Goal: Information Seeking & Learning: Learn about a topic

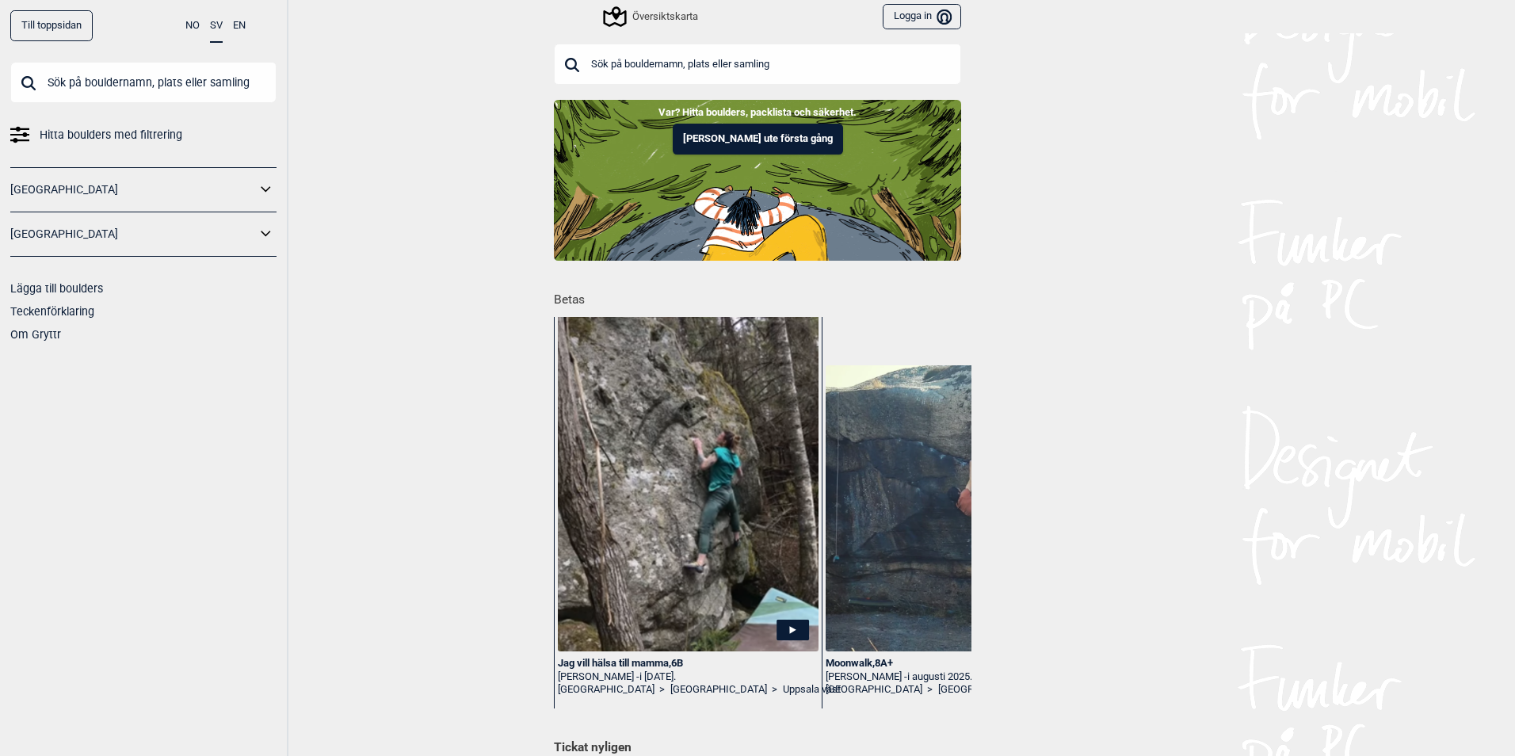
click at [265, 236] on icon at bounding box center [266, 234] width 21 height 23
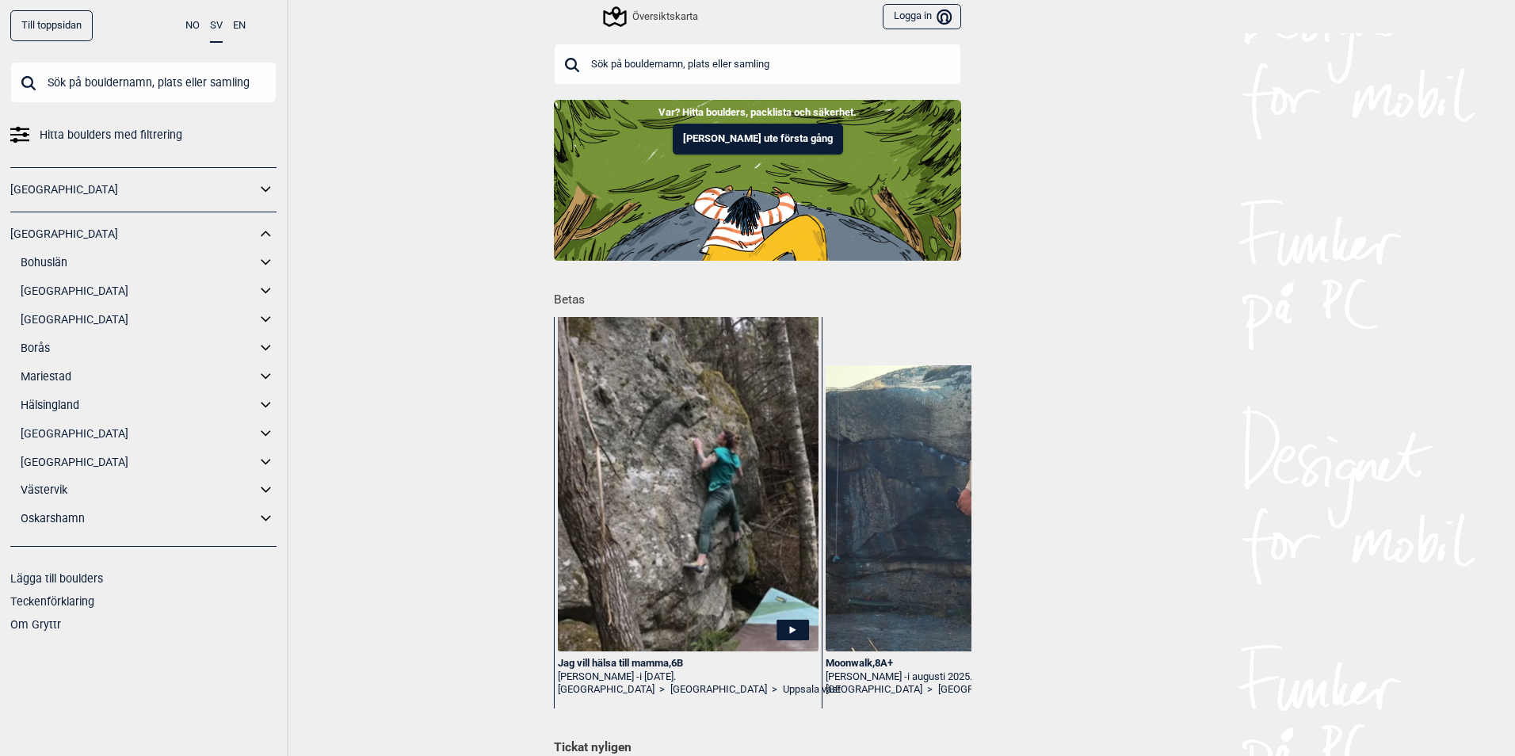
click at [168, 324] on link "[GEOGRAPHIC_DATA]" at bounding box center [138, 319] width 235 height 23
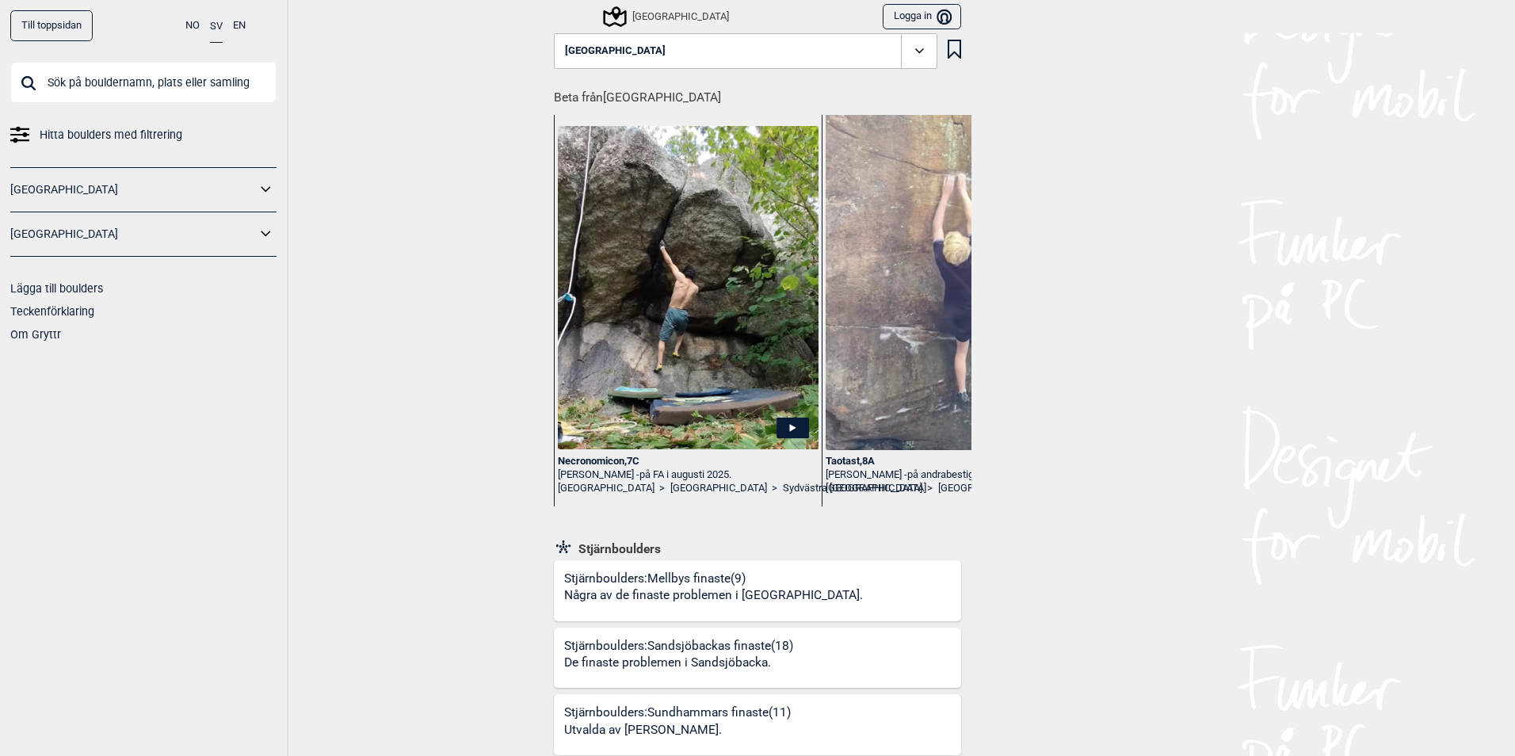
click at [265, 231] on icon at bounding box center [266, 234] width 21 height 23
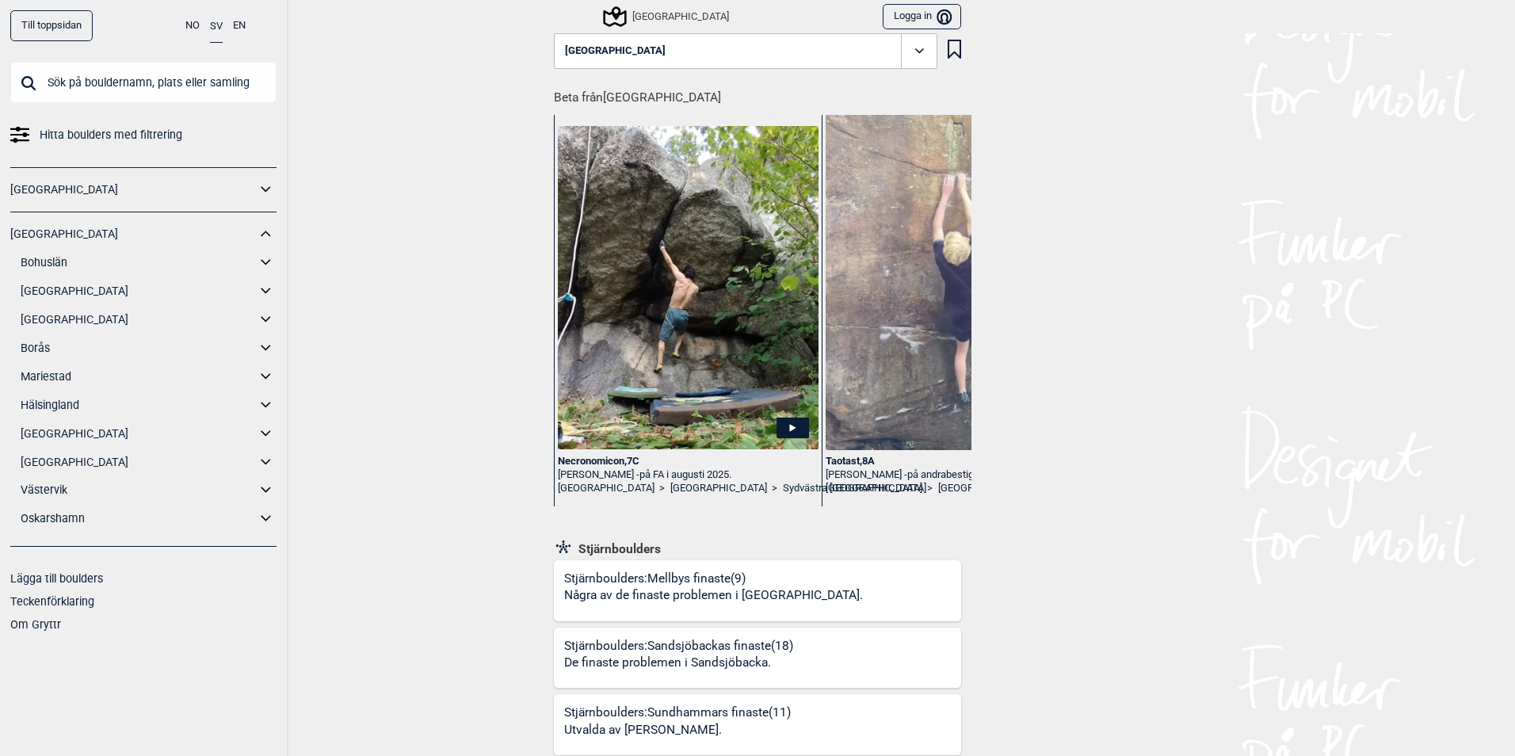
click at [37, 316] on link "[GEOGRAPHIC_DATA]" at bounding box center [138, 319] width 235 height 23
click at [912, 49] on icon at bounding box center [920, 51] width 18 height 18
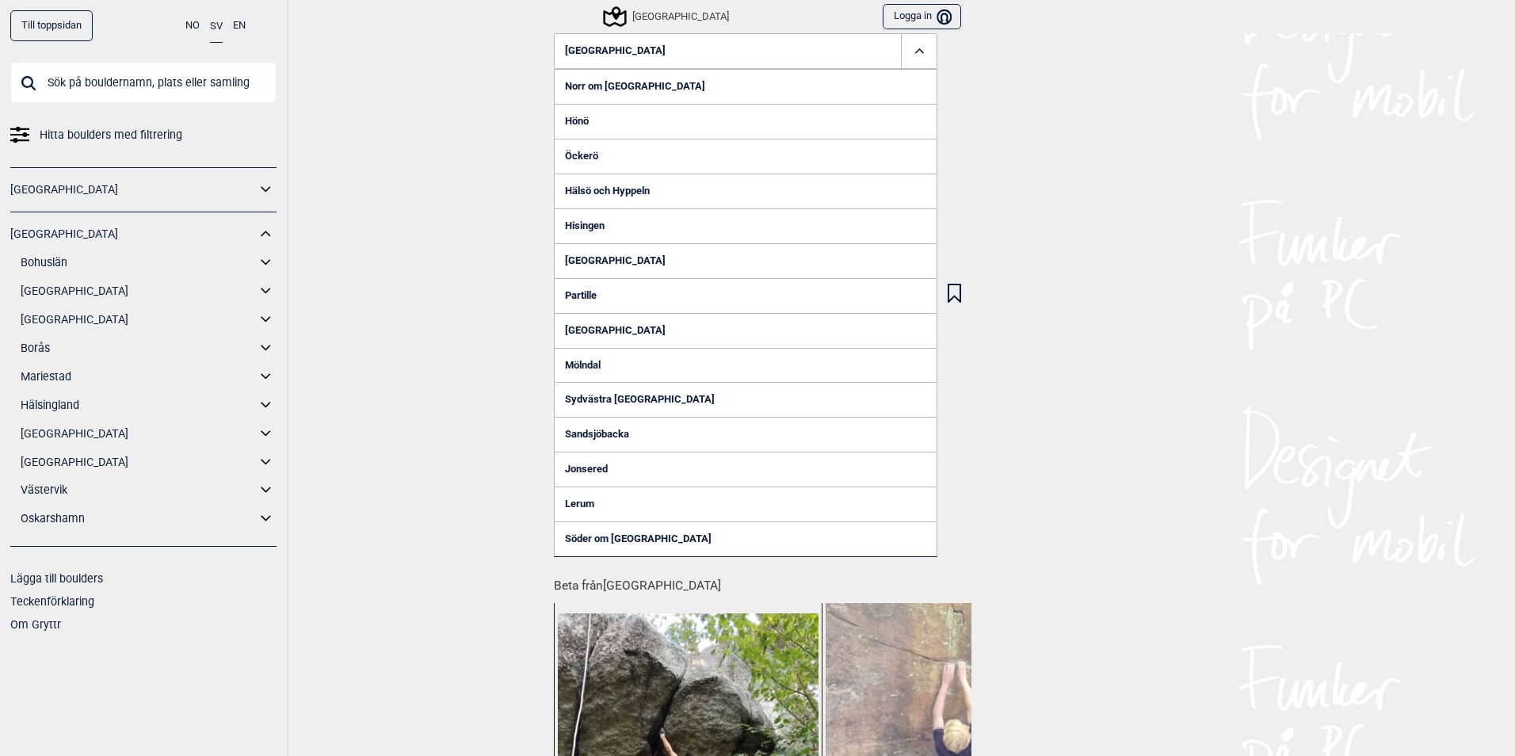
click at [564, 120] on link "Hönö" at bounding box center [746, 121] width 384 height 35
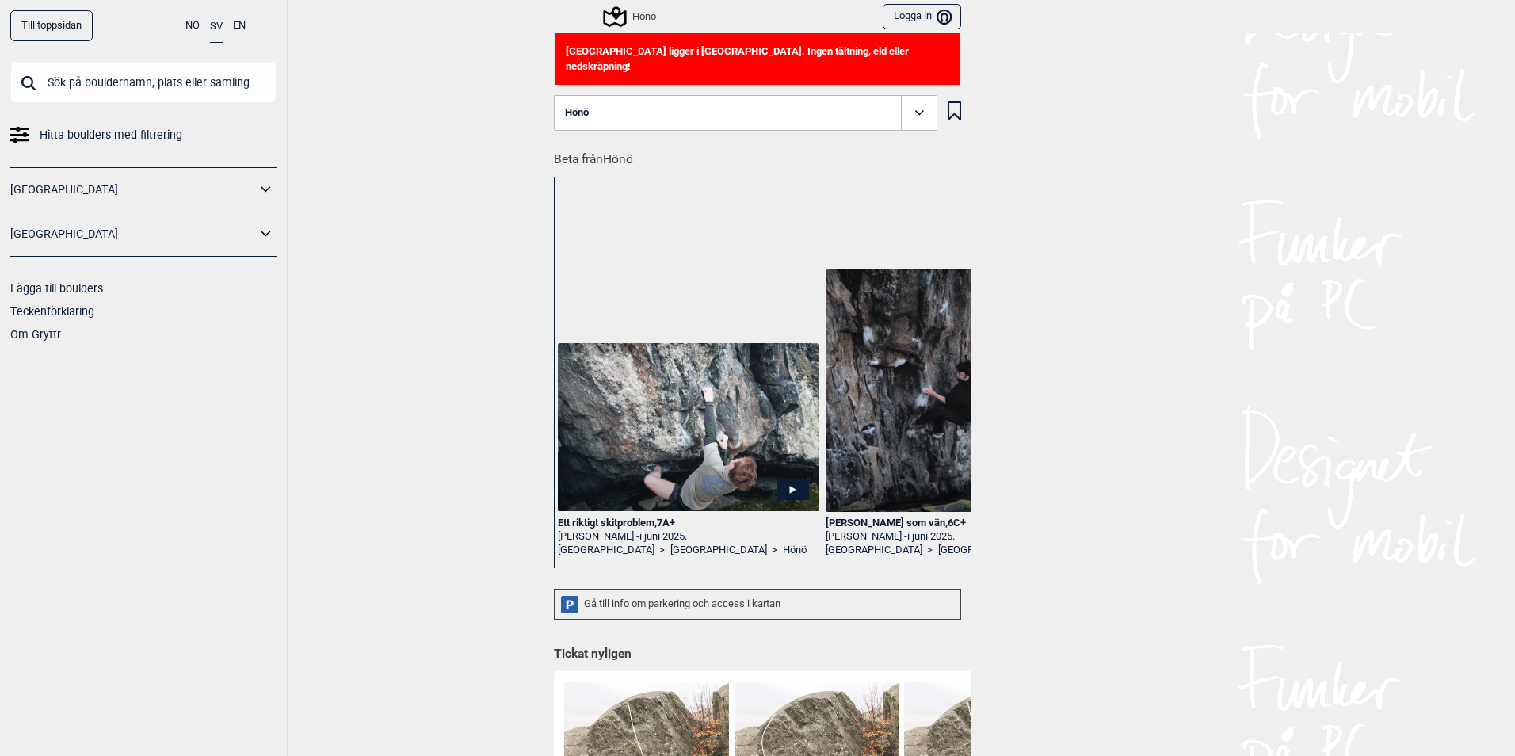
click at [914, 104] on icon at bounding box center [920, 113] width 18 height 18
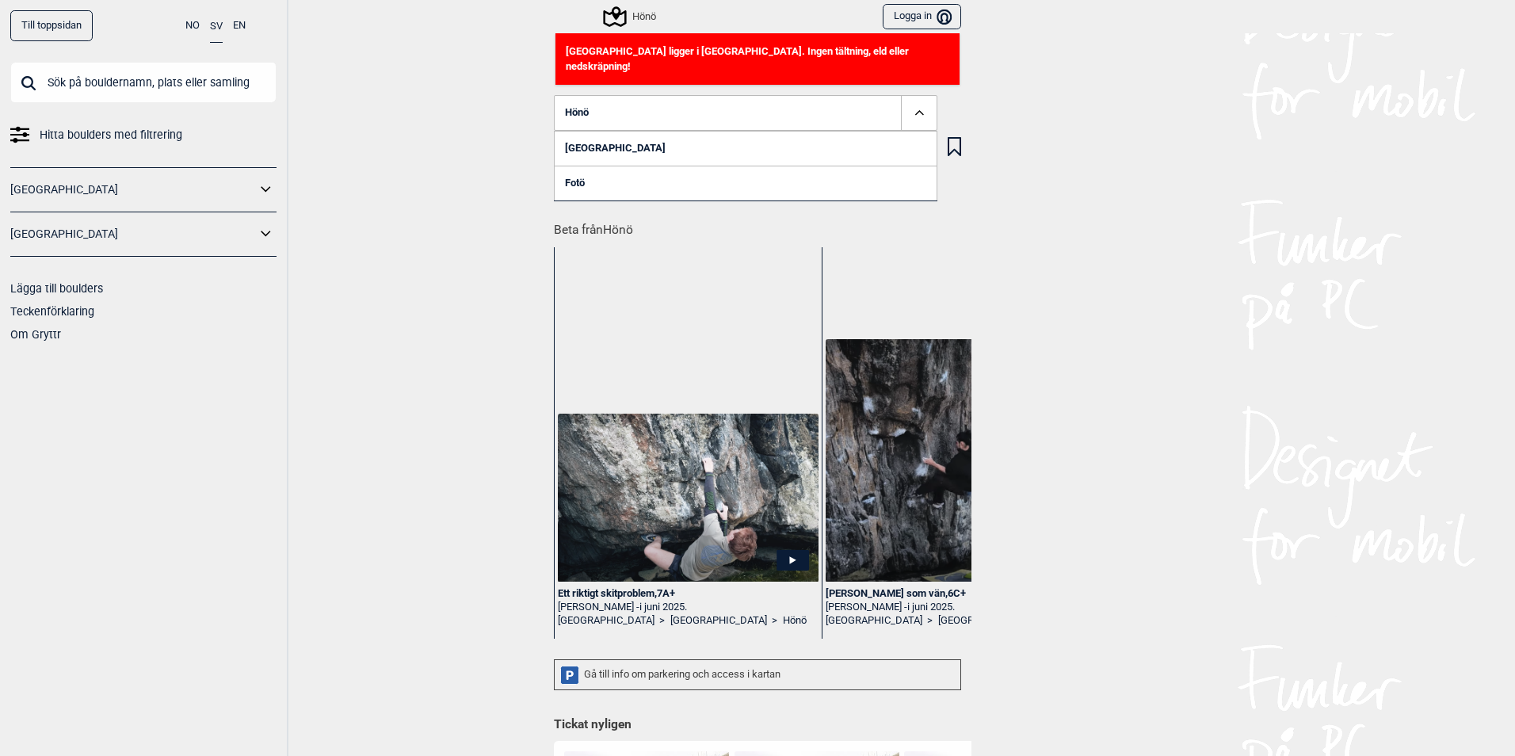
click at [776, 135] on link "[GEOGRAPHIC_DATA]" at bounding box center [746, 148] width 384 height 35
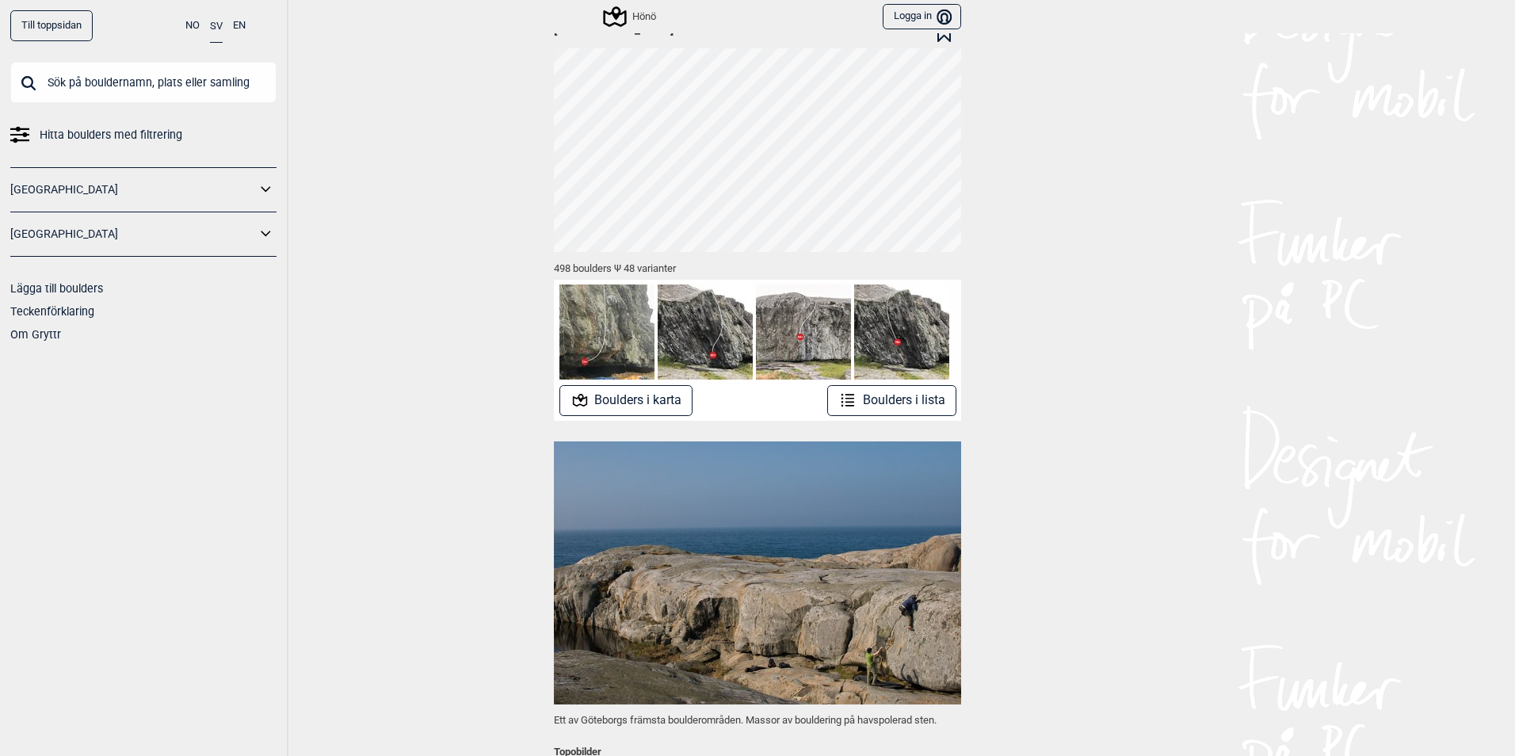
scroll to position [79, 0]
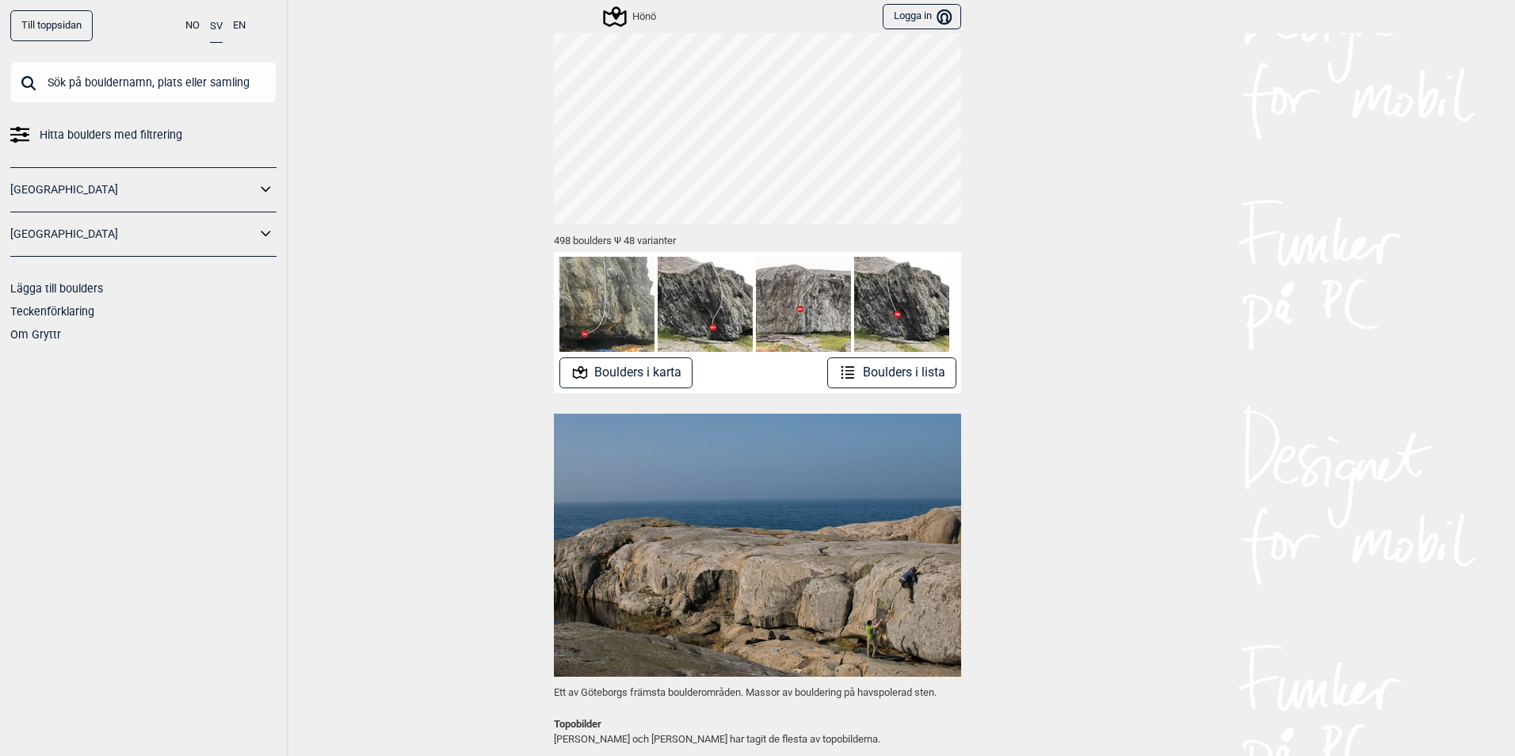
click at [854, 369] on button "Boulders i lista" at bounding box center [891, 372] width 129 height 31
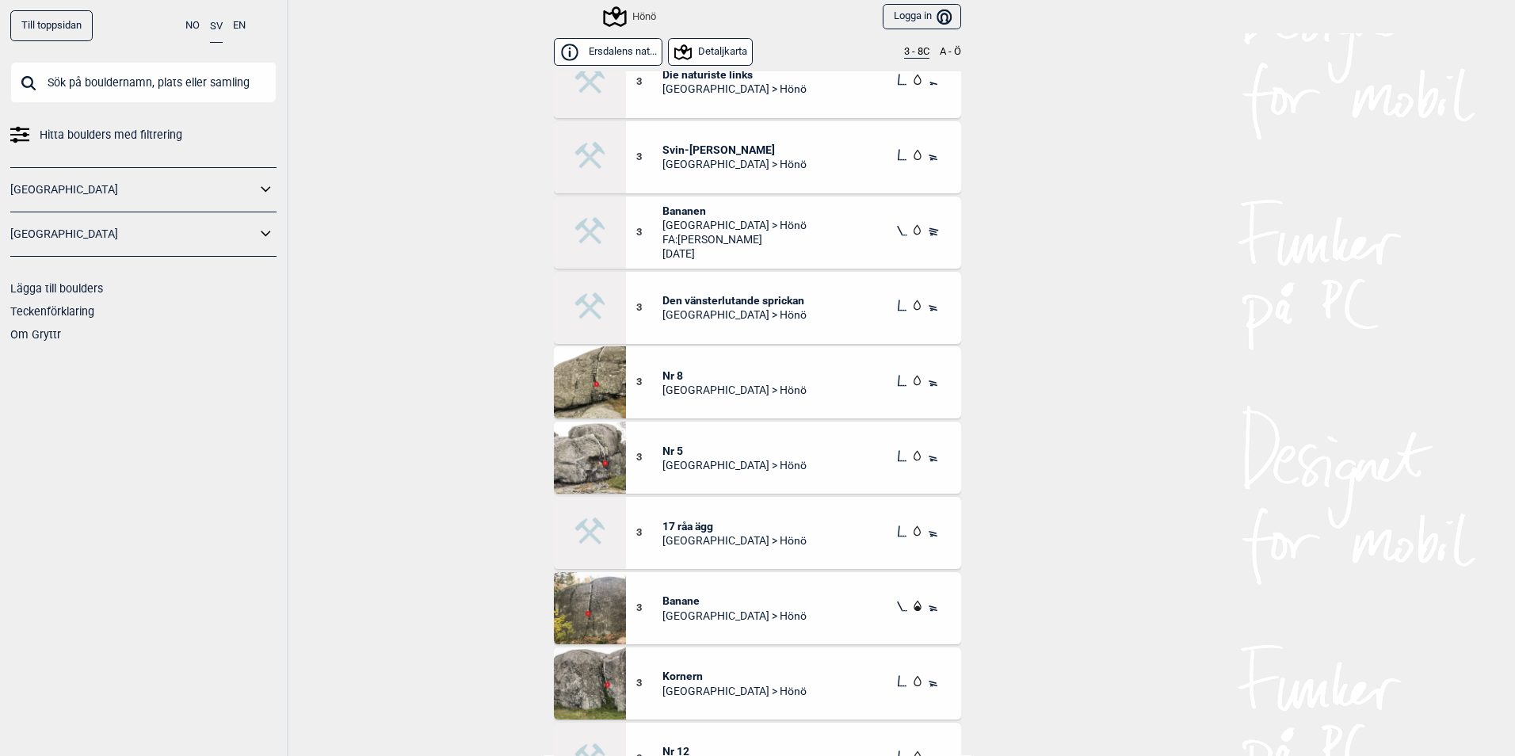
scroll to position [396, 0]
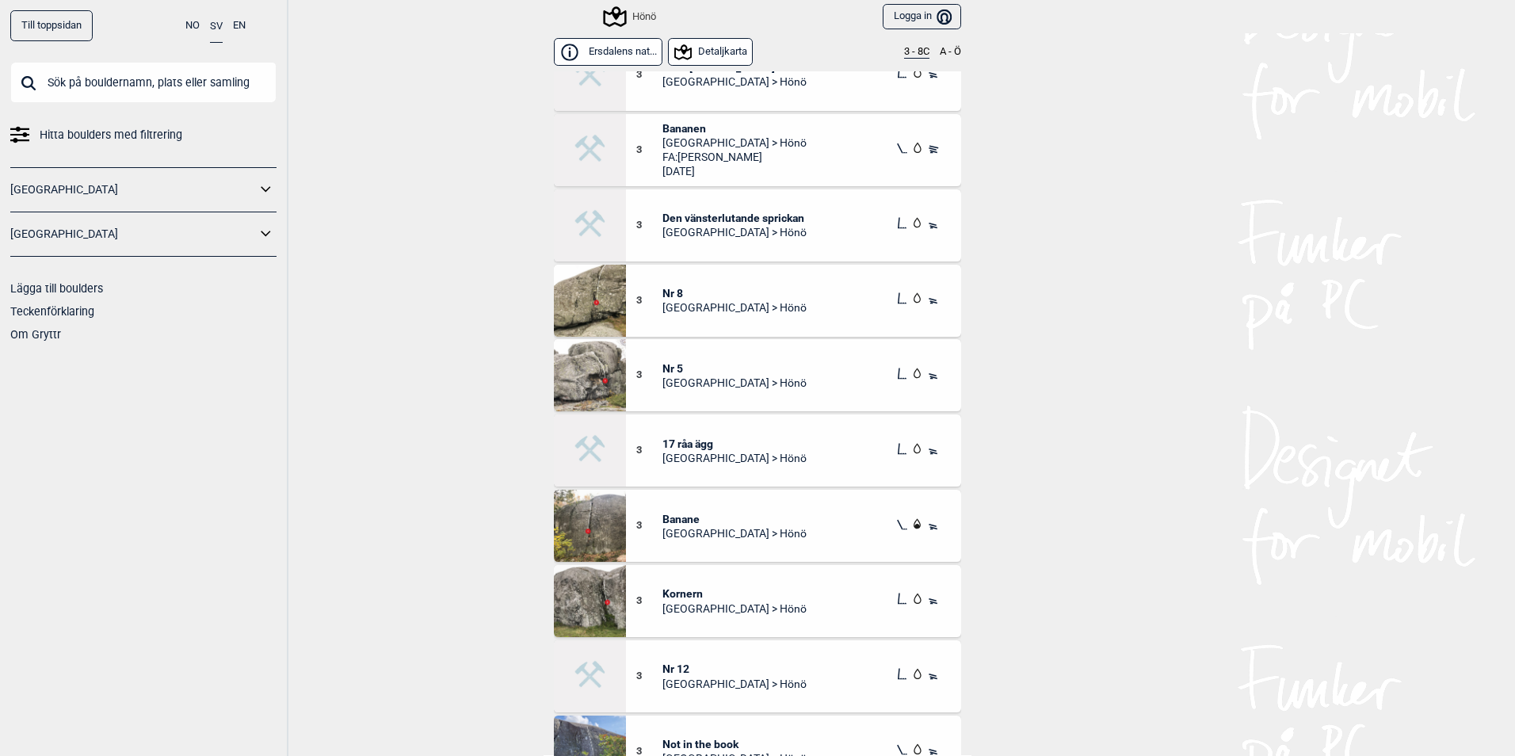
click at [686, 312] on span "[GEOGRAPHIC_DATA] > Hönö" at bounding box center [735, 307] width 144 height 14
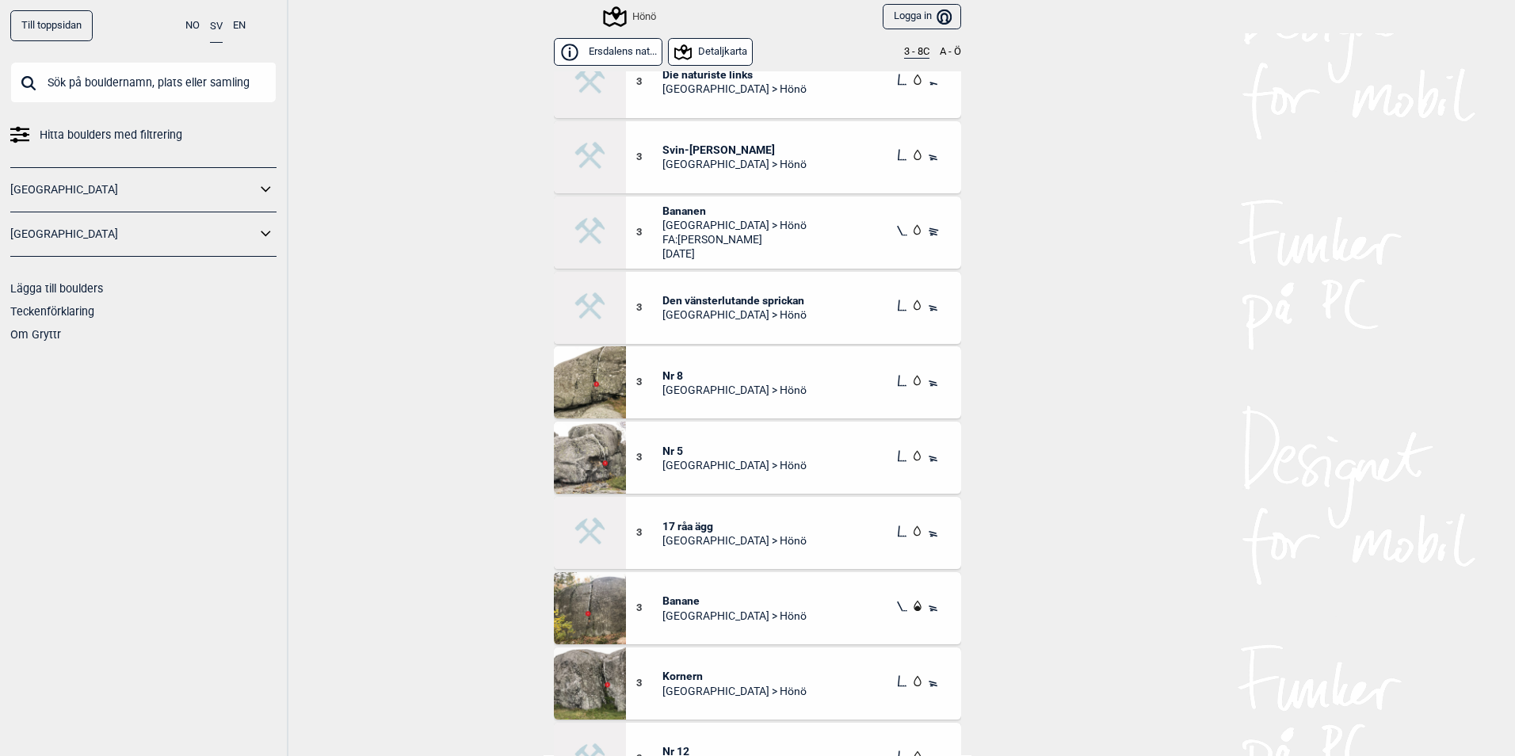
scroll to position [396, 0]
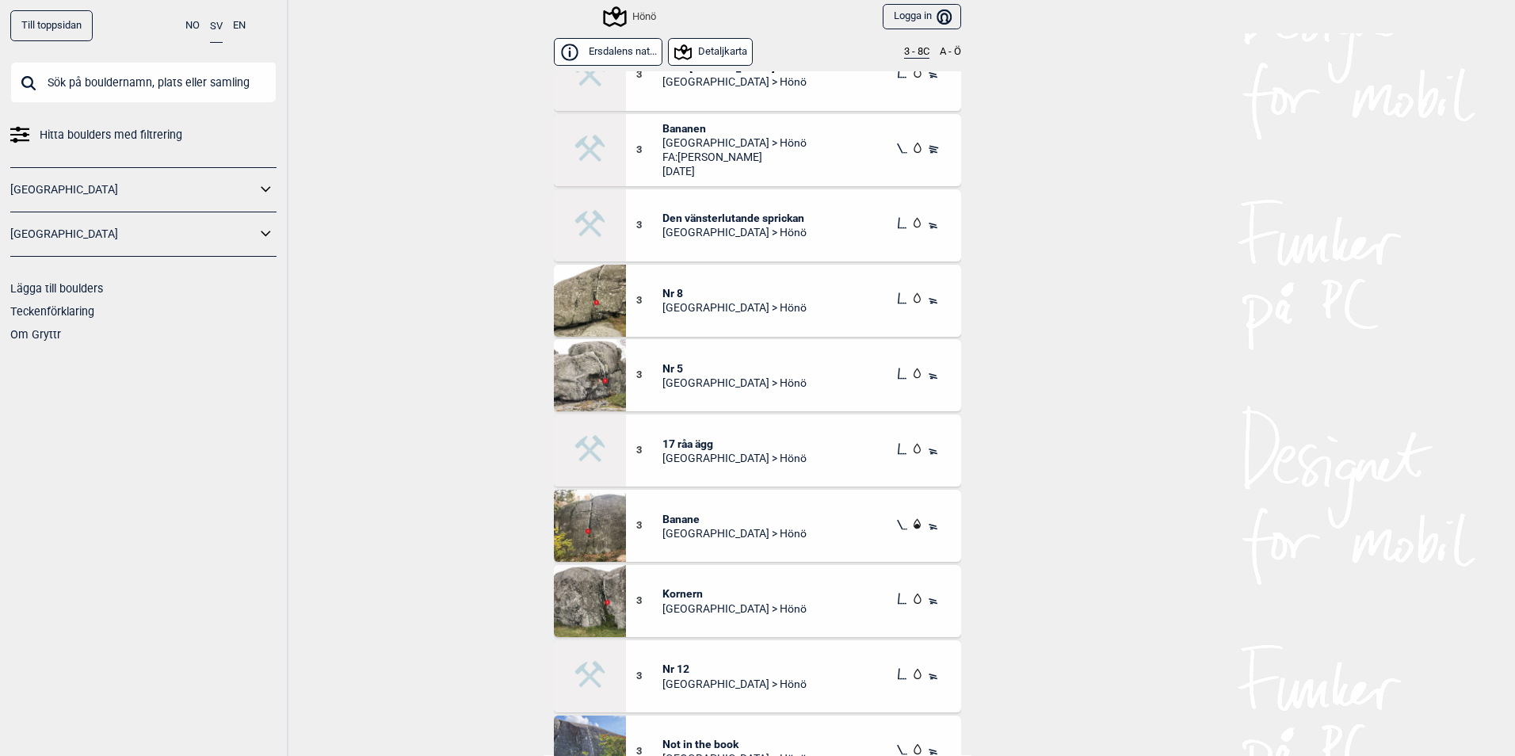
click at [605, 524] on img at bounding box center [590, 526] width 72 height 72
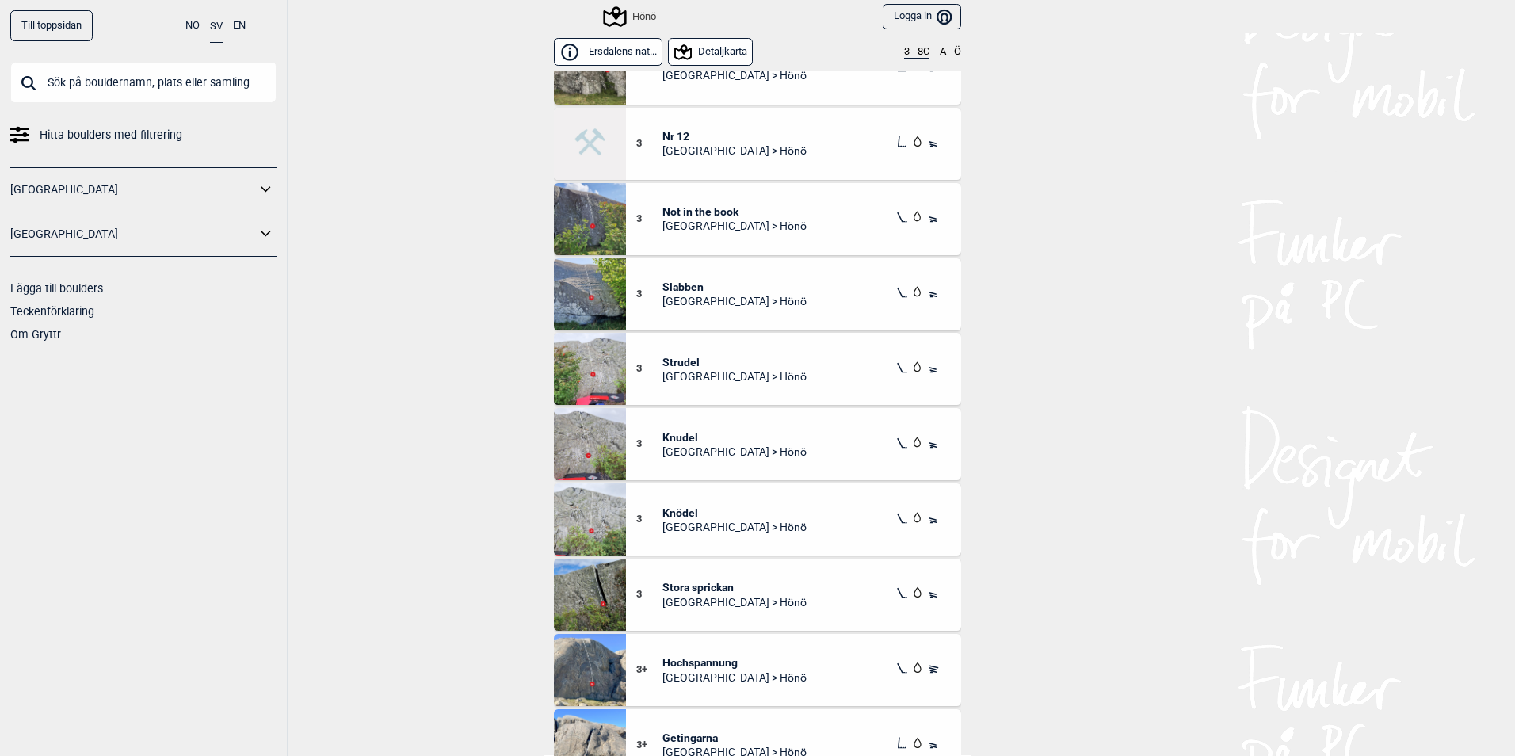
scroll to position [951, 0]
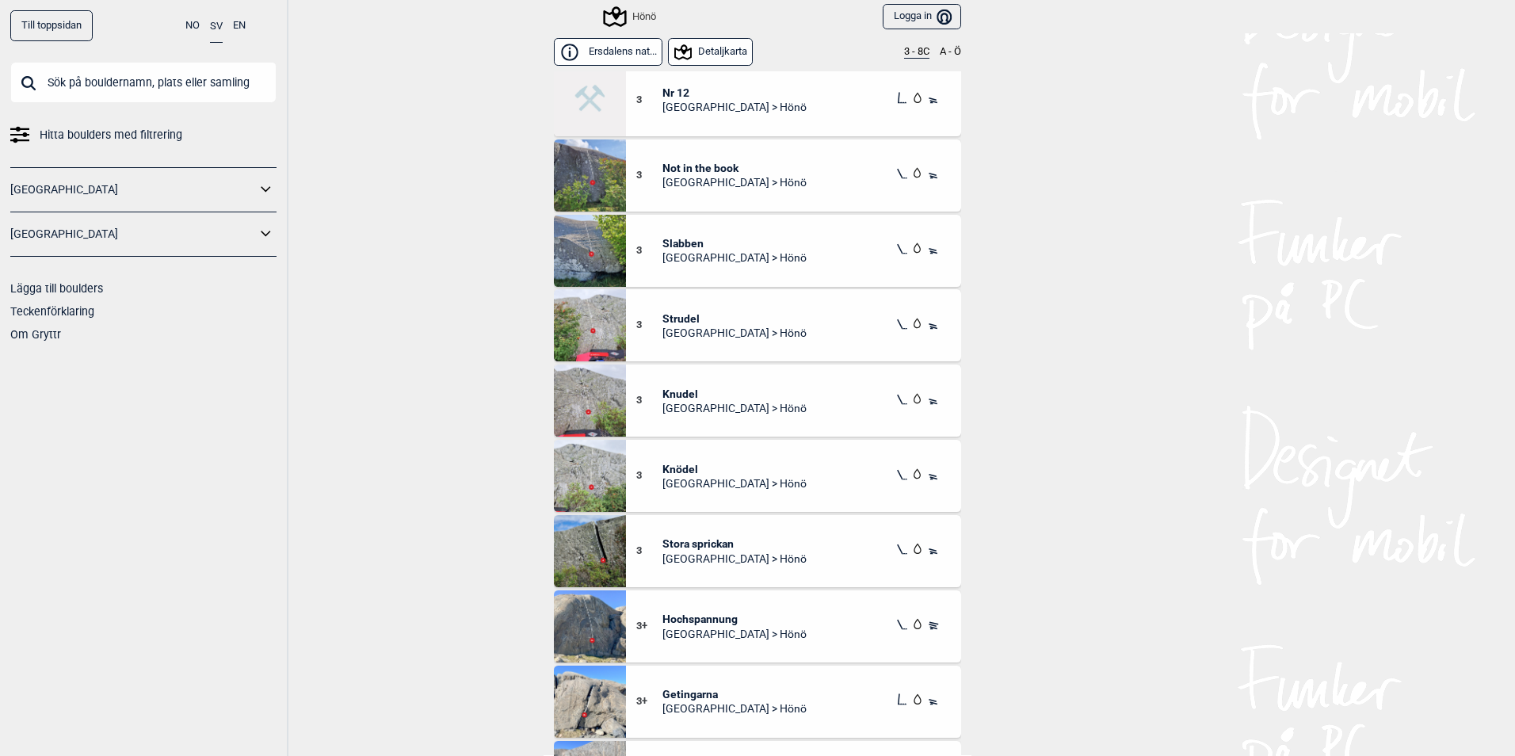
click at [587, 561] on img at bounding box center [590, 551] width 72 height 72
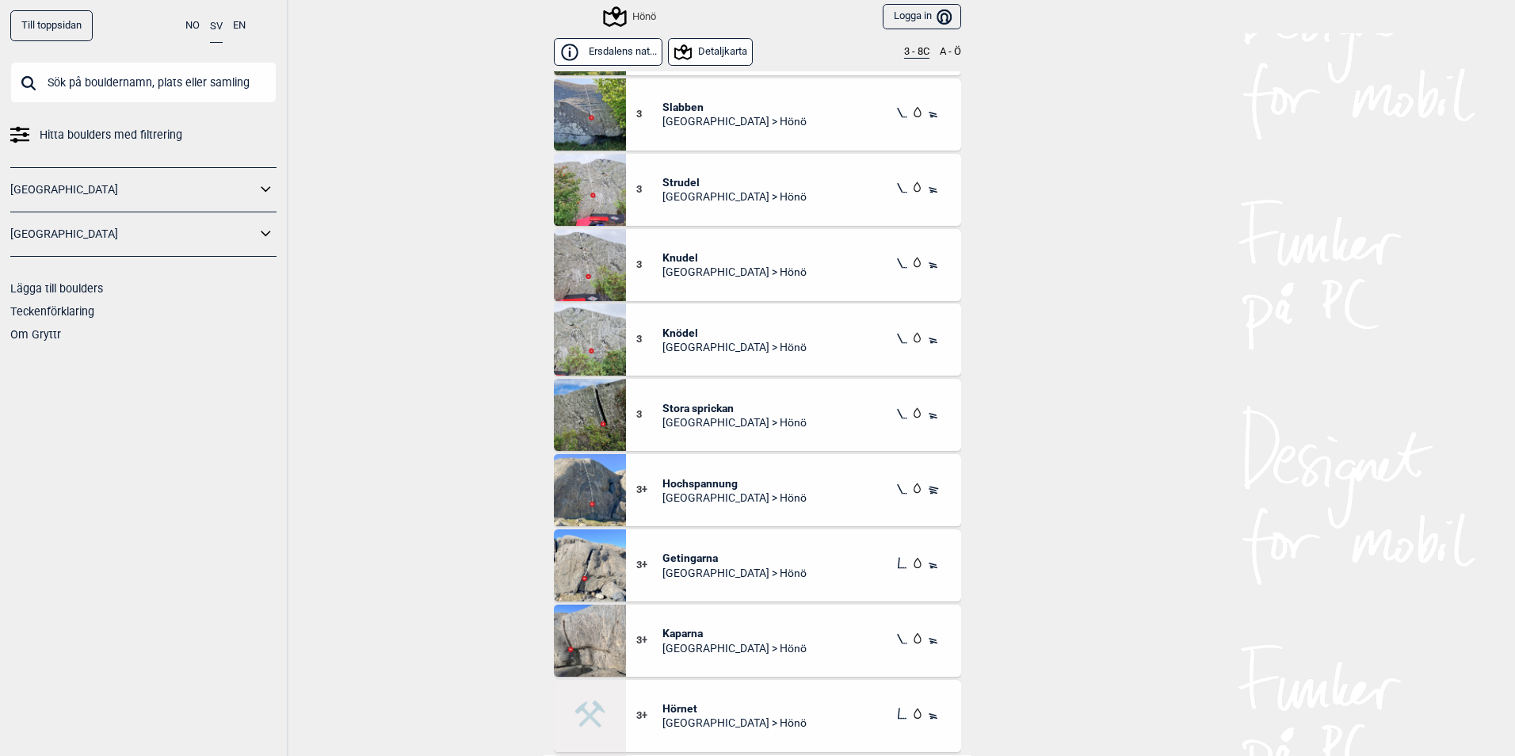
scroll to position [1109, 0]
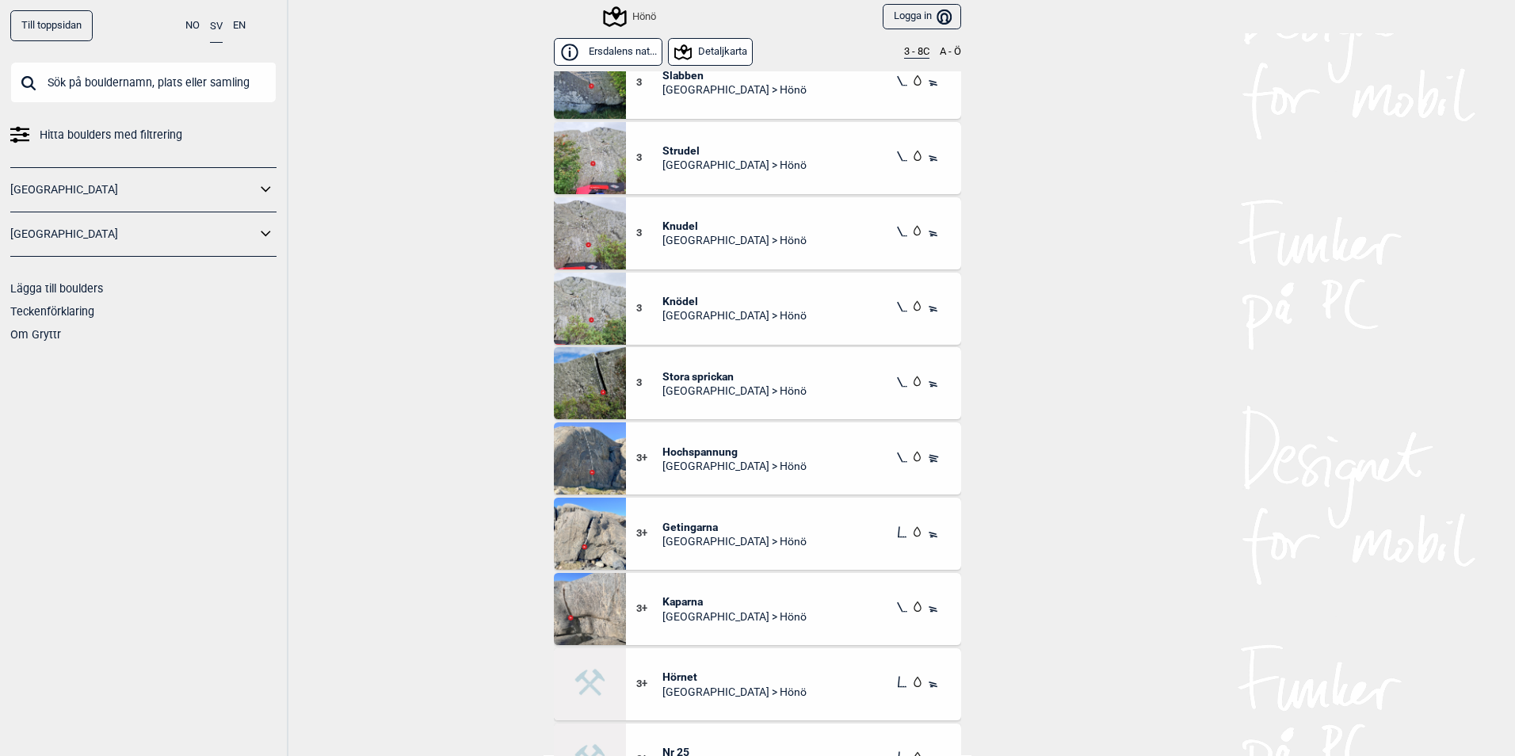
click at [581, 540] on img at bounding box center [590, 534] width 72 height 72
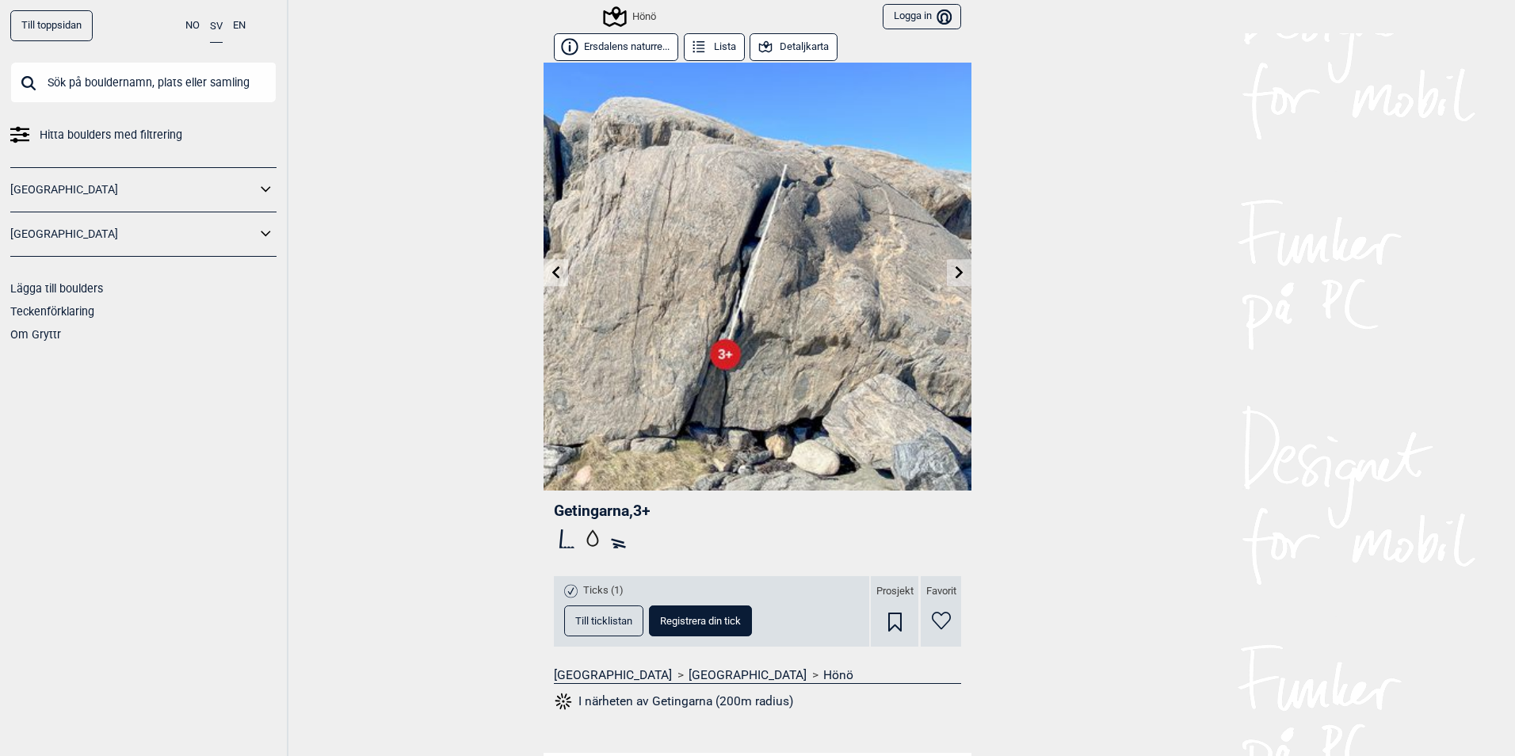
click at [708, 379] on img at bounding box center [758, 277] width 428 height 428
click at [778, 314] on img at bounding box center [758, 277] width 428 height 428
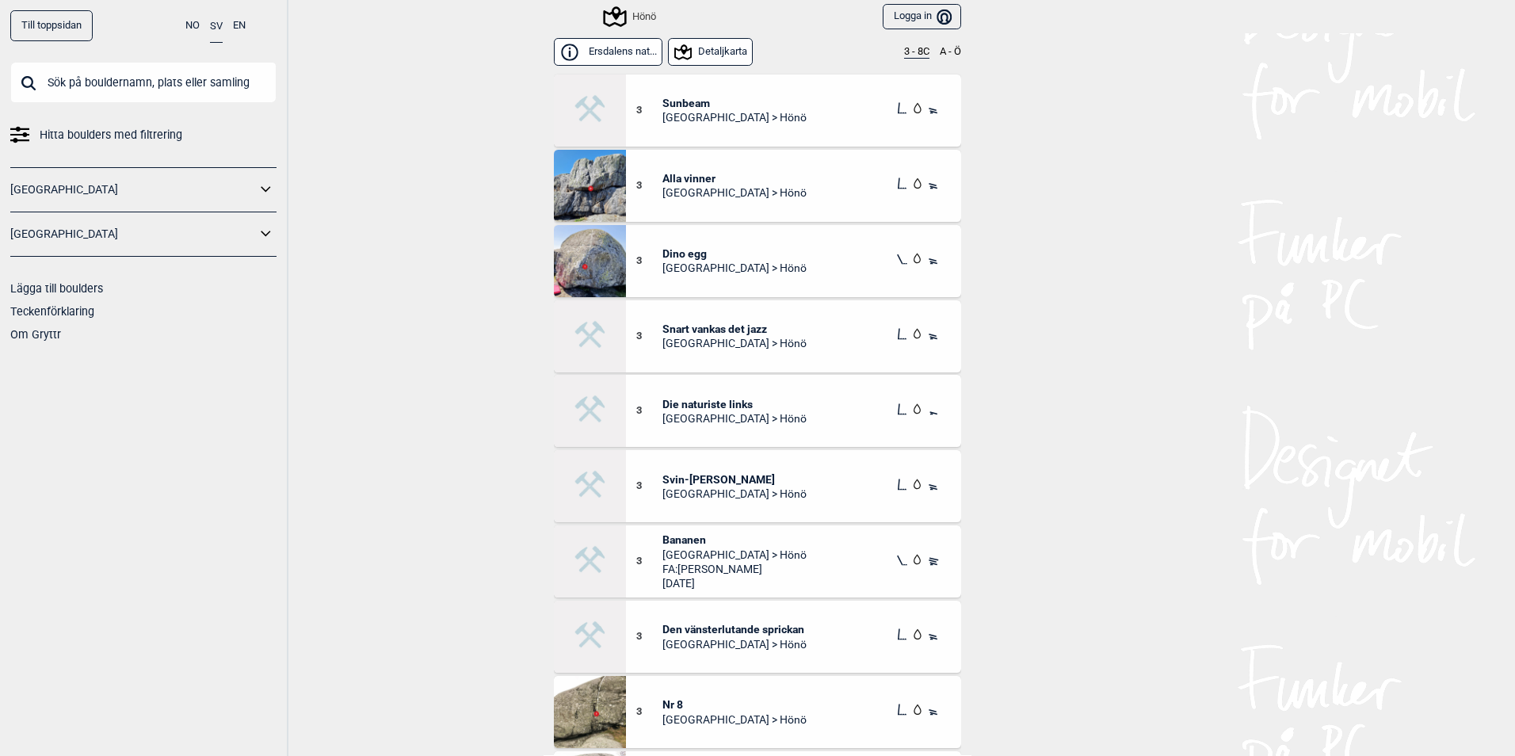
click at [693, 113] on span "[GEOGRAPHIC_DATA] > Hönö" at bounding box center [735, 117] width 144 height 14
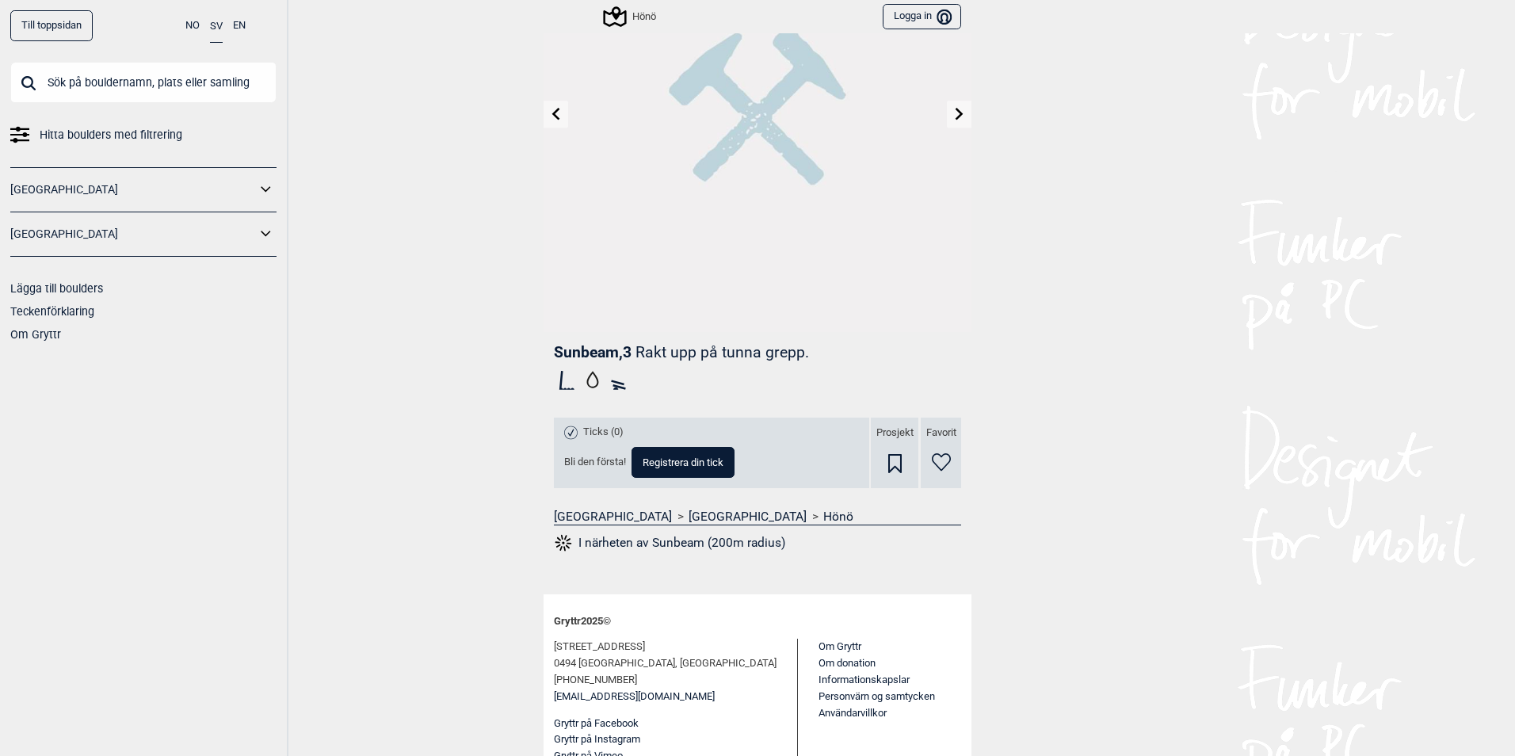
scroll to position [178, 0]
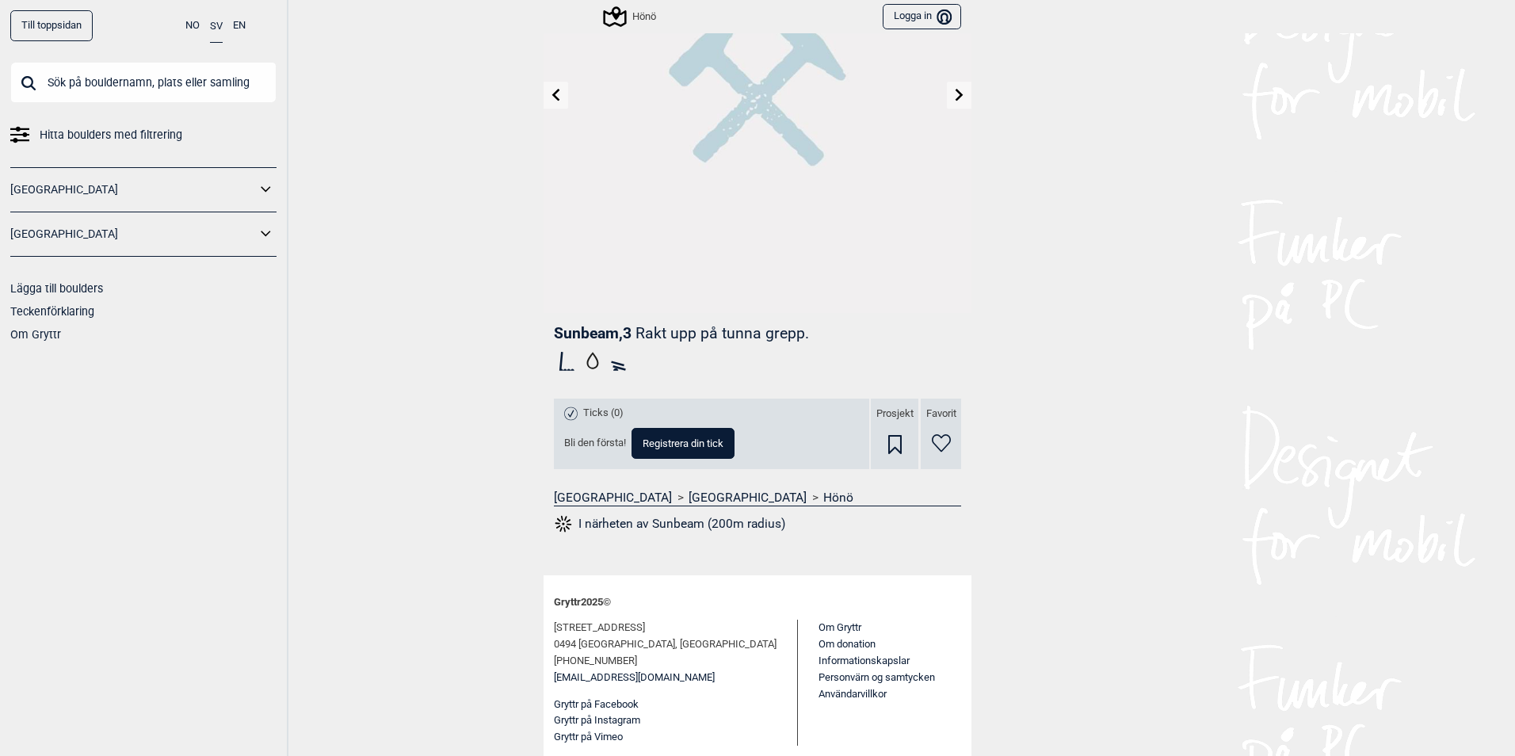
click at [670, 520] on button "I närheten av Sunbeam (200m radius)" at bounding box center [669, 524] width 231 height 21
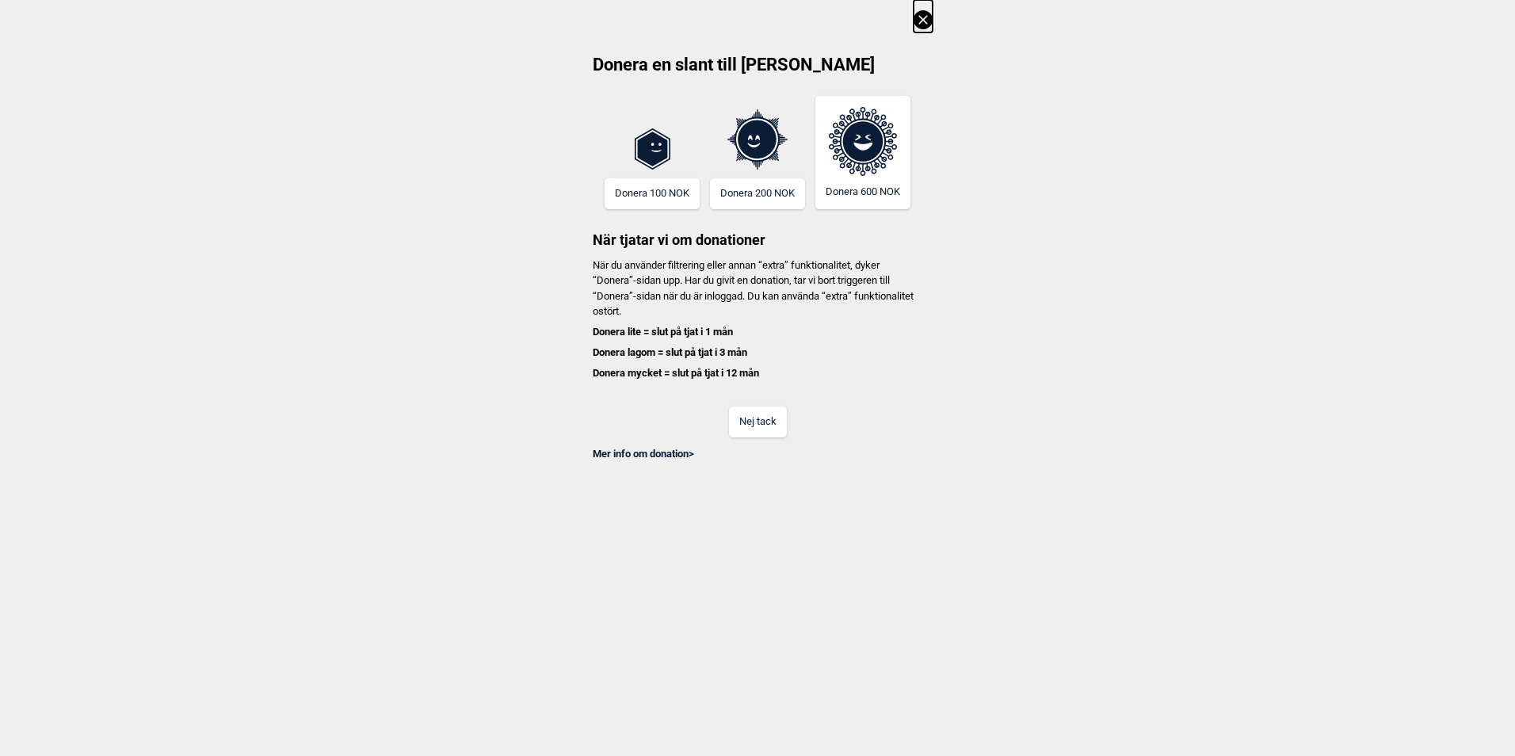
scroll to position [0, 3884]
click at [923, 17] on icon at bounding box center [923, 19] width 19 height 19
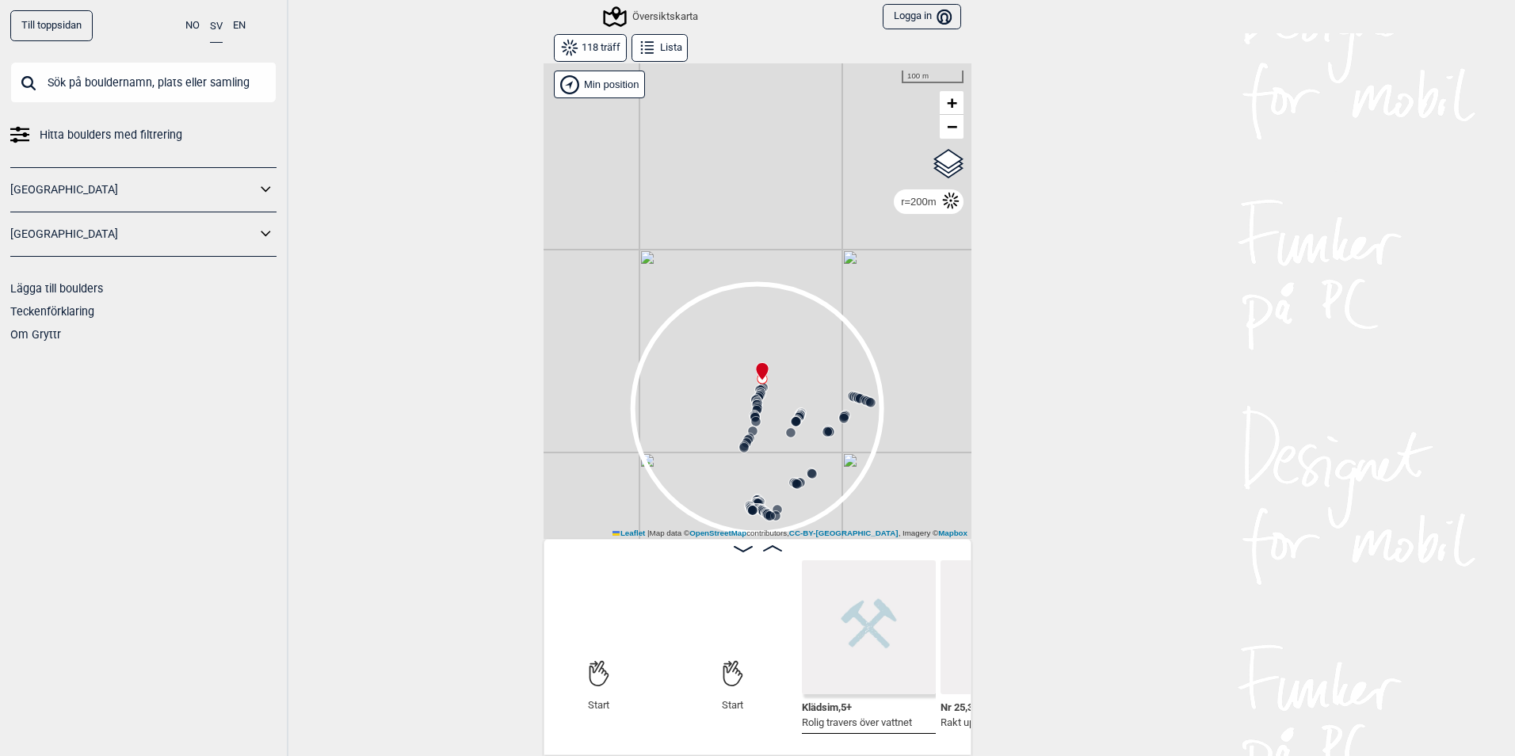
scroll to position [0, 0]
click at [739, 449] on circle at bounding box center [744, 448] width 10 height 10
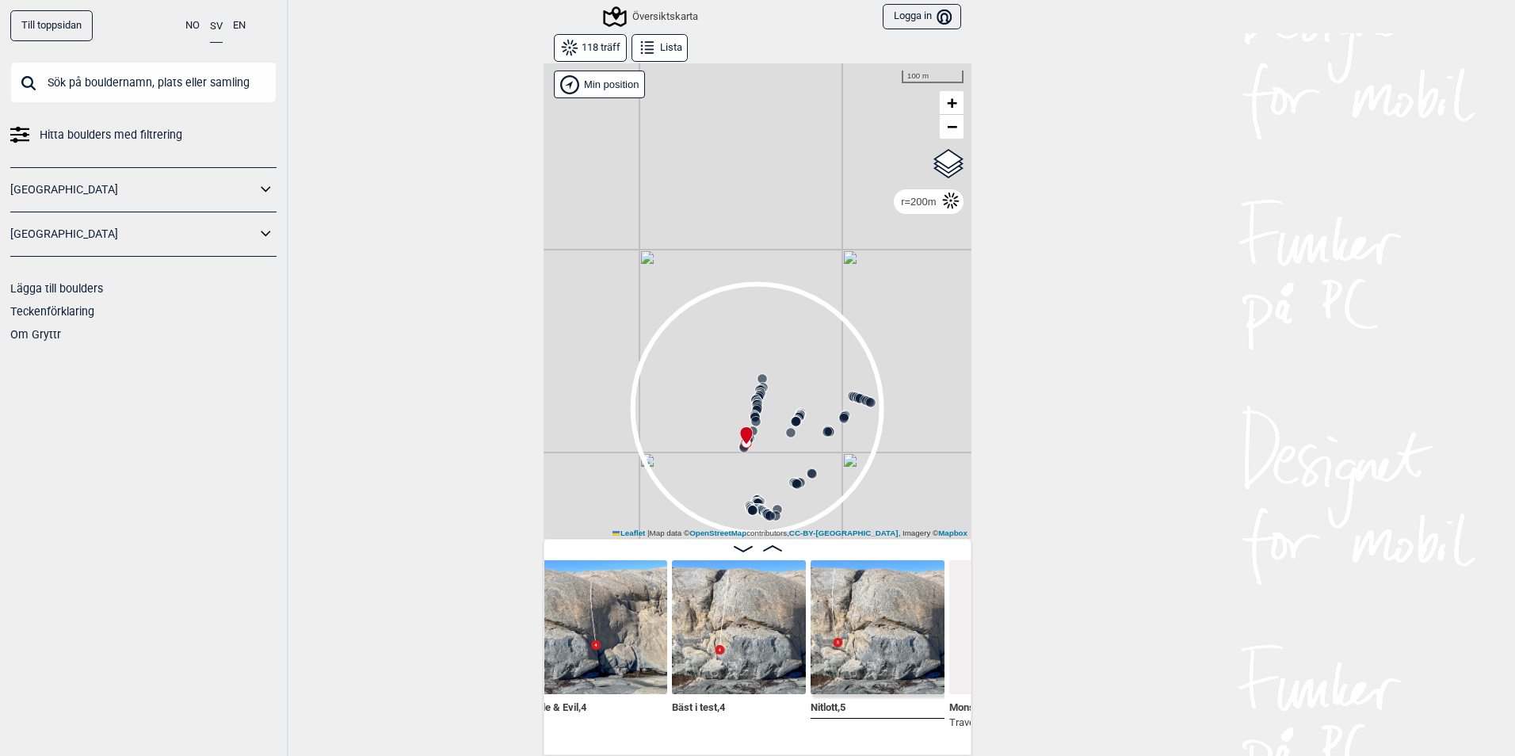
scroll to position [0, 8321]
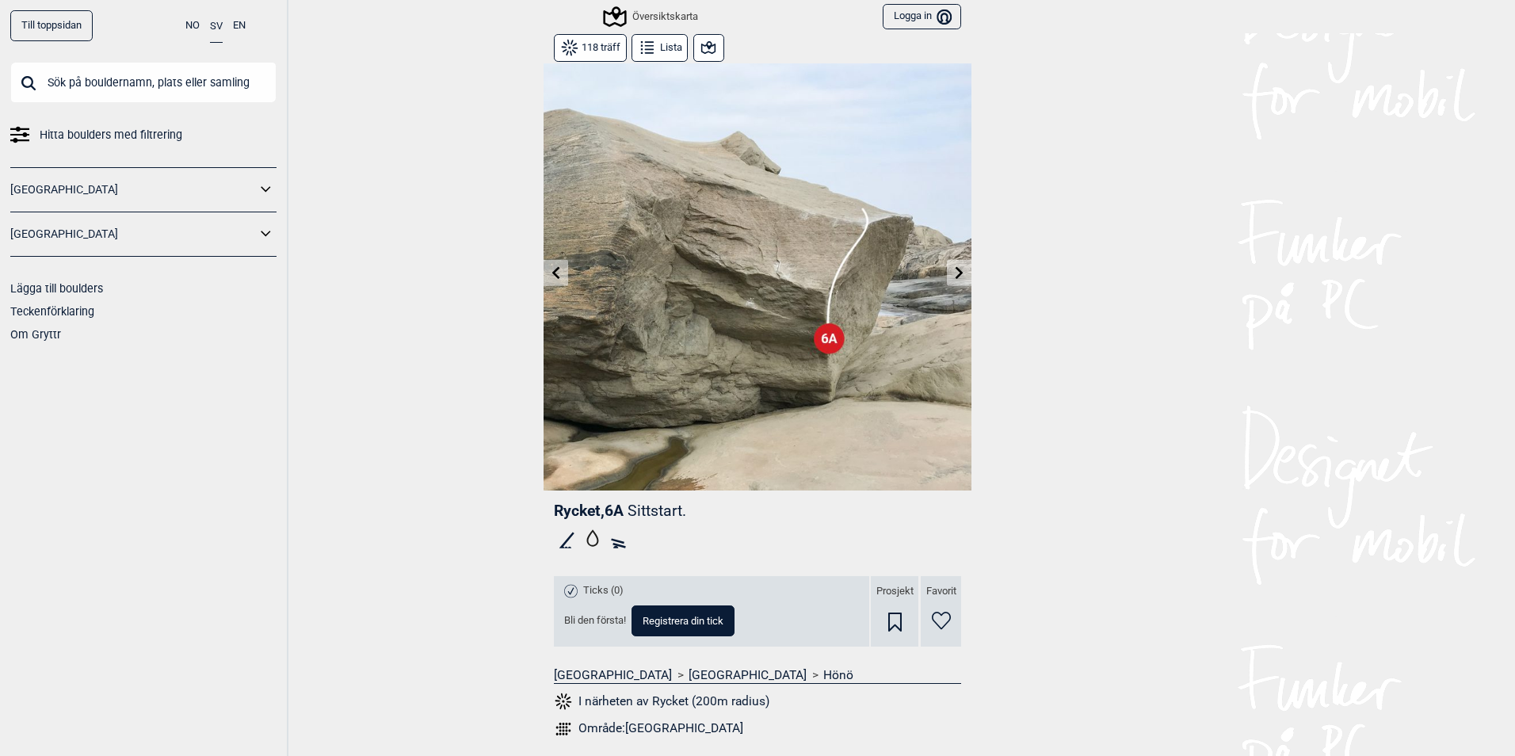
click at [957, 271] on icon at bounding box center [959, 272] width 13 height 13
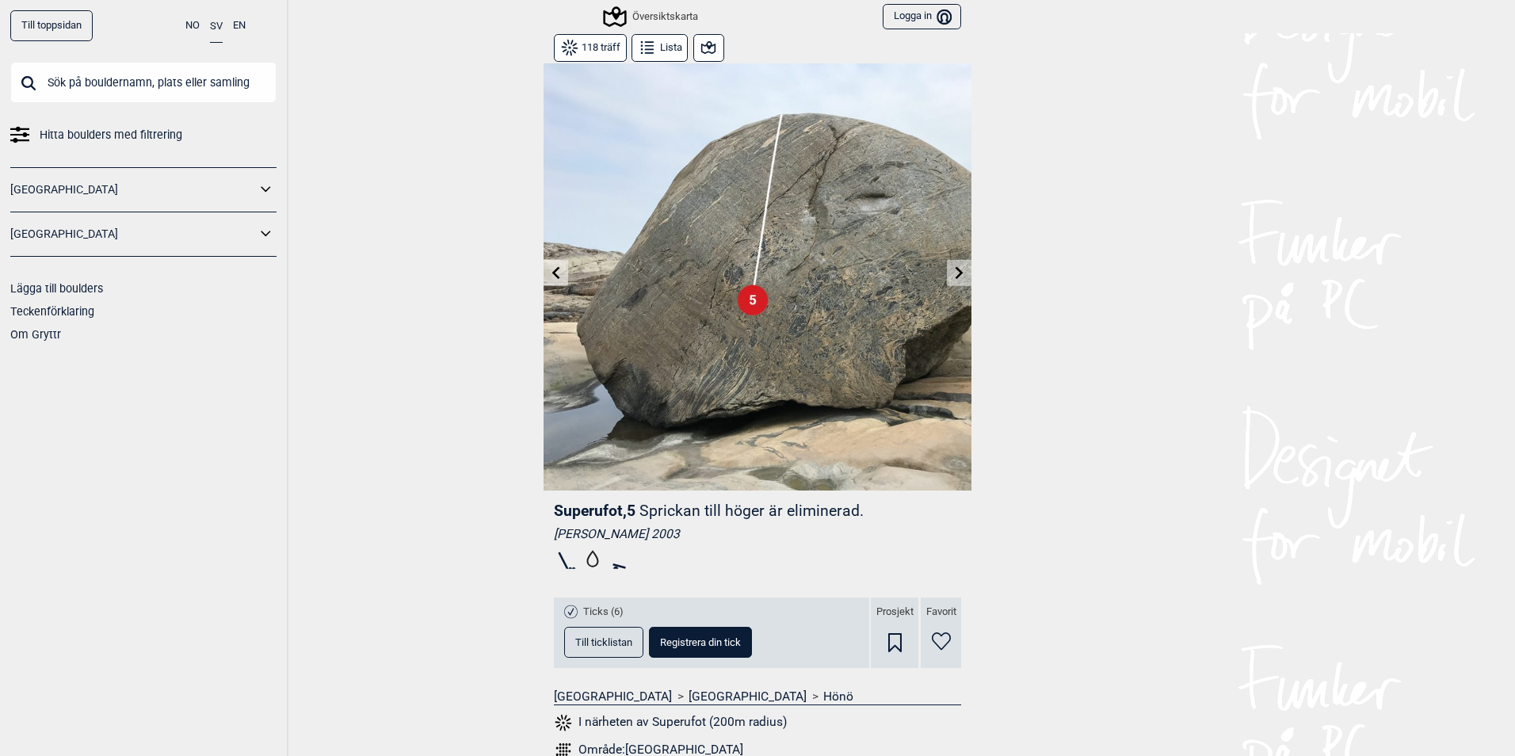
click at [957, 271] on icon at bounding box center [959, 272] width 13 height 13
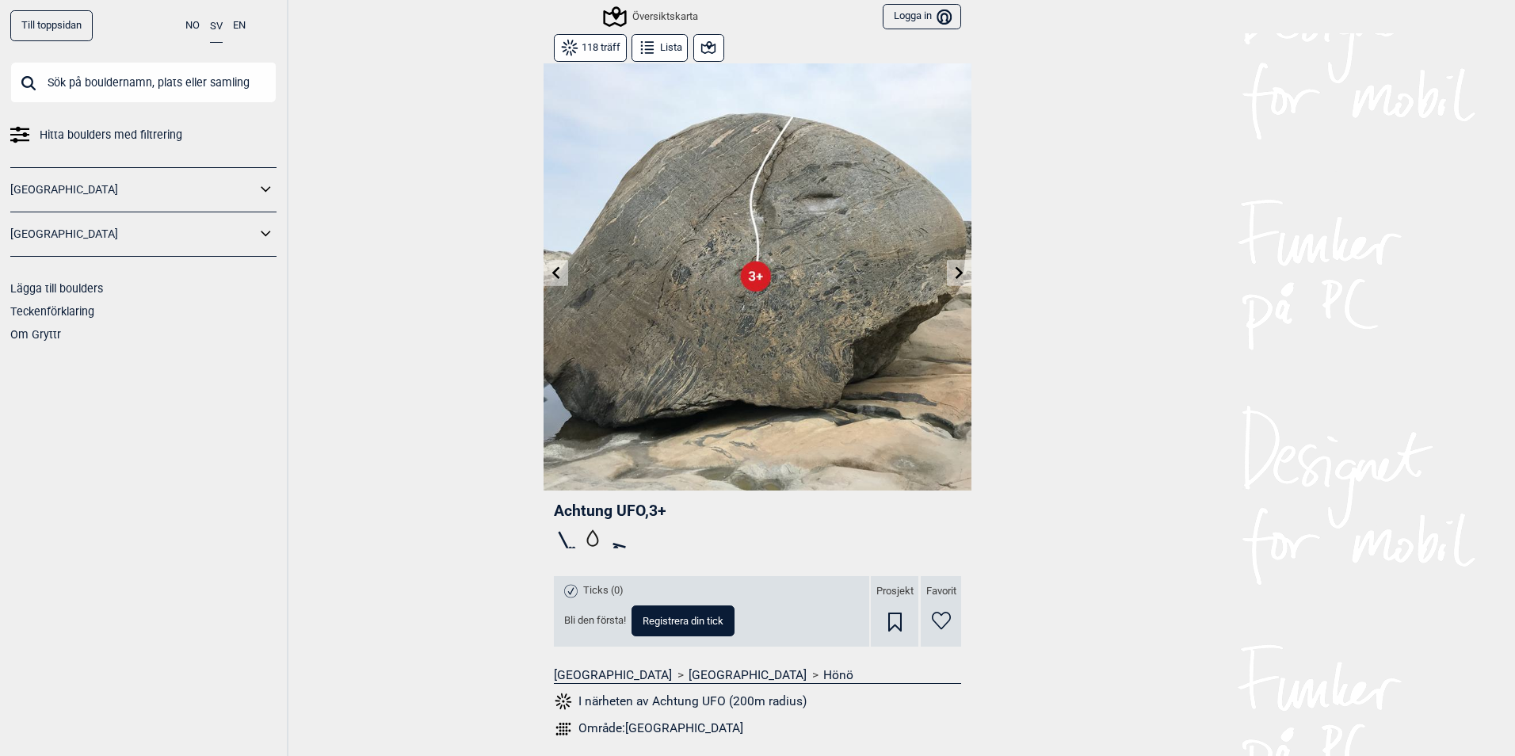
click at [953, 269] on icon at bounding box center [959, 272] width 13 height 13
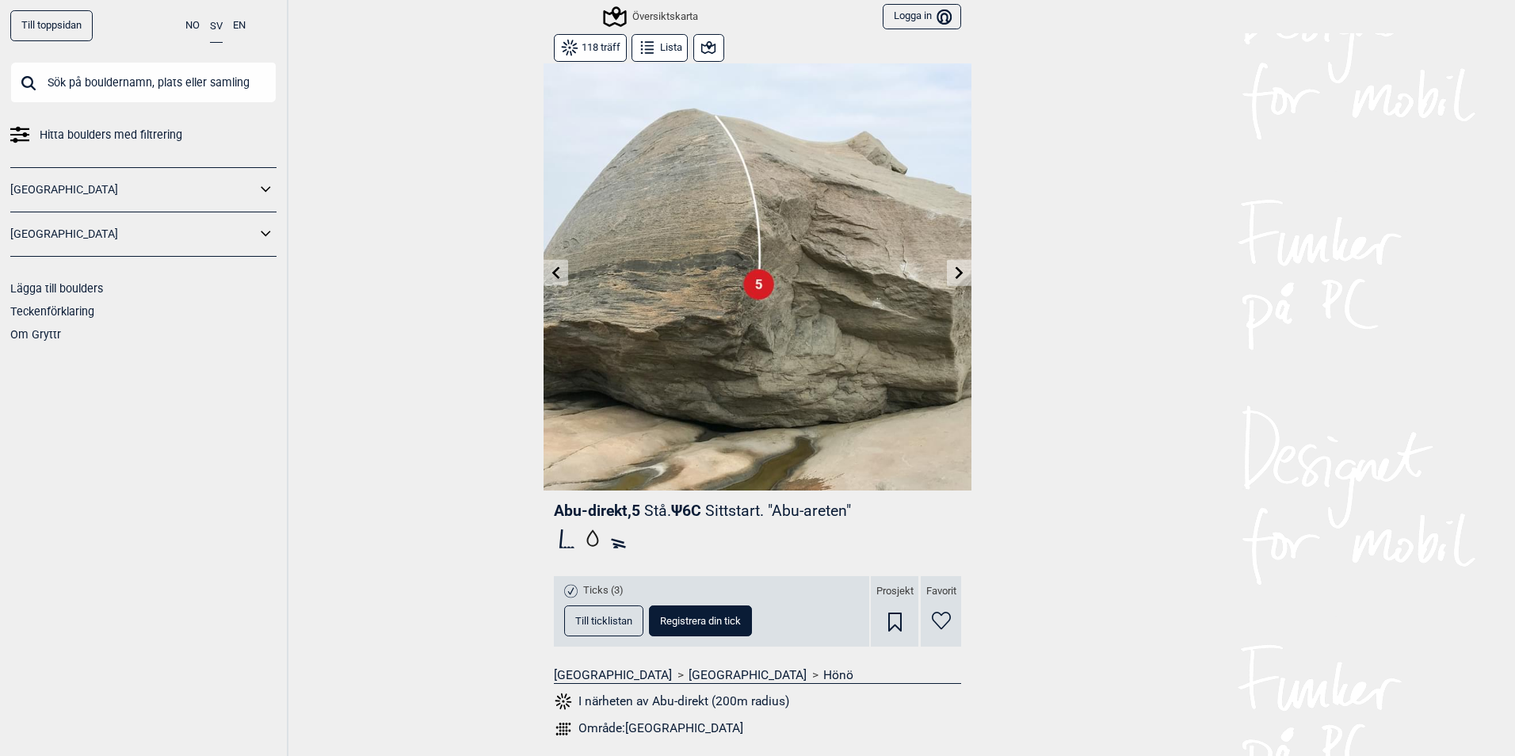
click at [953, 269] on icon at bounding box center [959, 272] width 13 height 13
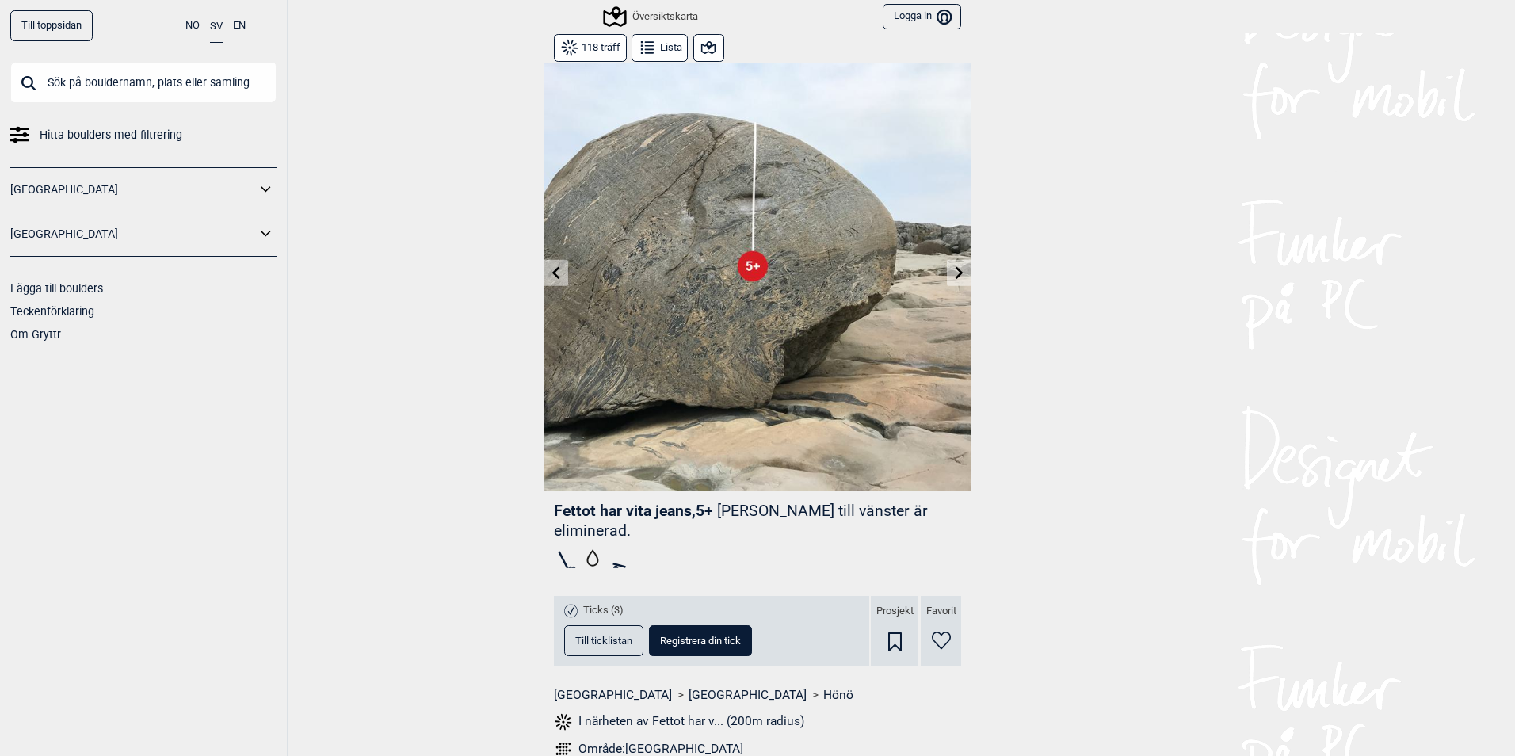
click at [953, 269] on icon at bounding box center [959, 272] width 13 height 13
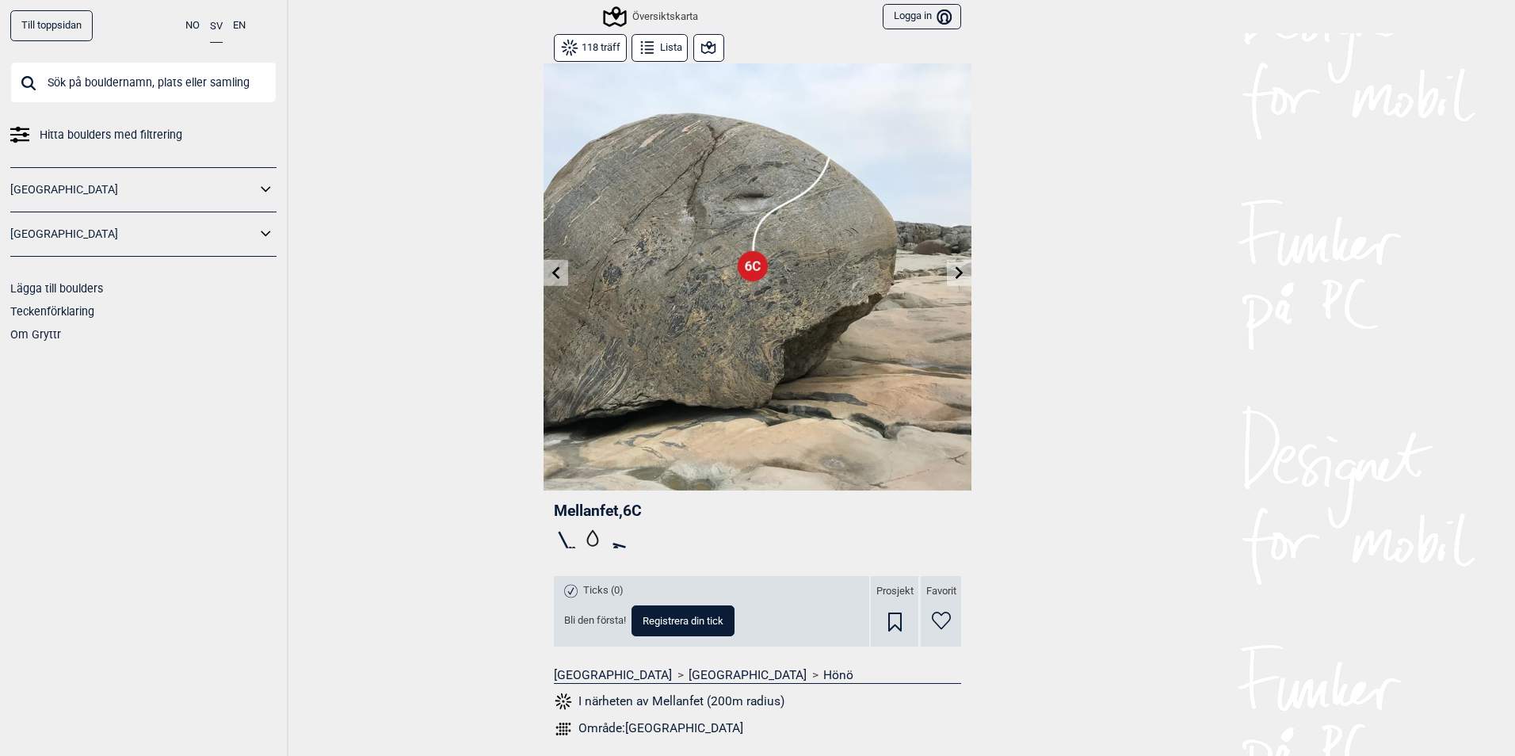
click at [953, 269] on icon at bounding box center [959, 272] width 13 height 13
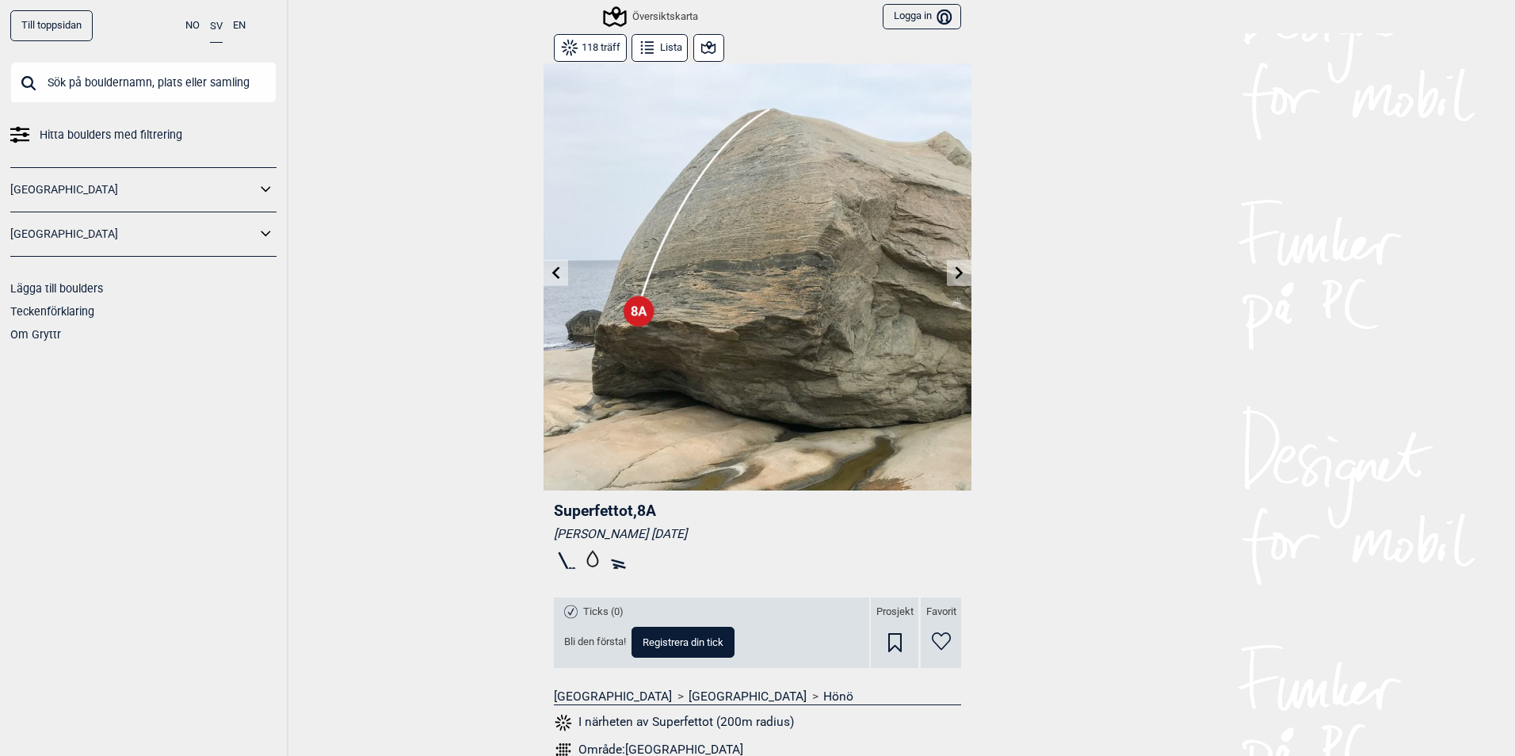
click at [953, 269] on icon at bounding box center [959, 272] width 13 height 13
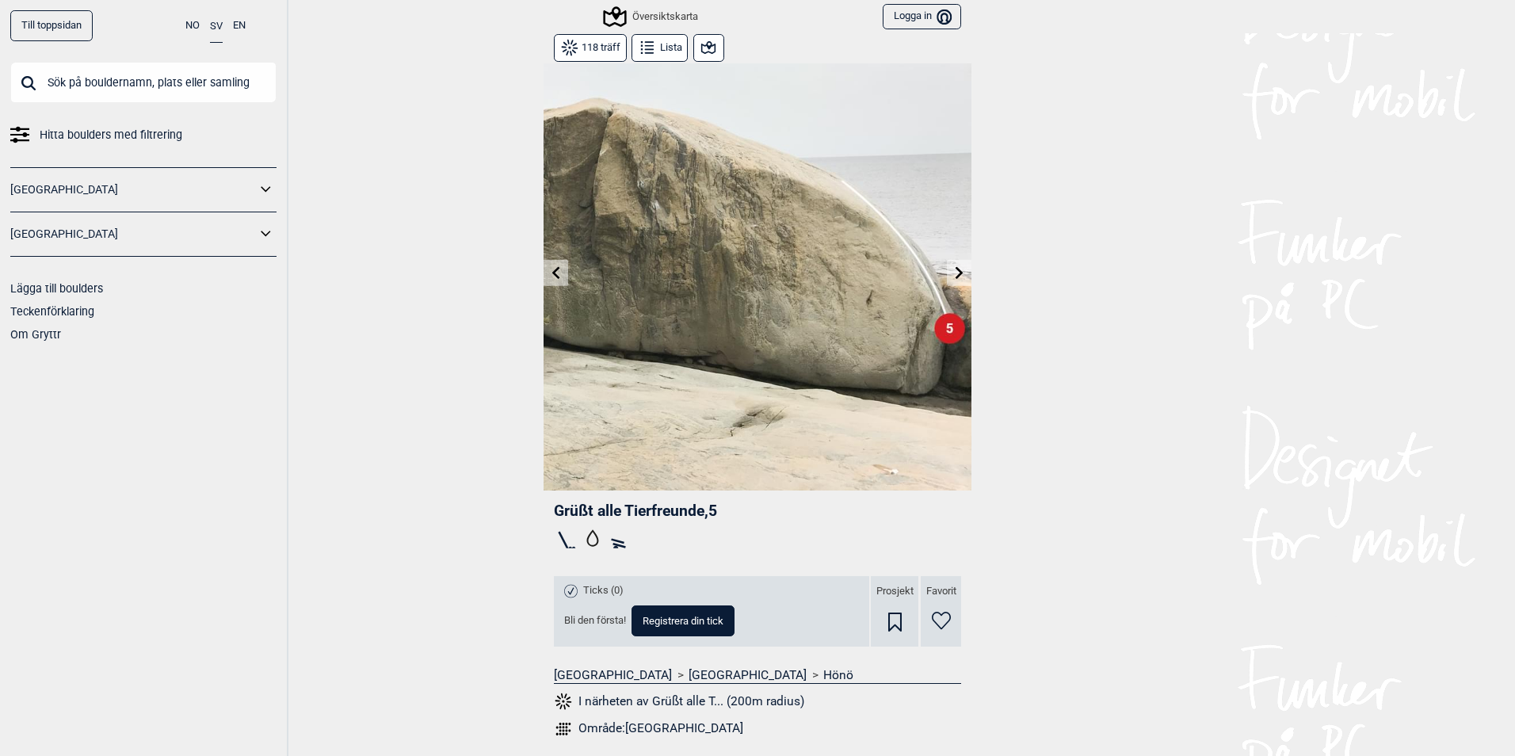
click at [953, 269] on icon at bounding box center [959, 272] width 13 height 13
click at [552, 274] on icon at bounding box center [556, 272] width 13 height 13
click at [949, 328] on img at bounding box center [758, 277] width 428 height 428
click at [949, 280] on button at bounding box center [959, 273] width 25 height 26
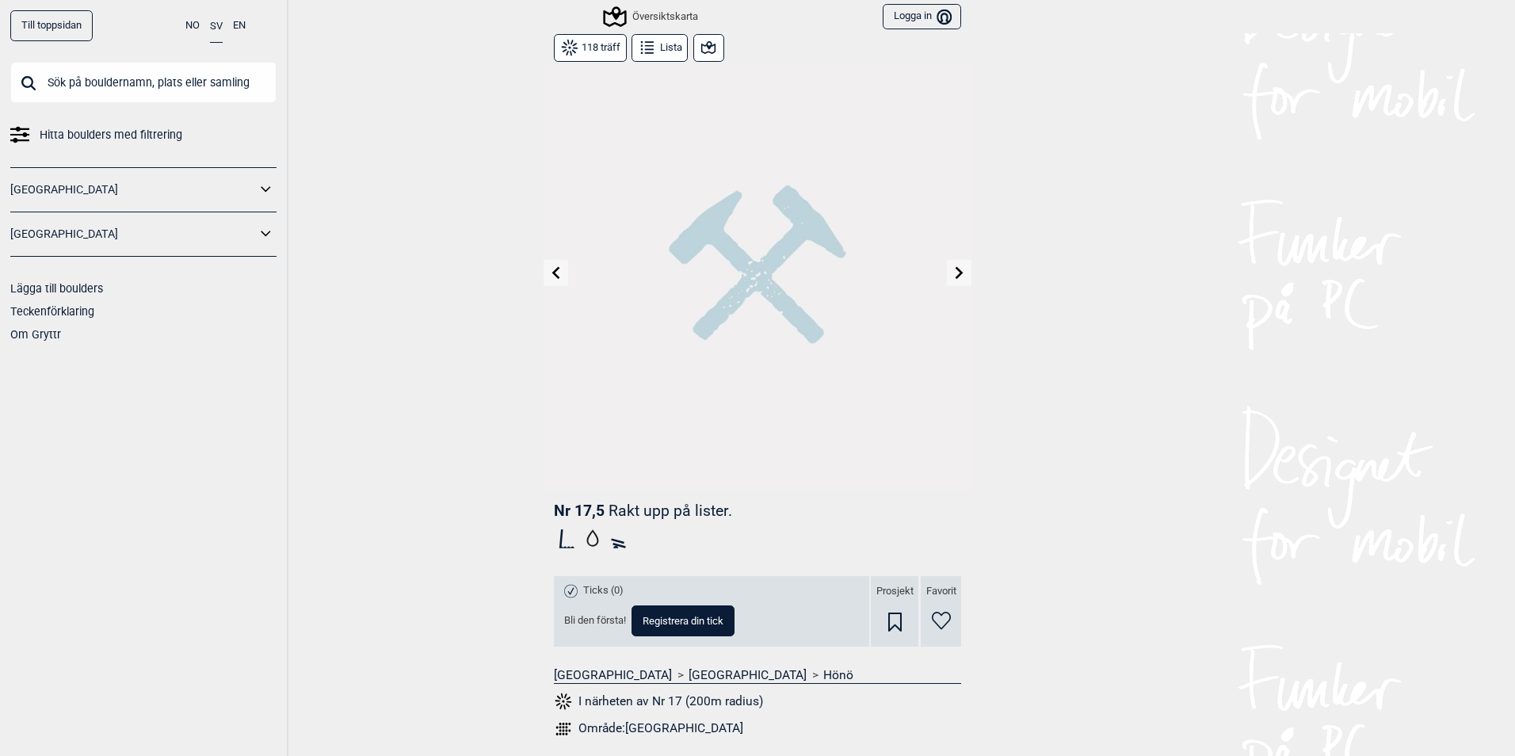
click at [949, 280] on button at bounding box center [959, 273] width 25 height 26
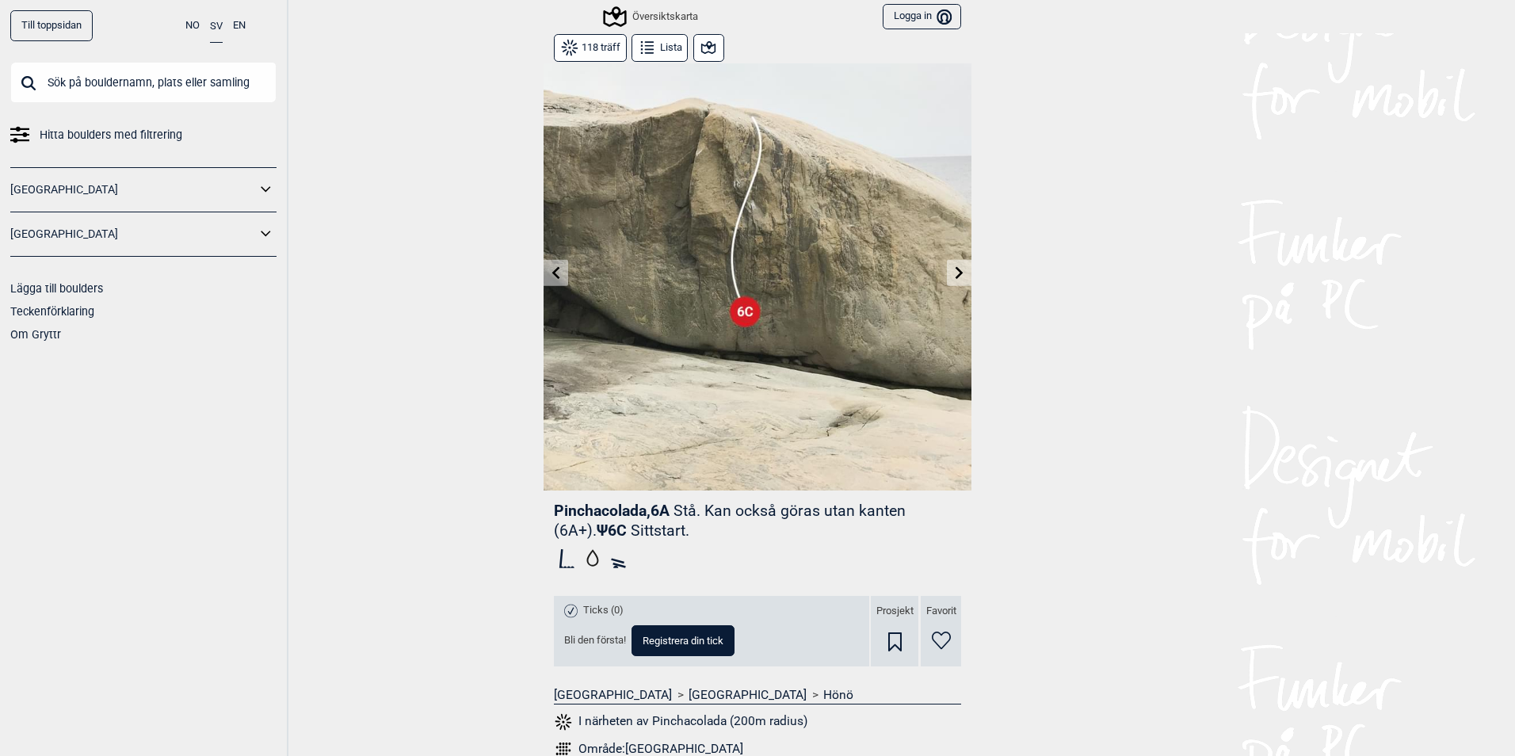
click at [949, 280] on button at bounding box center [959, 273] width 25 height 26
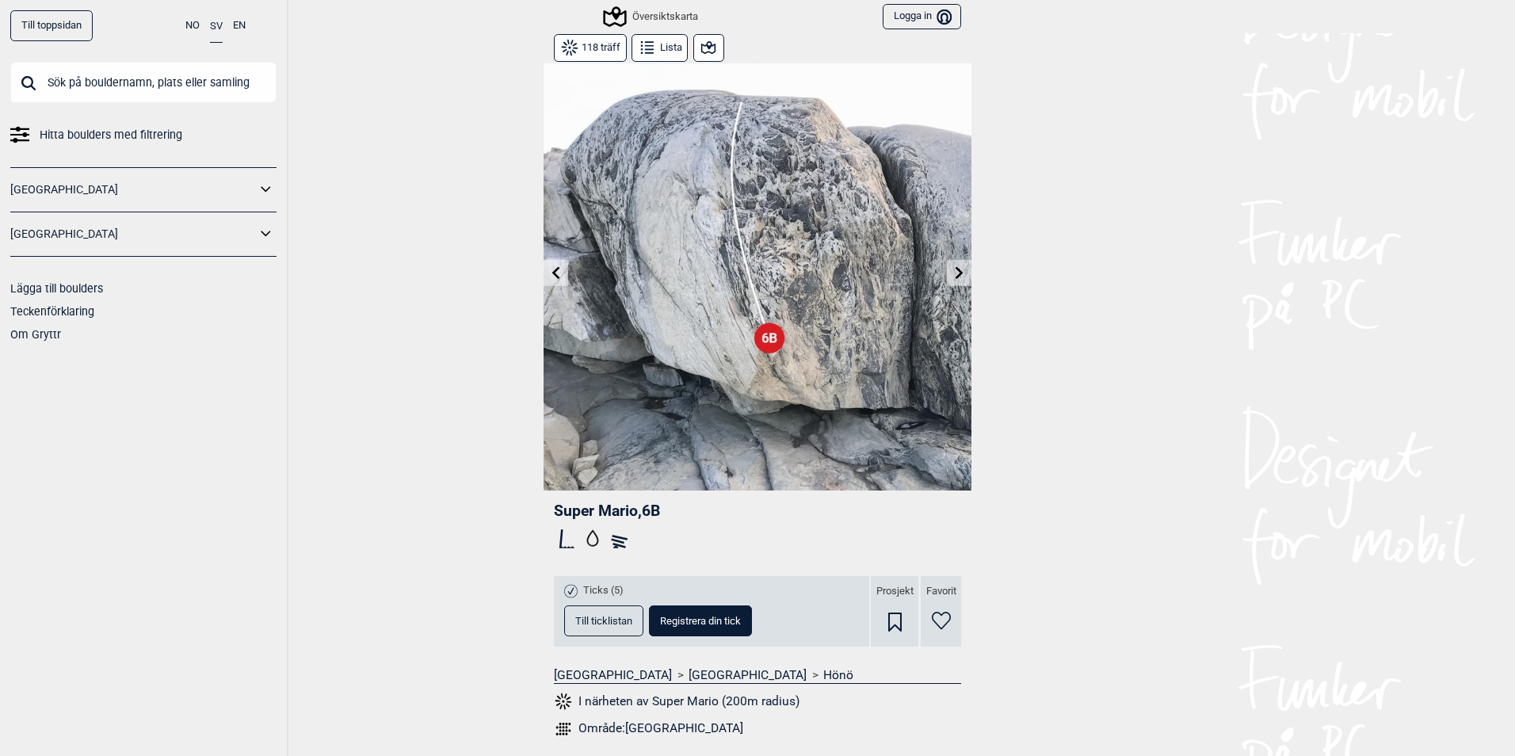
click at [949, 280] on button at bounding box center [959, 273] width 25 height 26
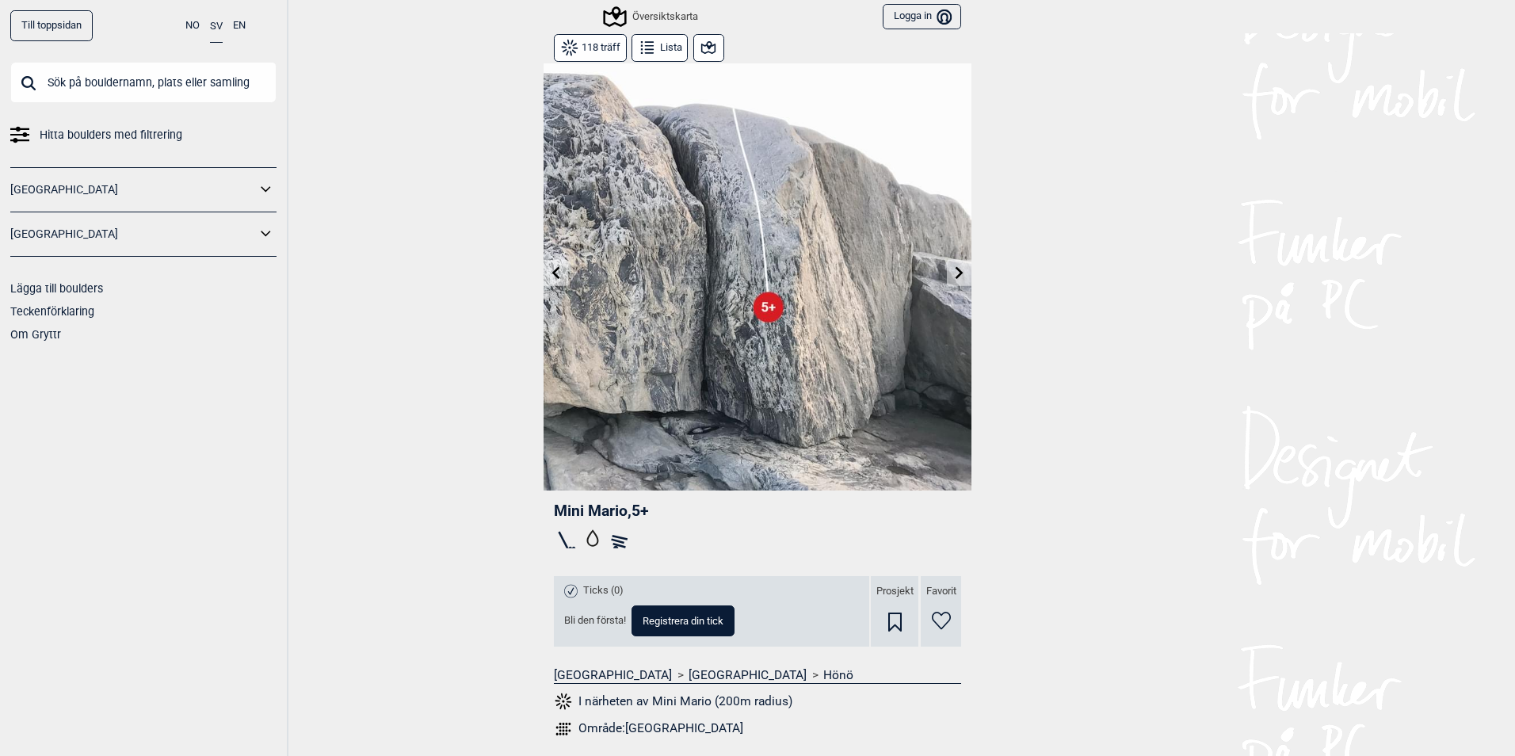
click at [949, 280] on button at bounding box center [959, 273] width 25 height 26
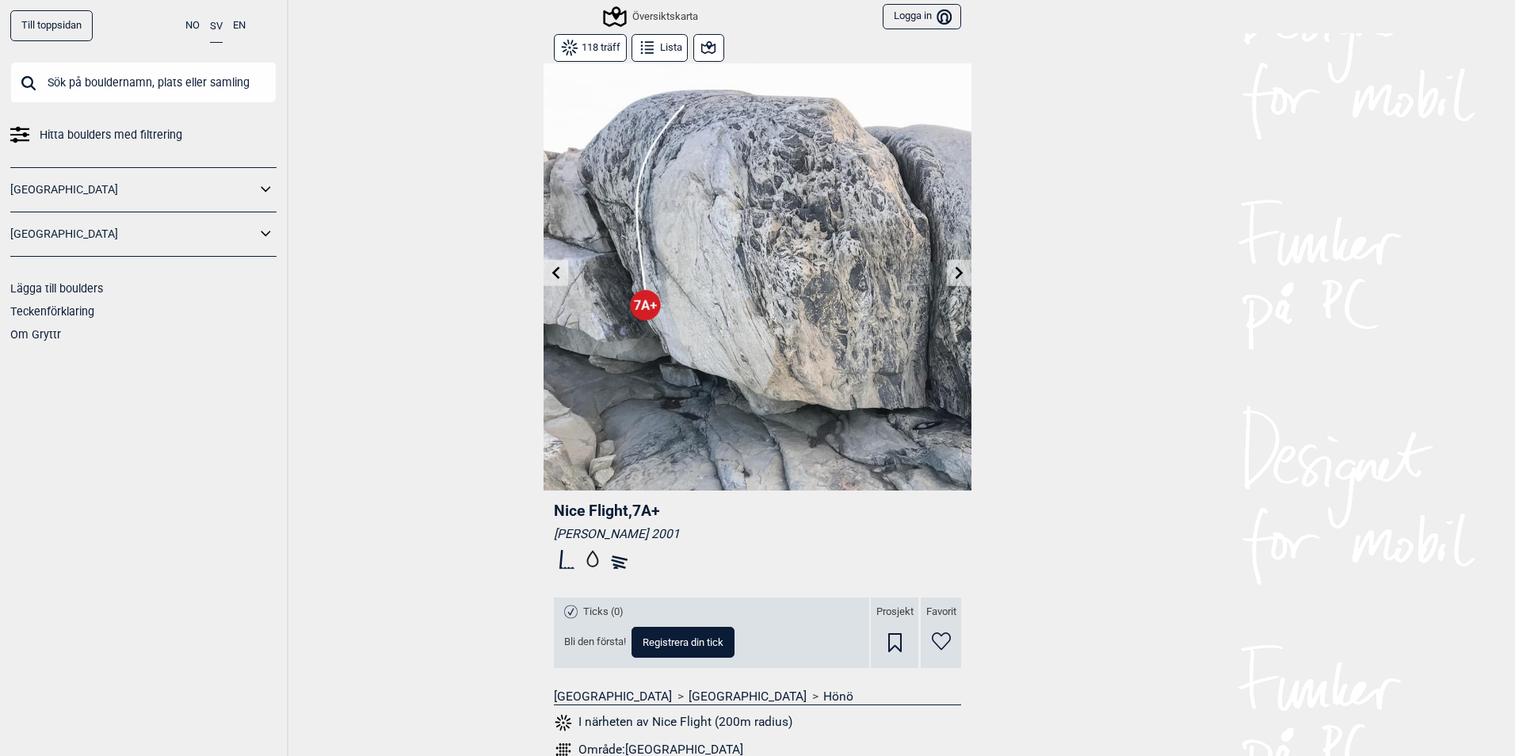
click at [949, 280] on button at bounding box center [959, 273] width 25 height 26
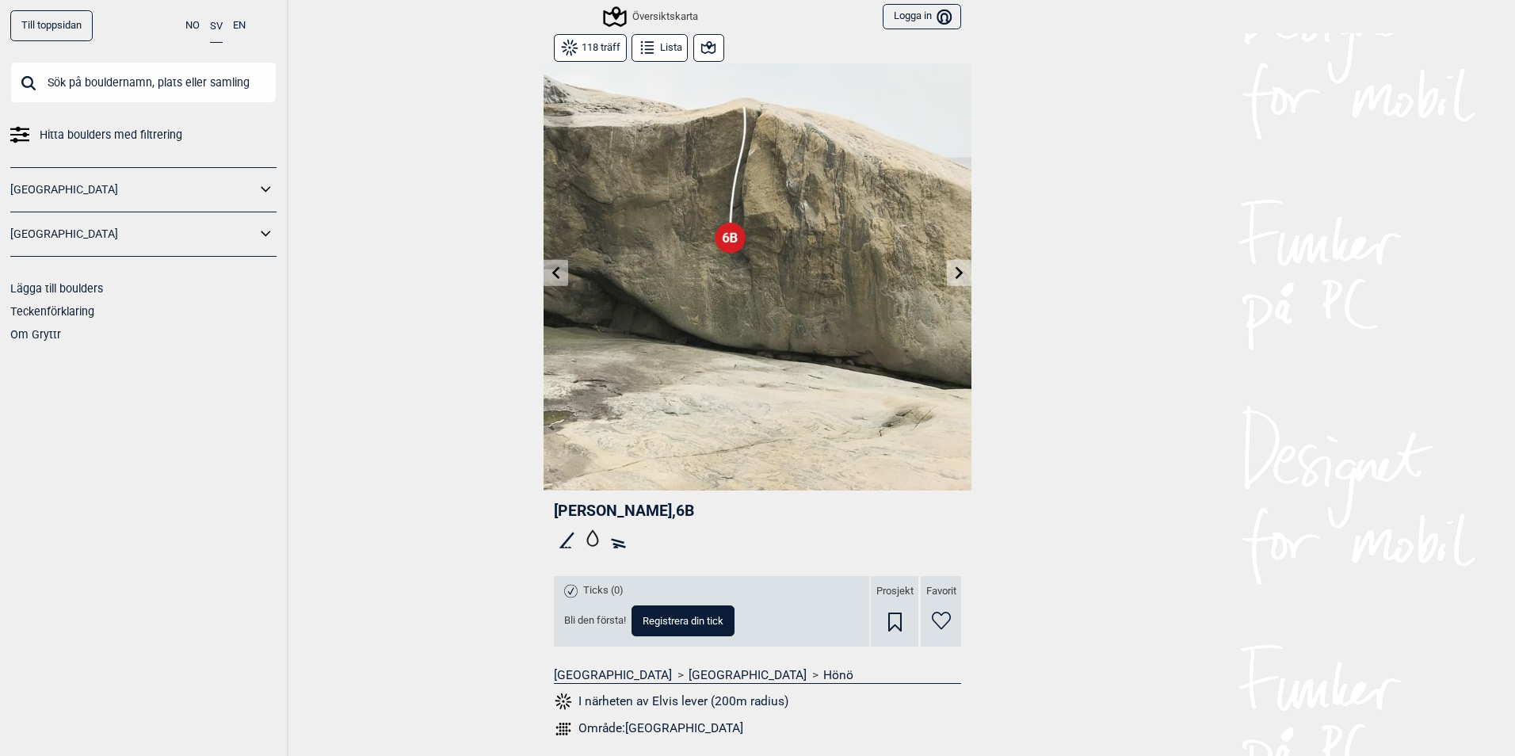
click at [949, 280] on button at bounding box center [959, 273] width 25 height 26
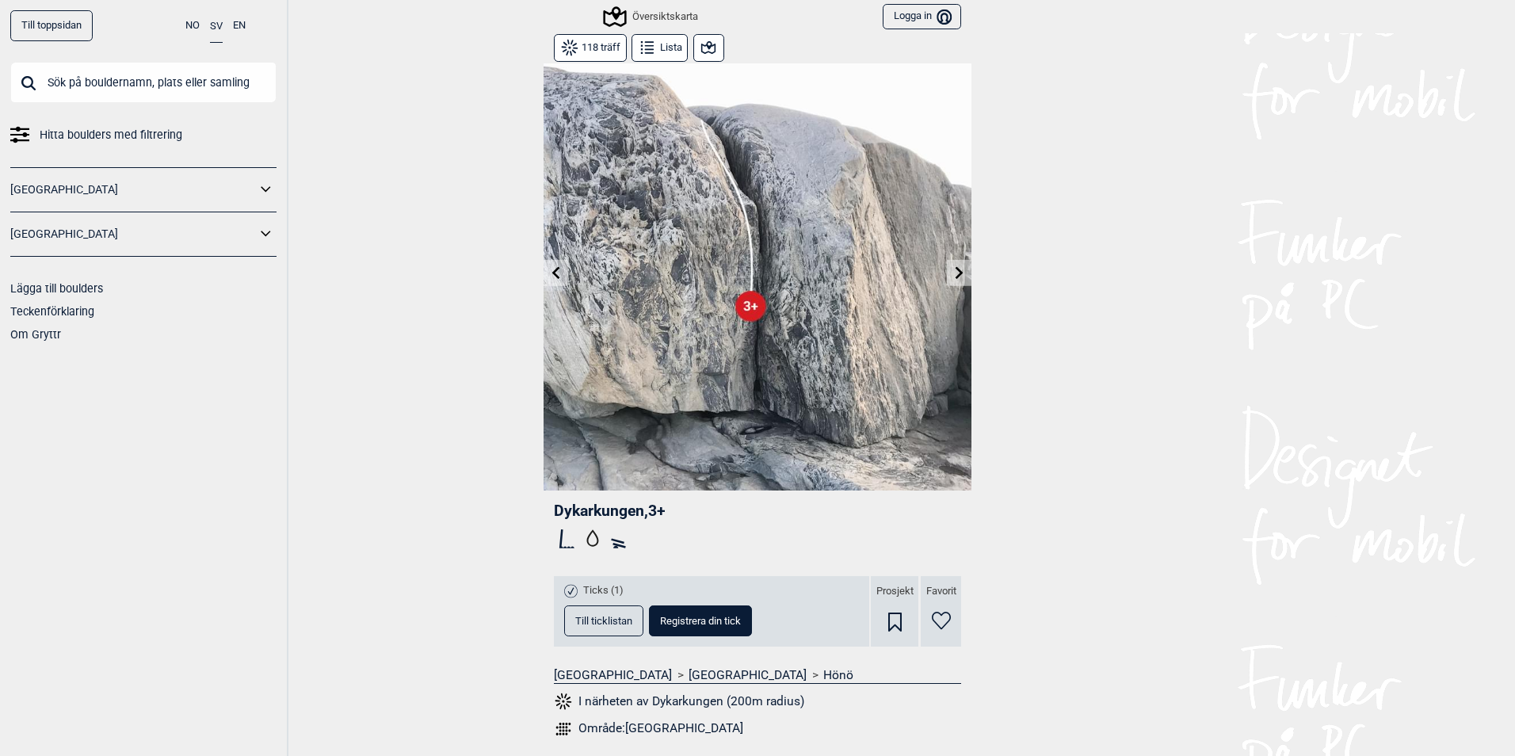
click at [956, 275] on icon at bounding box center [960, 272] width 8 height 13
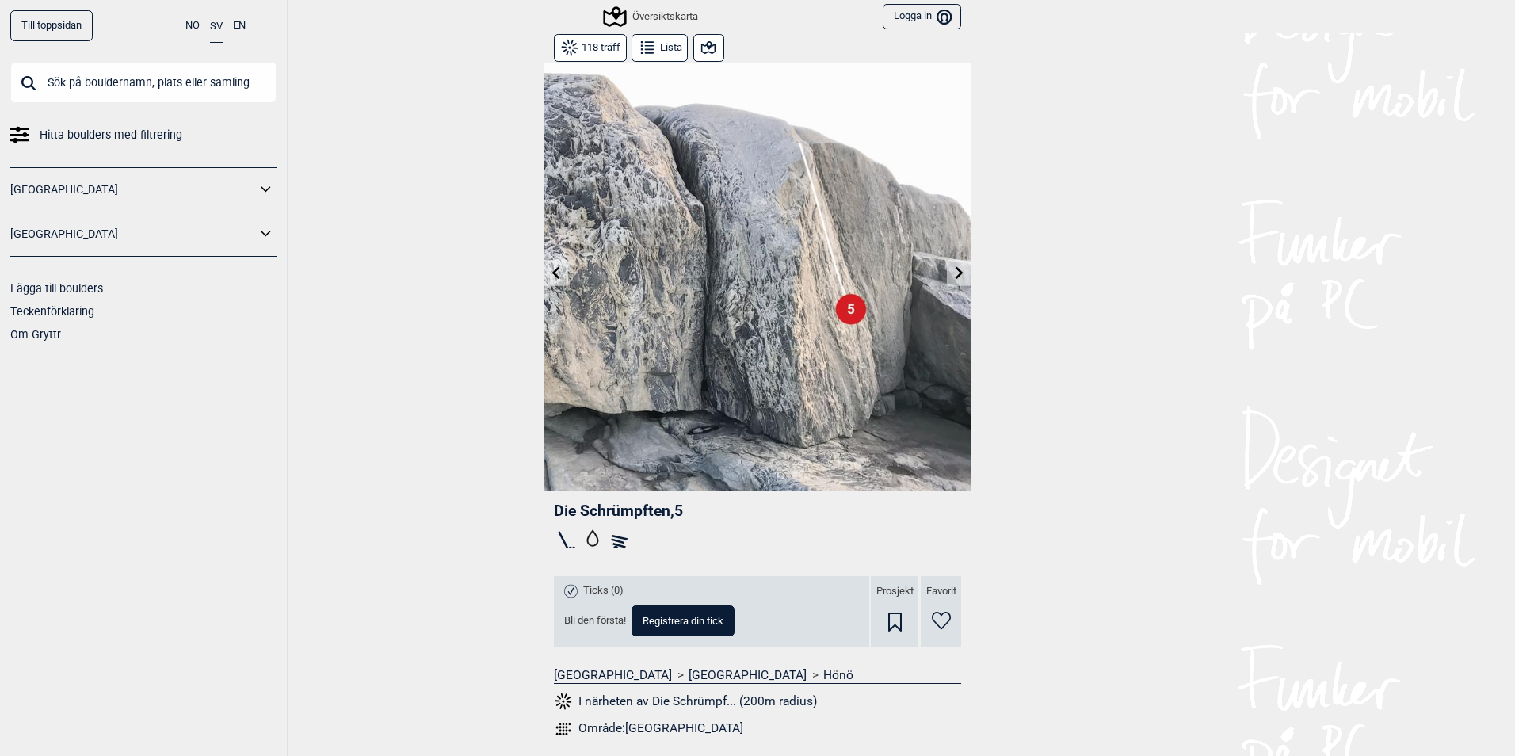
click at [956, 275] on icon at bounding box center [960, 272] width 8 height 13
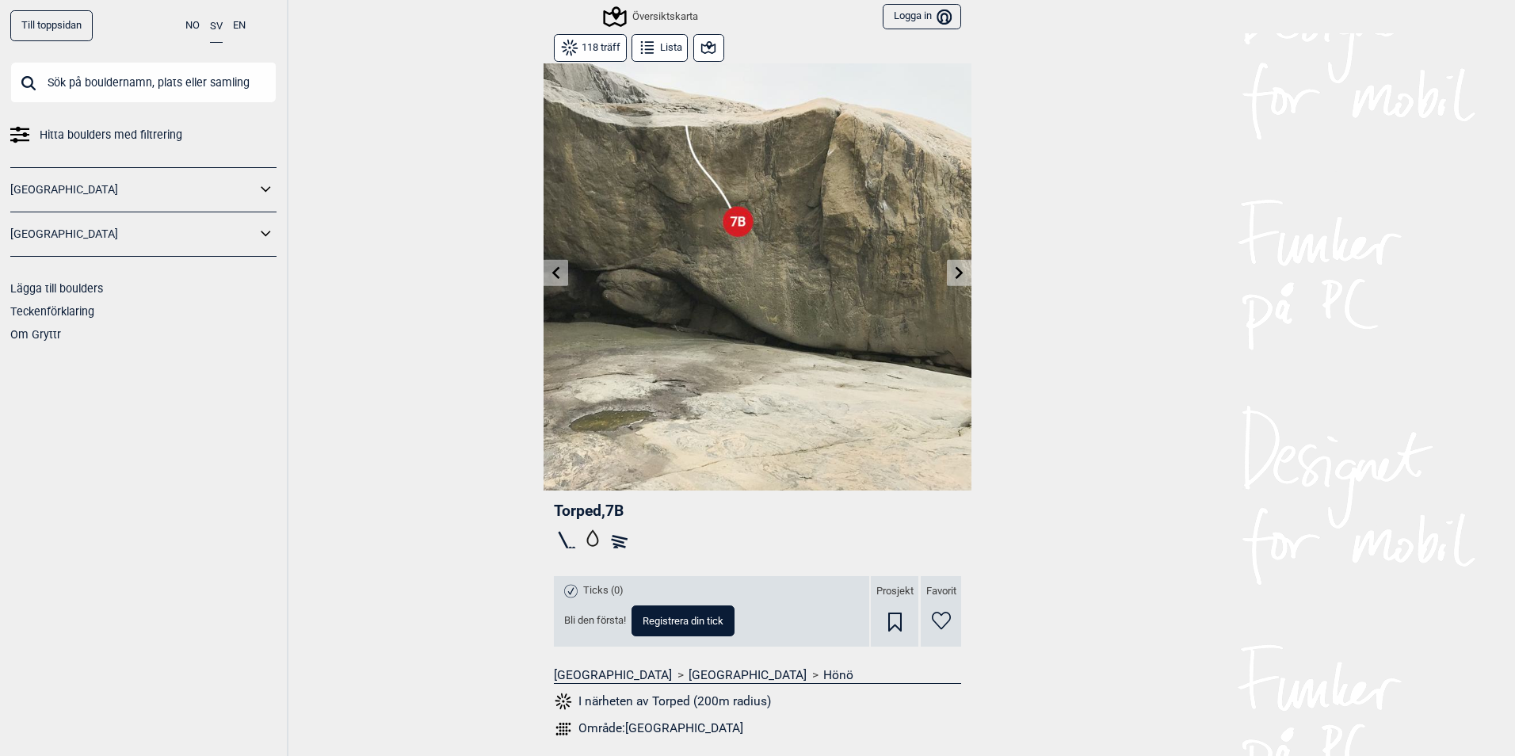
click at [956, 275] on icon at bounding box center [960, 272] width 8 height 13
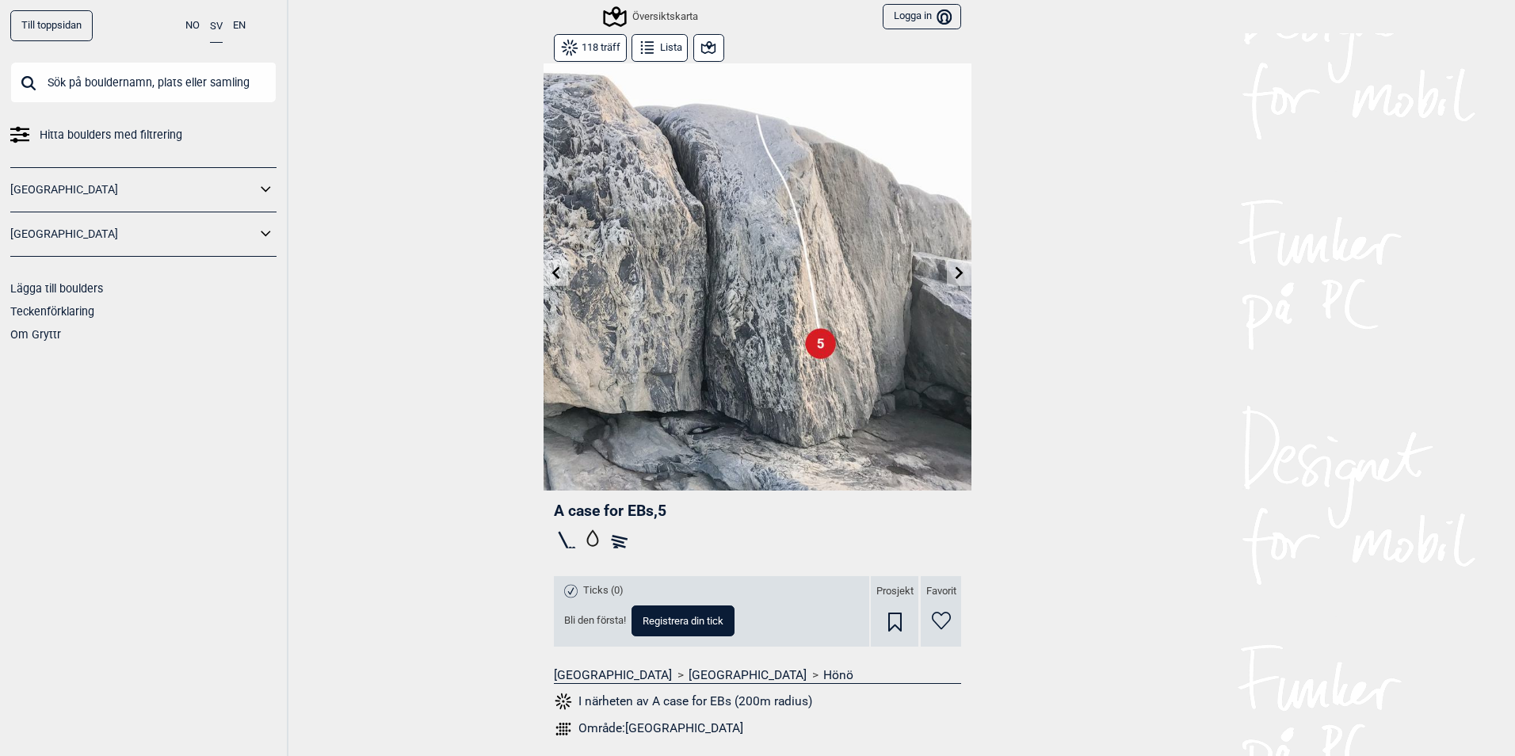
click at [956, 275] on icon at bounding box center [960, 272] width 8 height 13
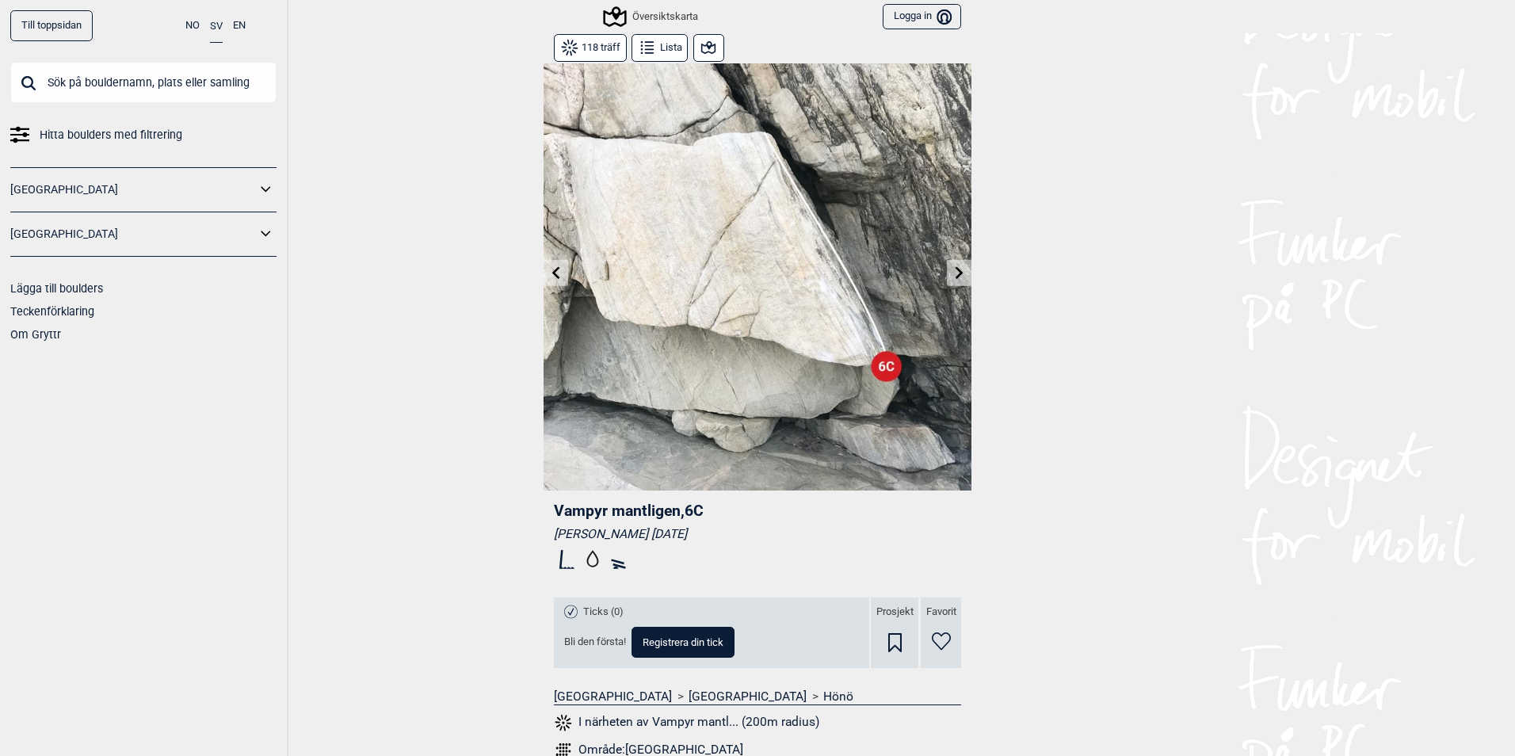
click at [956, 275] on icon at bounding box center [960, 272] width 8 height 13
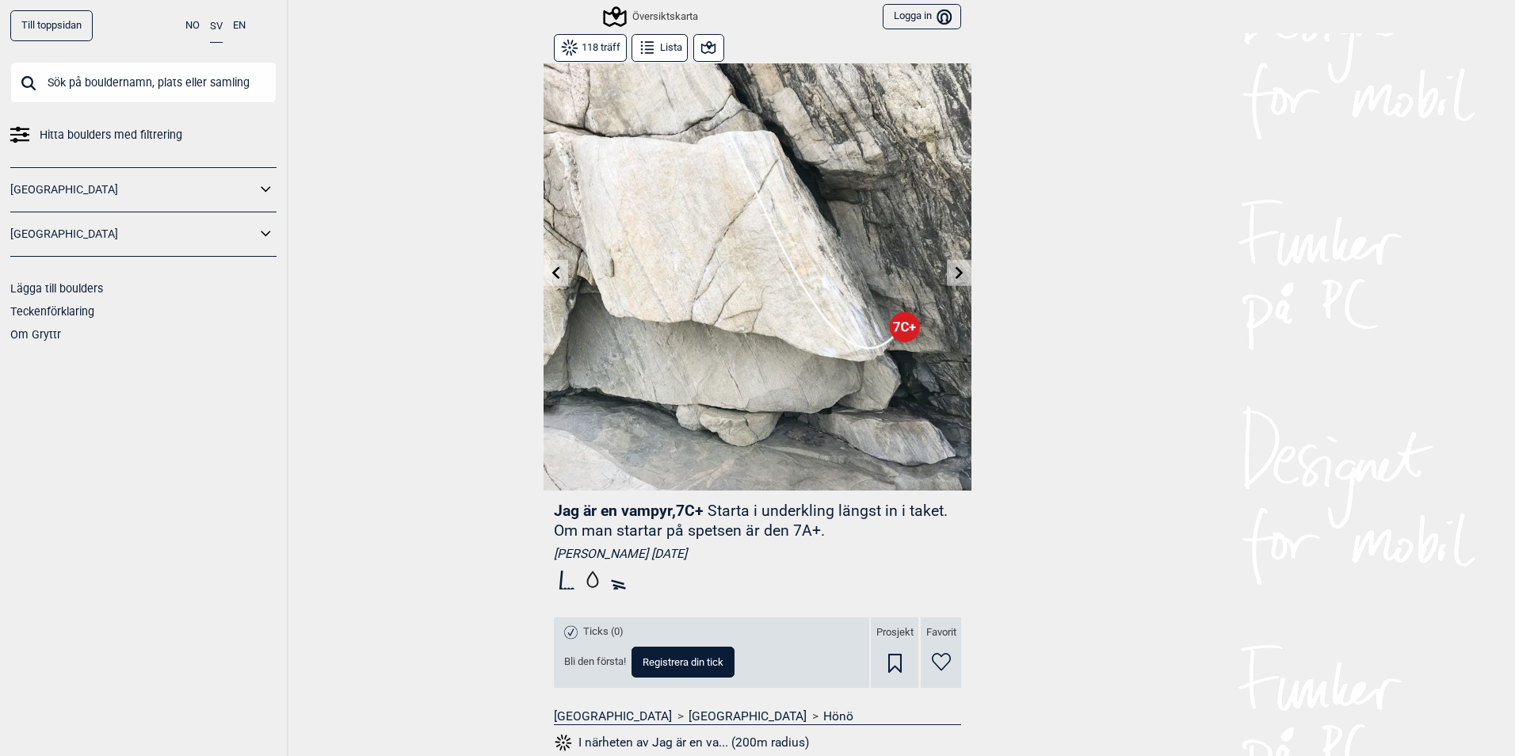
click at [956, 275] on icon at bounding box center [960, 272] width 8 height 13
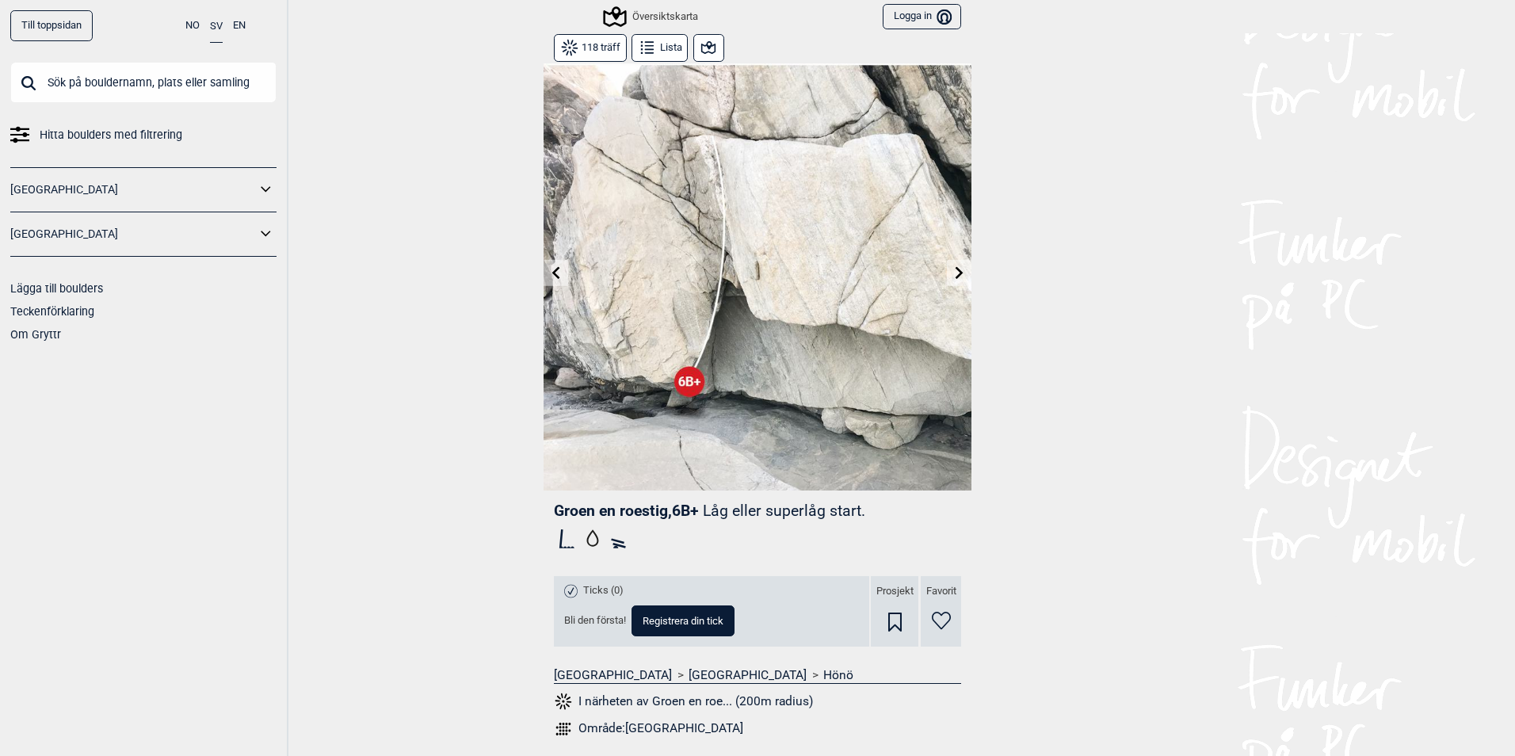
click at [956, 275] on icon at bounding box center [960, 272] width 8 height 13
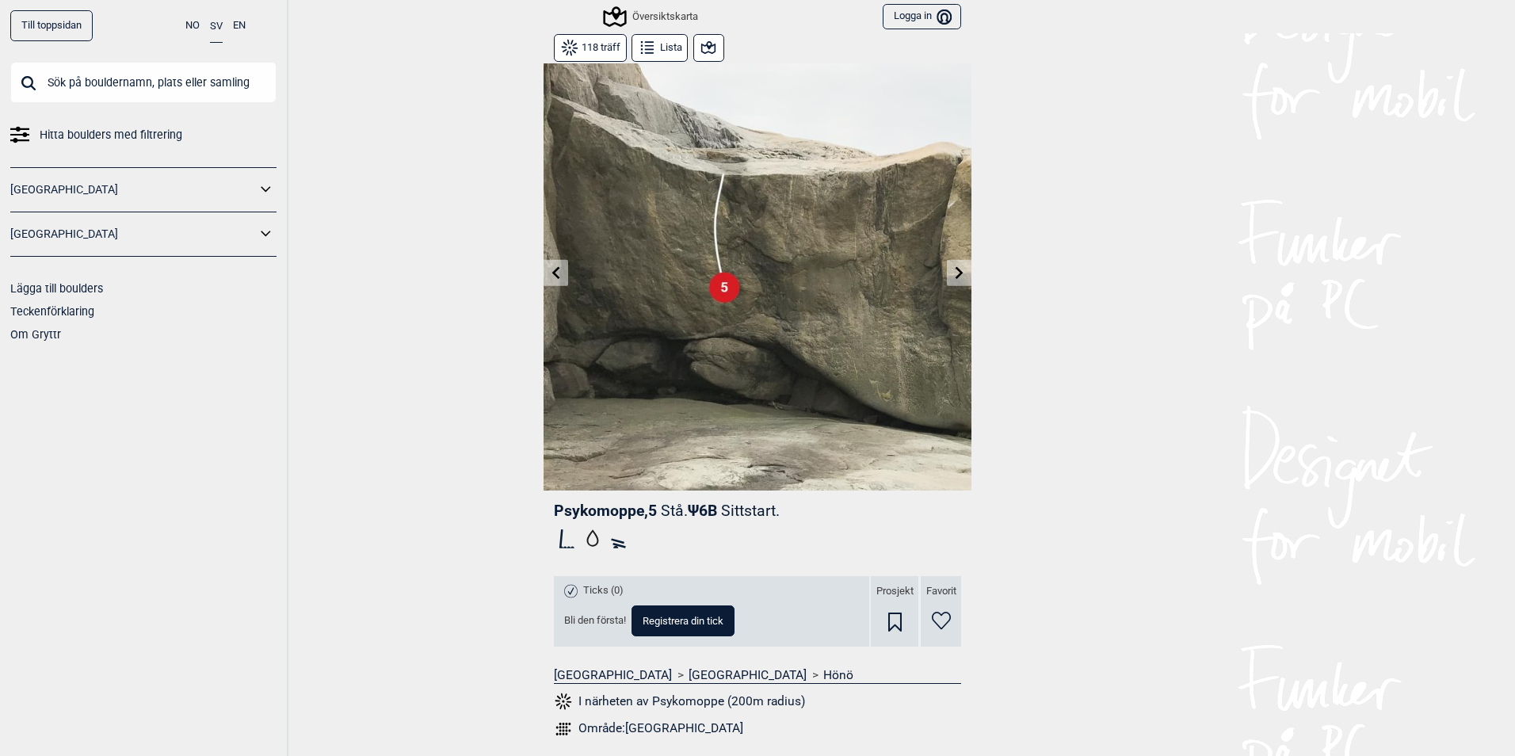
click at [956, 275] on icon at bounding box center [960, 272] width 8 height 13
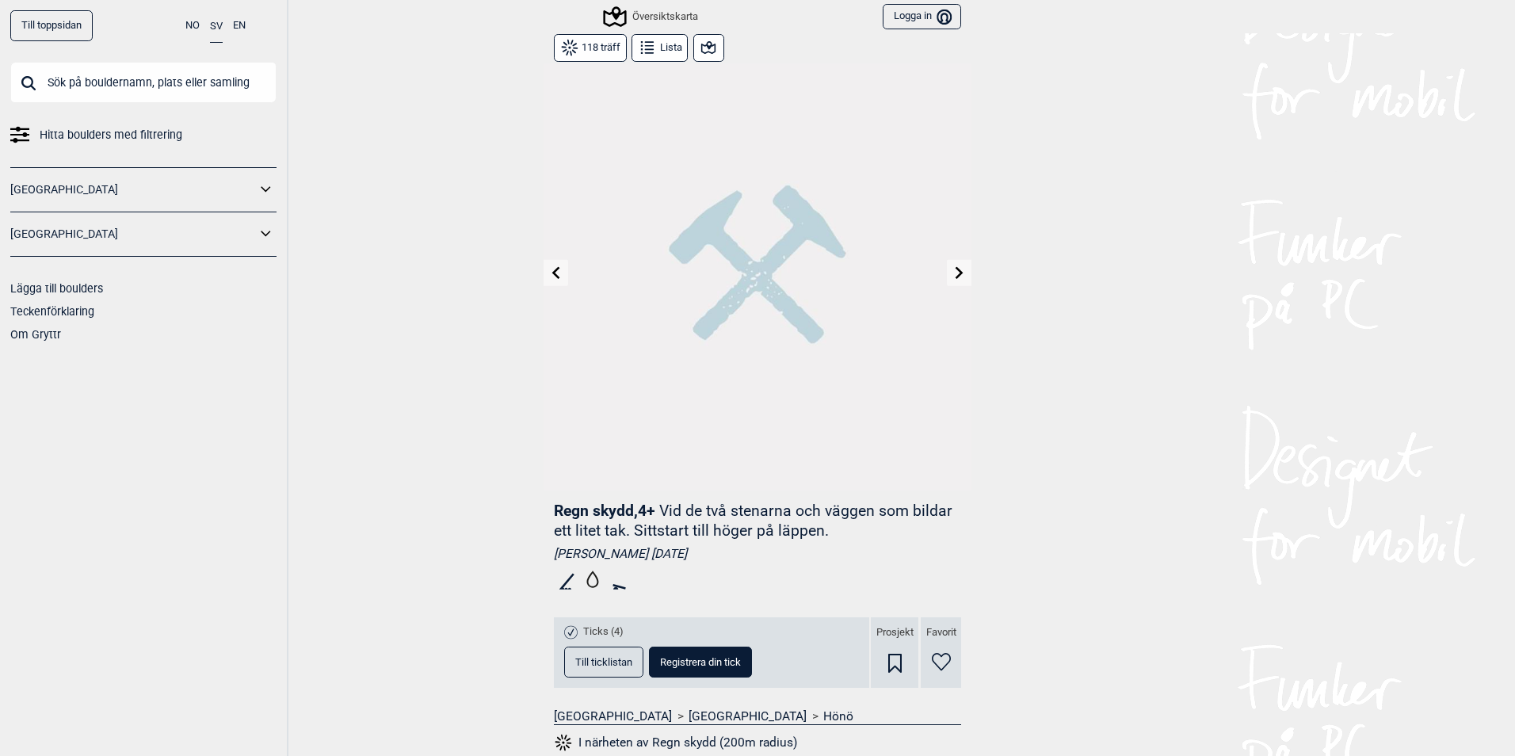
click at [956, 275] on icon at bounding box center [960, 272] width 8 height 13
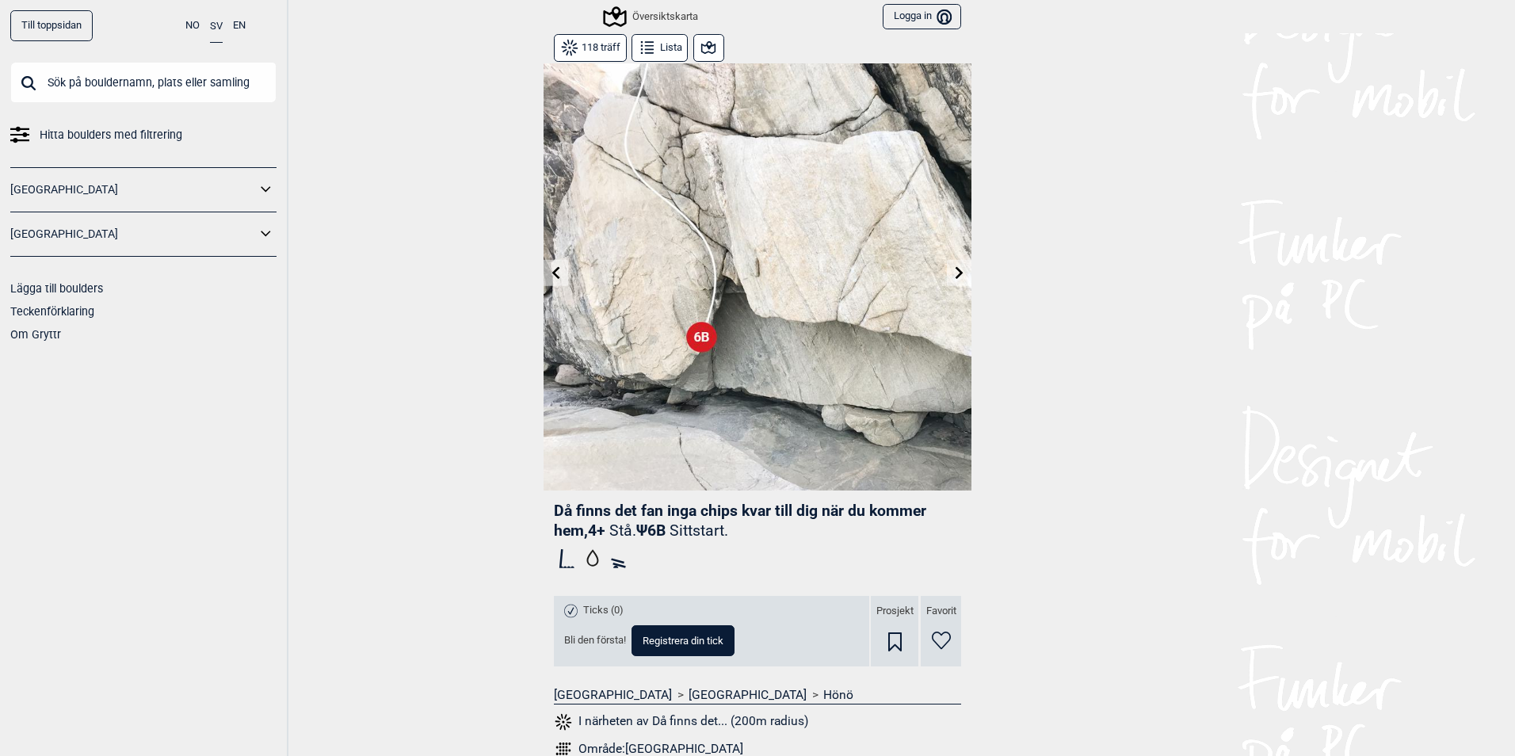
click at [956, 275] on icon at bounding box center [960, 272] width 8 height 13
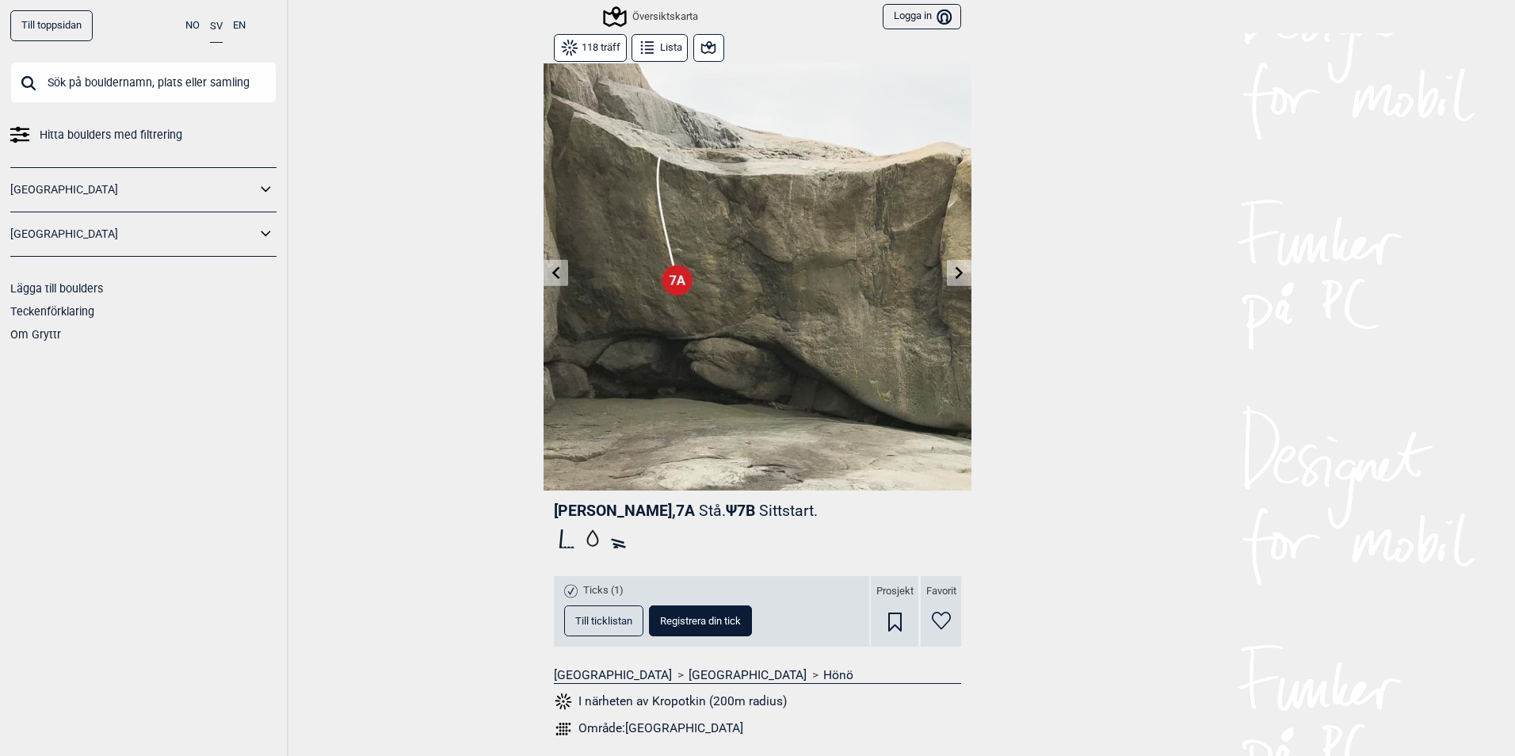
click at [956, 275] on icon at bounding box center [960, 272] width 8 height 13
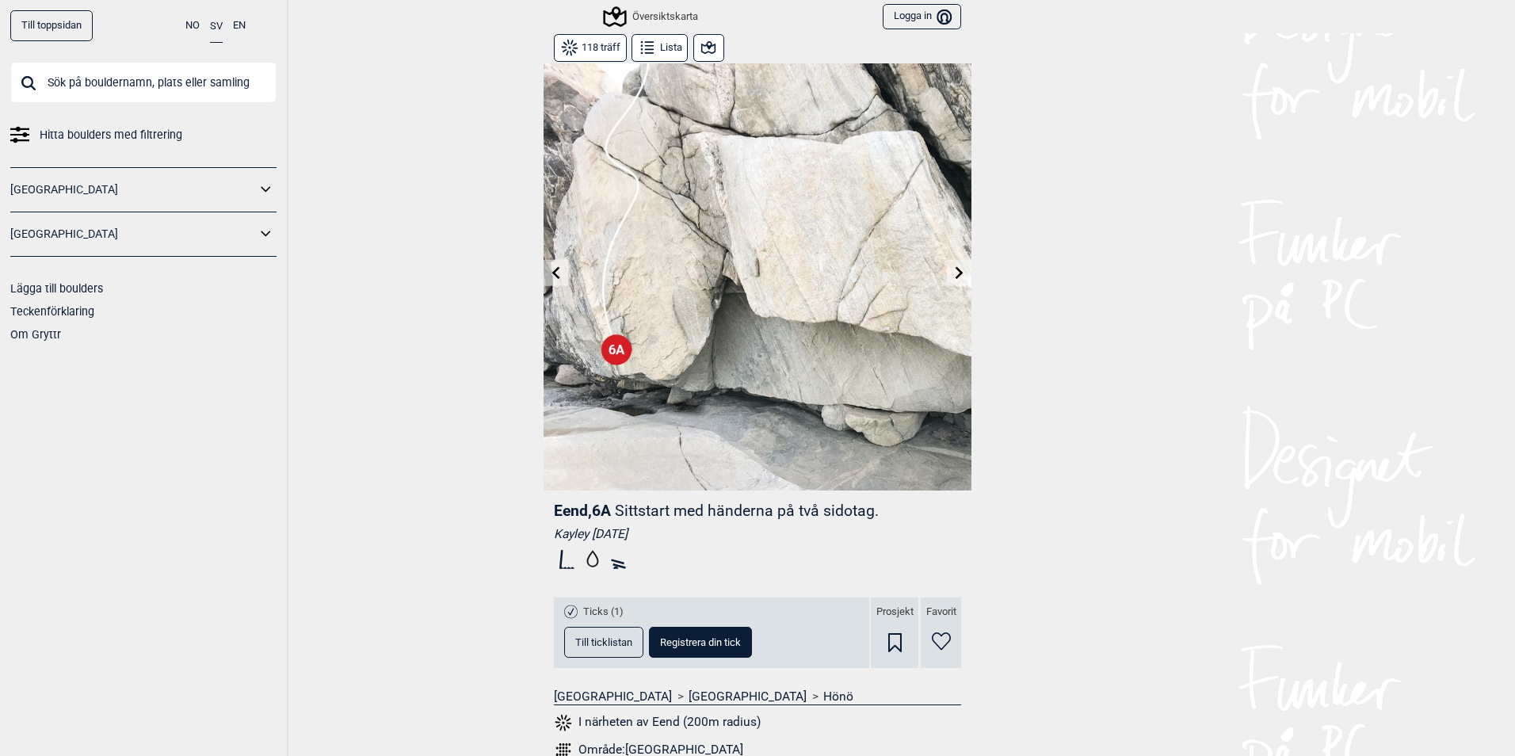
click at [956, 275] on icon at bounding box center [960, 272] width 8 height 13
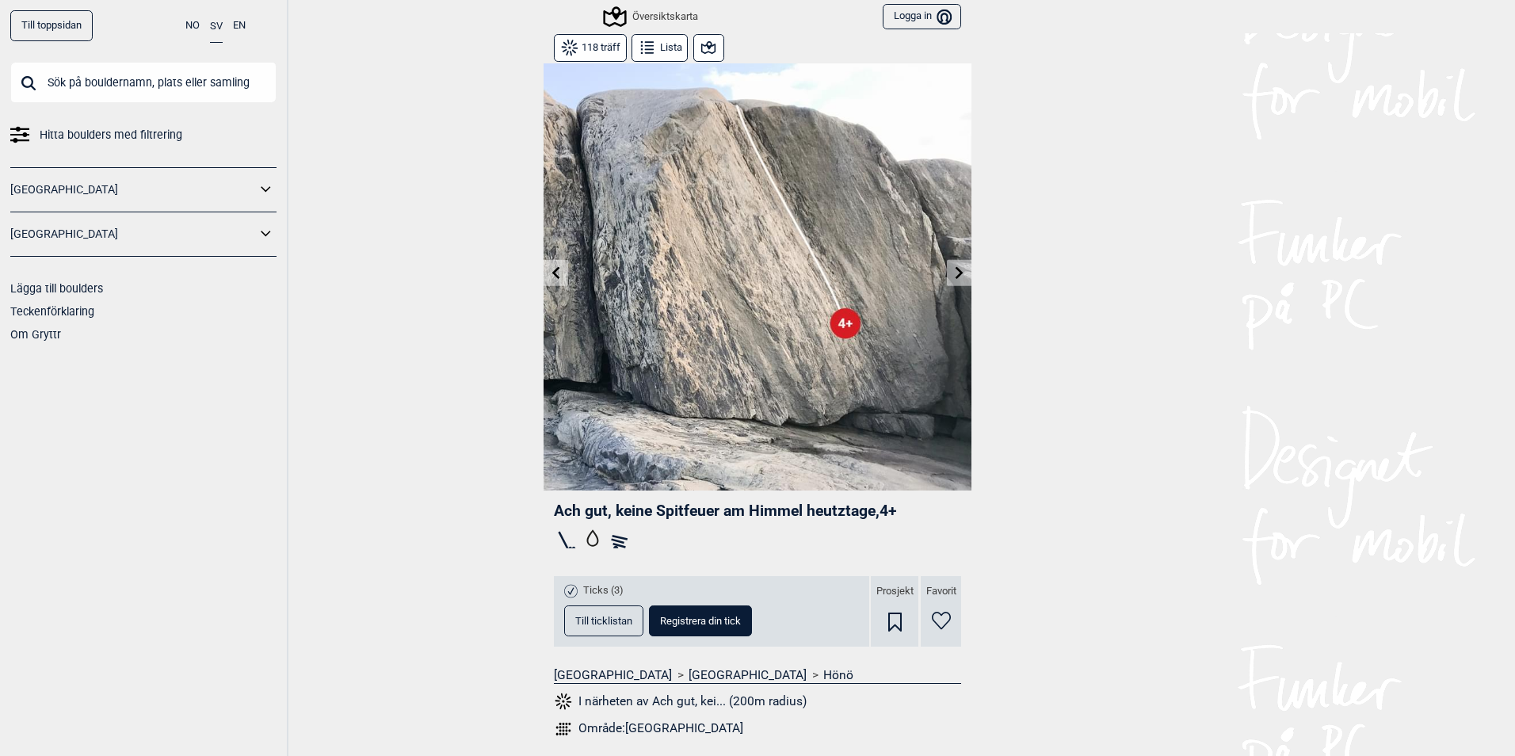
click at [956, 275] on icon at bounding box center [960, 272] width 8 height 13
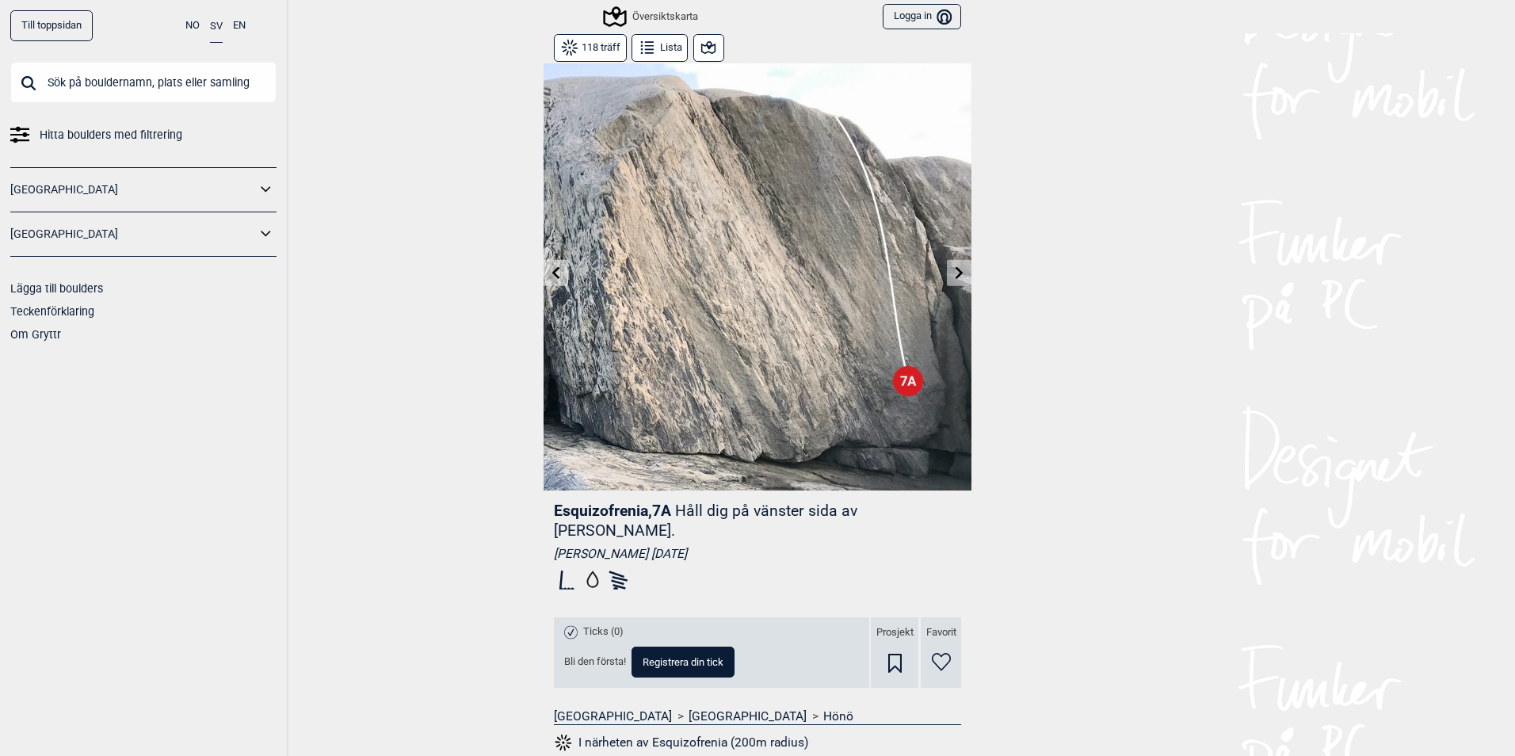
click at [956, 275] on icon at bounding box center [960, 272] width 8 height 13
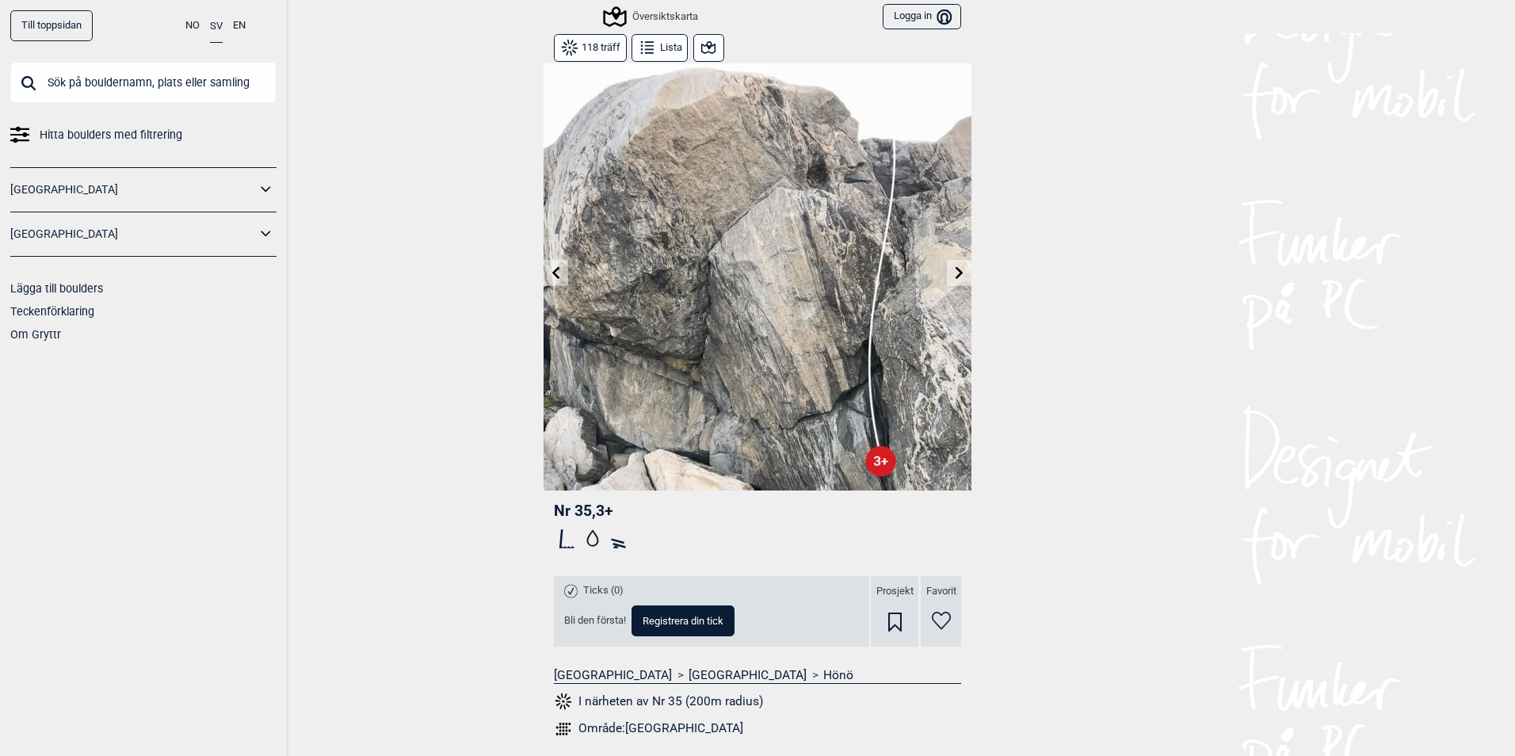
click at [956, 275] on icon at bounding box center [960, 272] width 8 height 13
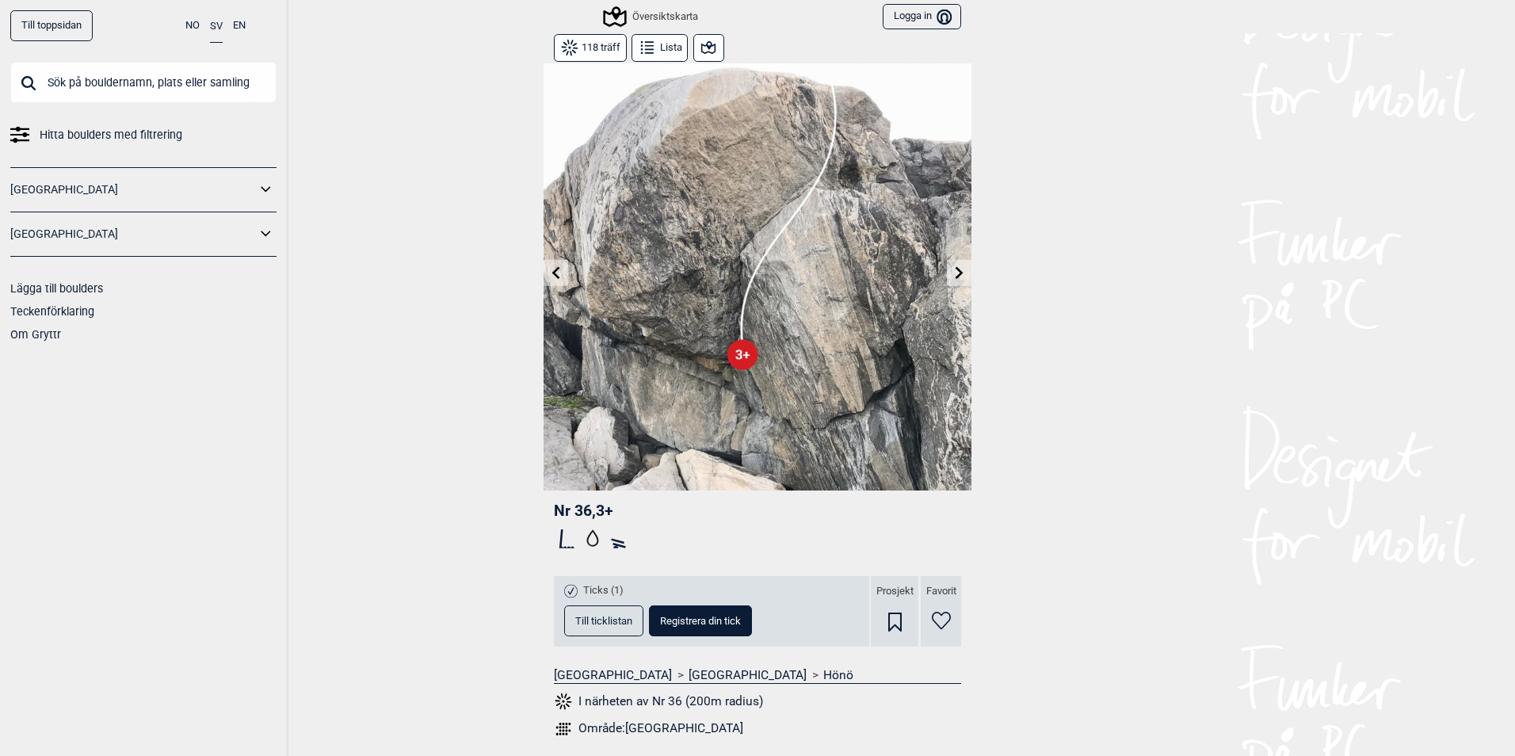
click at [956, 275] on icon at bounding box center [960, 272] width 8 height 13
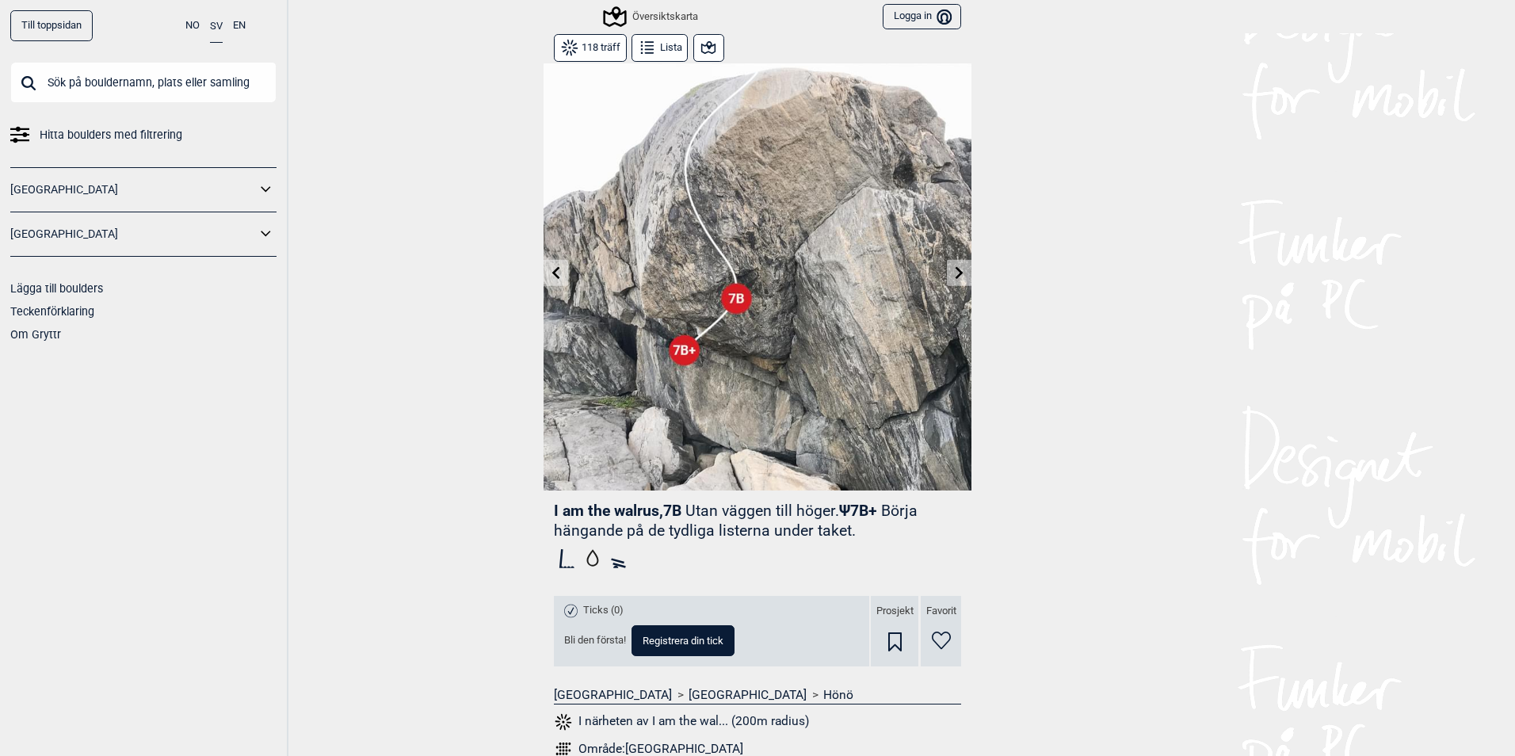
click at [956, 275] on icon at bounding box center [960, 272] width 8 height 13
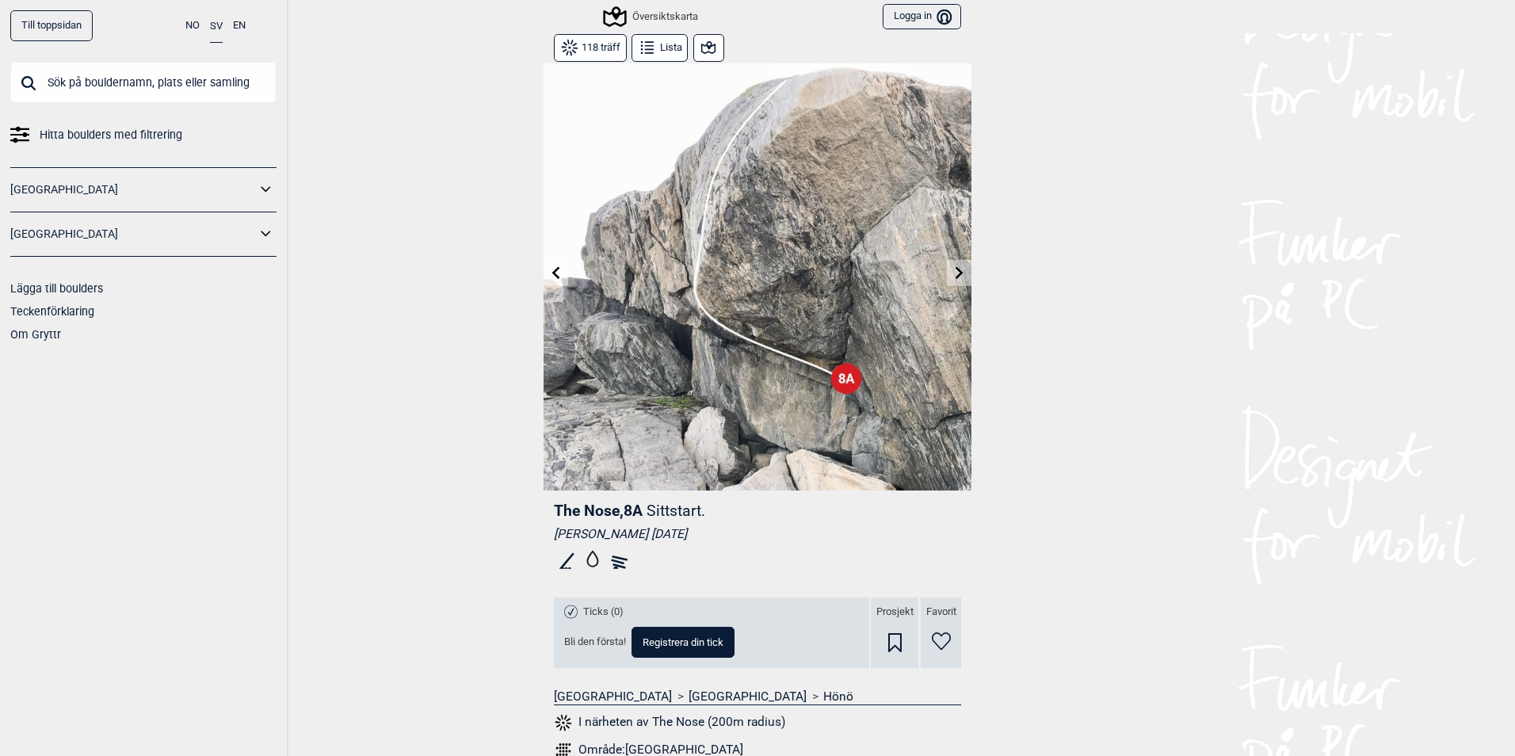
click at [956, 275] on icon at bounding box center [960, 272] width 8 height 13
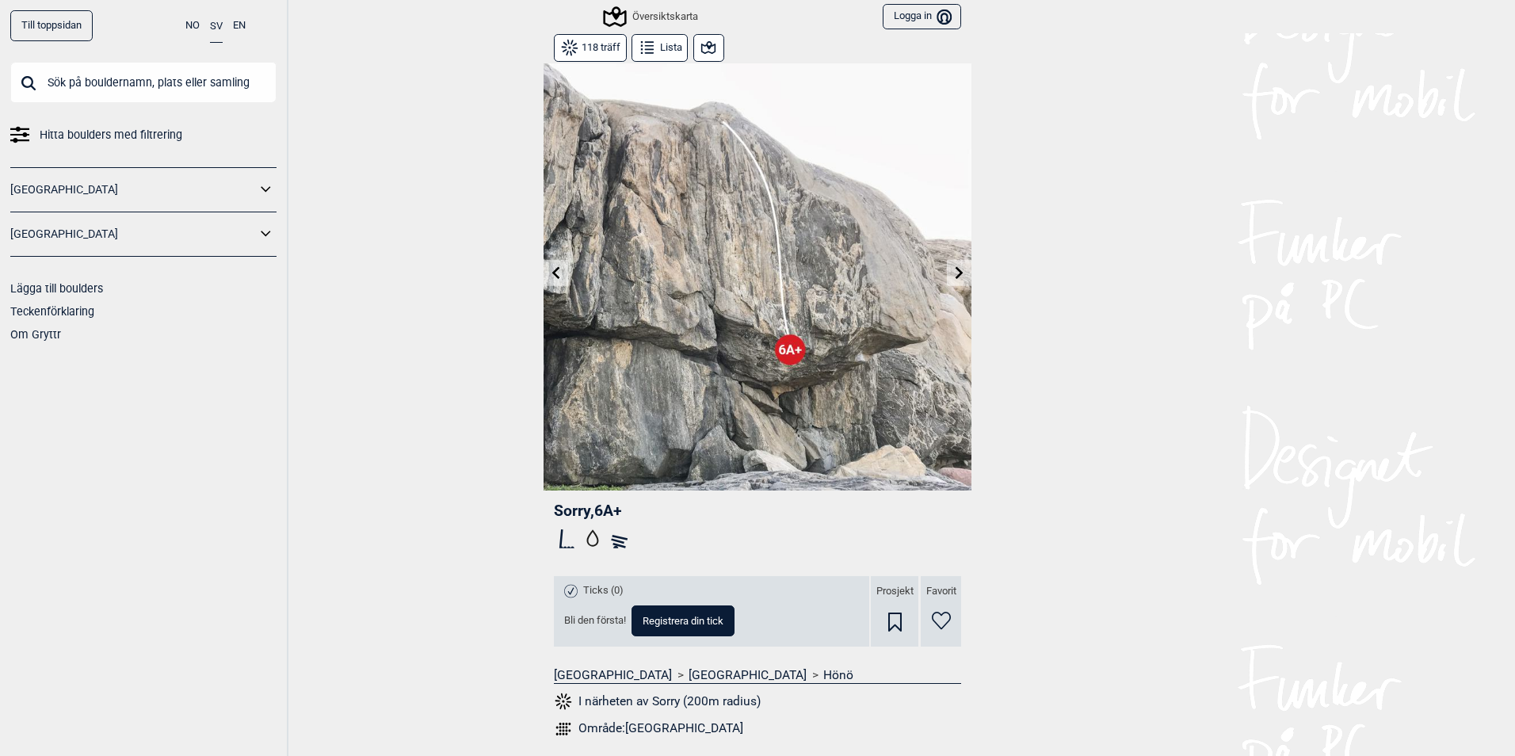
click at [956, 275] on icon at bounding box center [960, 272] width 8 height 13
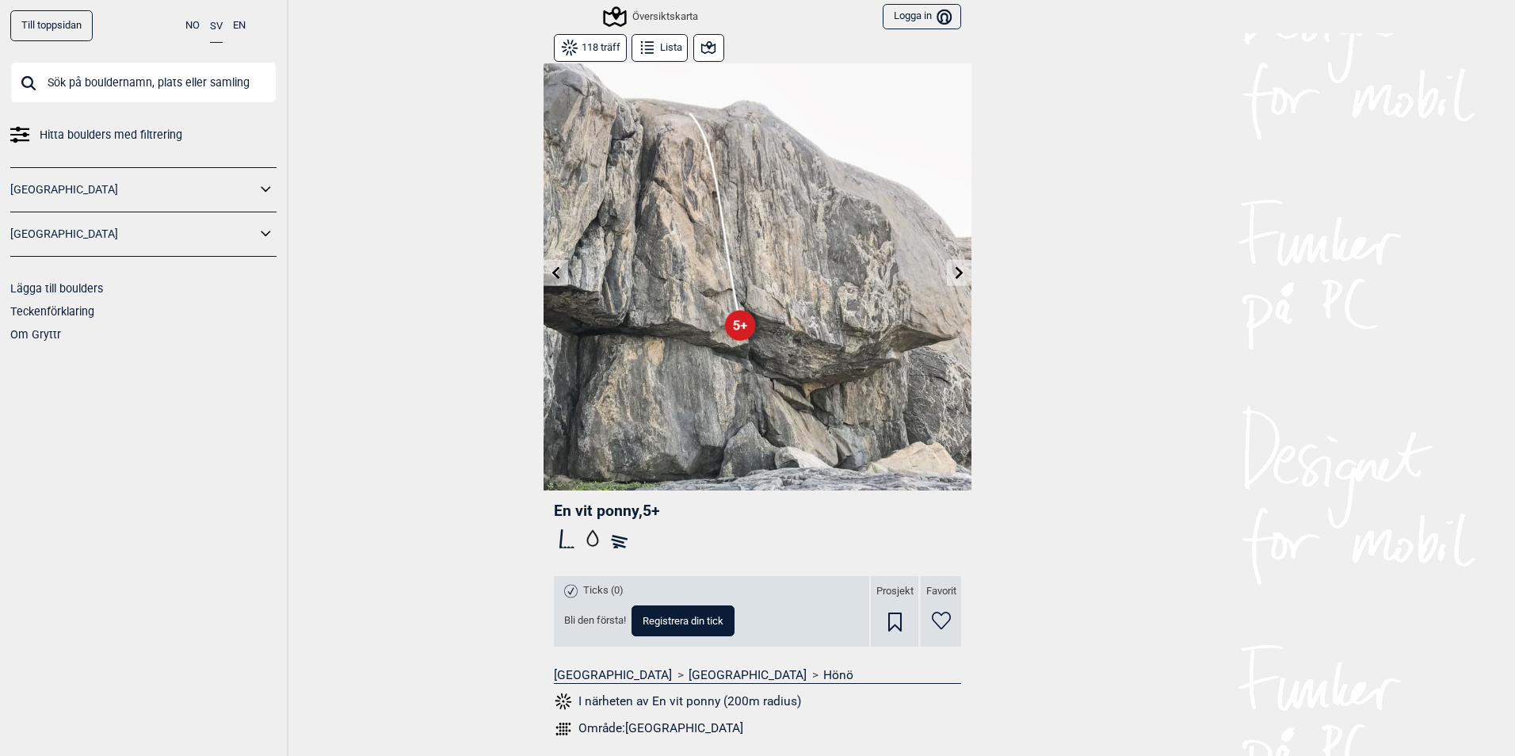
click at [956, 275] on icon at bounding box center [960, 272] width 8 height 13
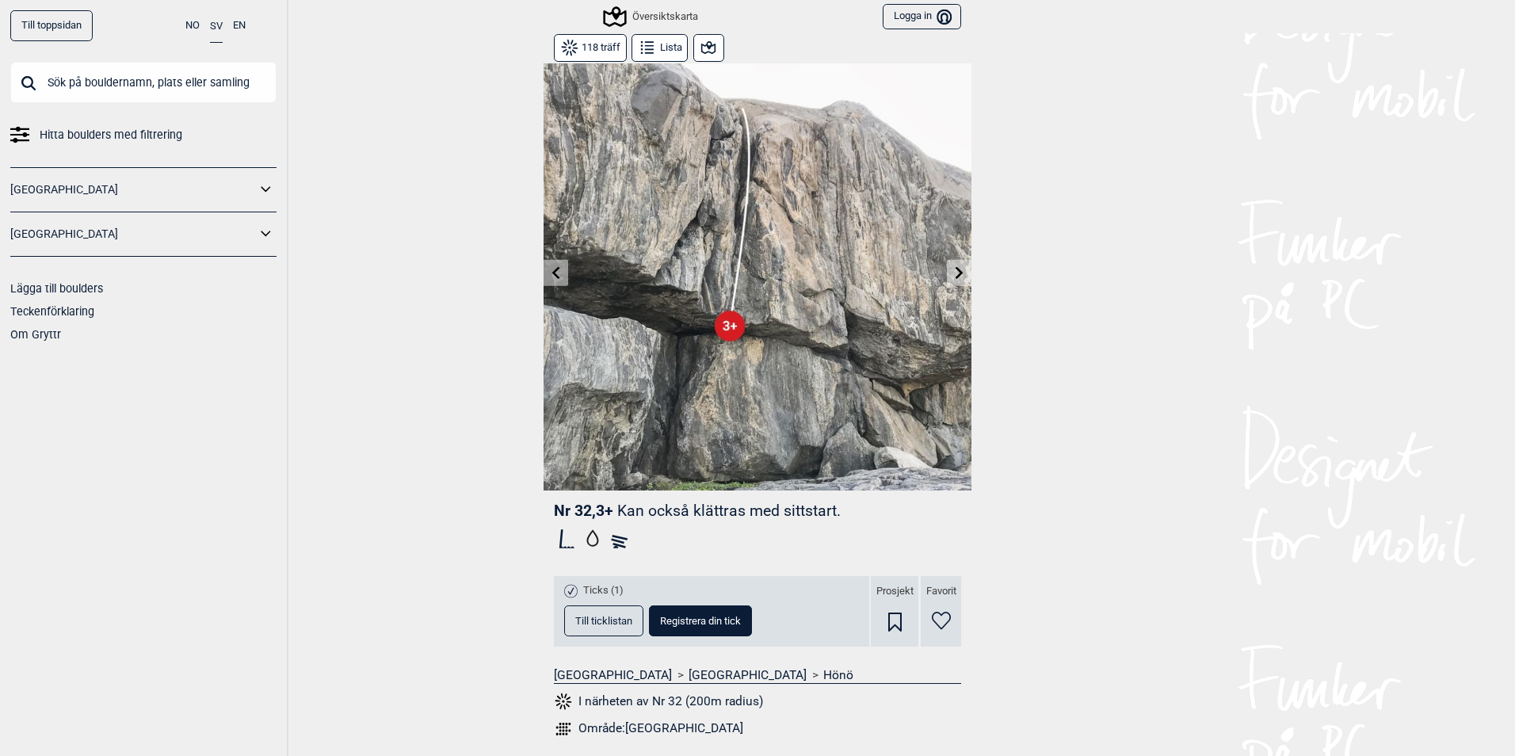
click at [956, 275] on icon at bounding box center [960, 272] width 8 height 13
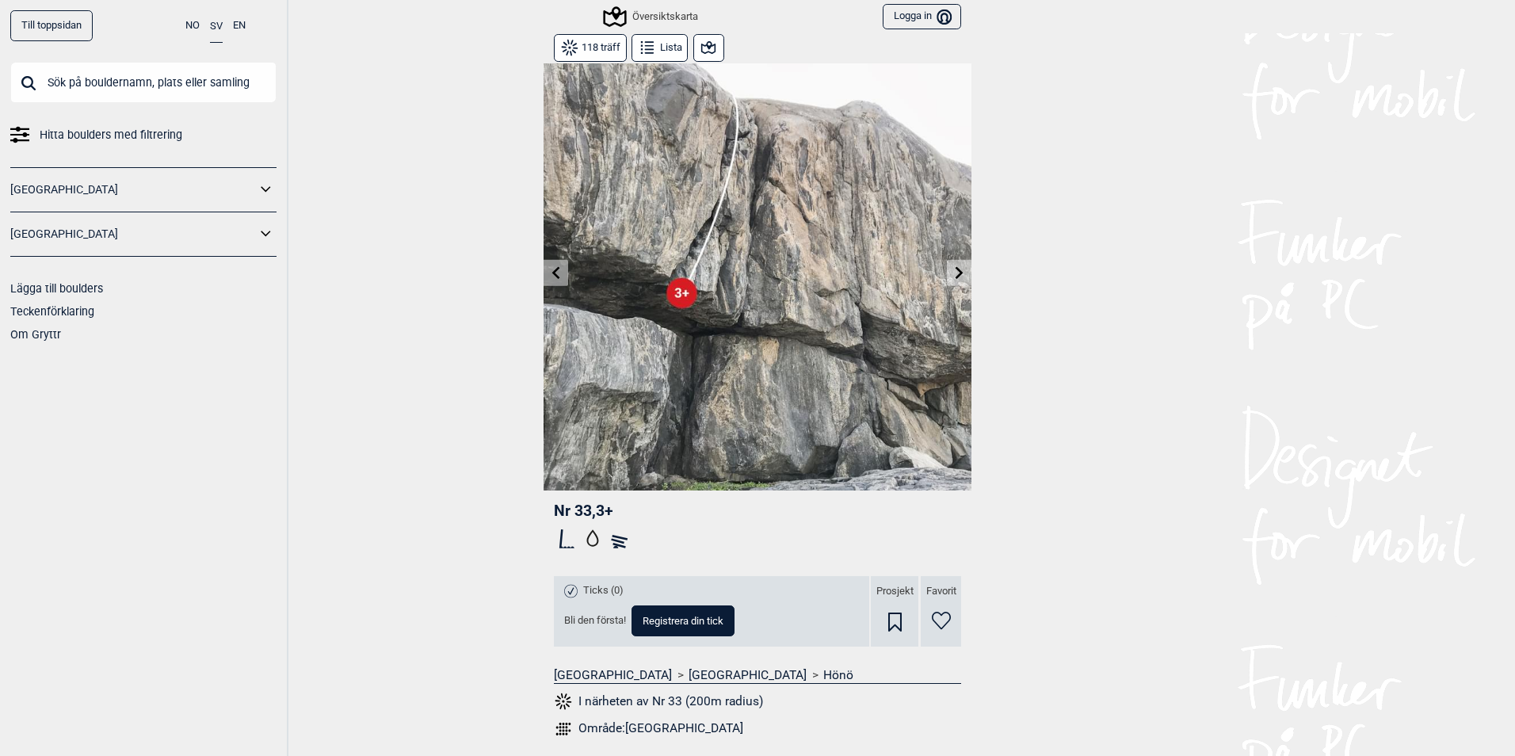
click at [956, 275] on icon at bounding box center [960, 272] width 8 height 13
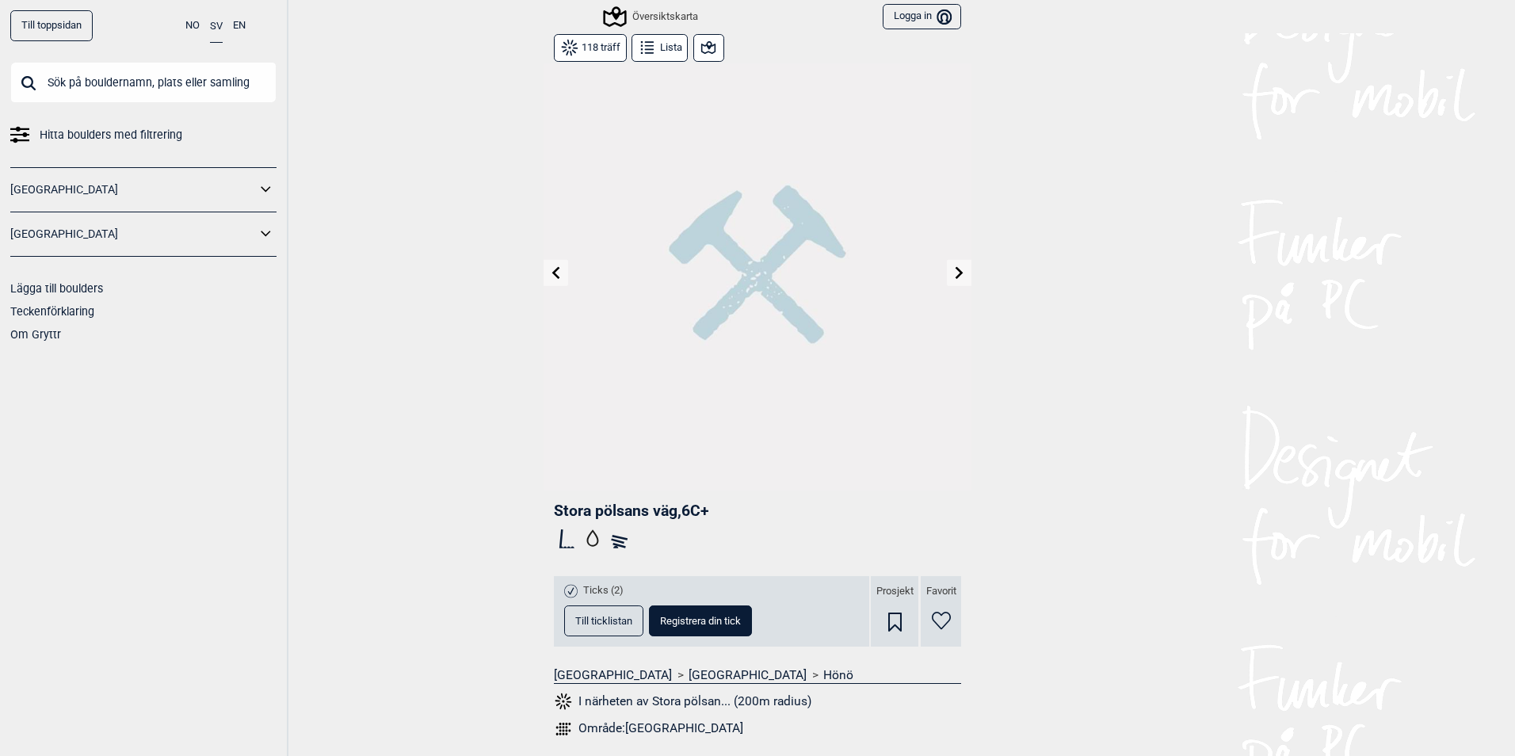
click at [956, 275] on icon at bounding box center [960, 272] width 8 height 13
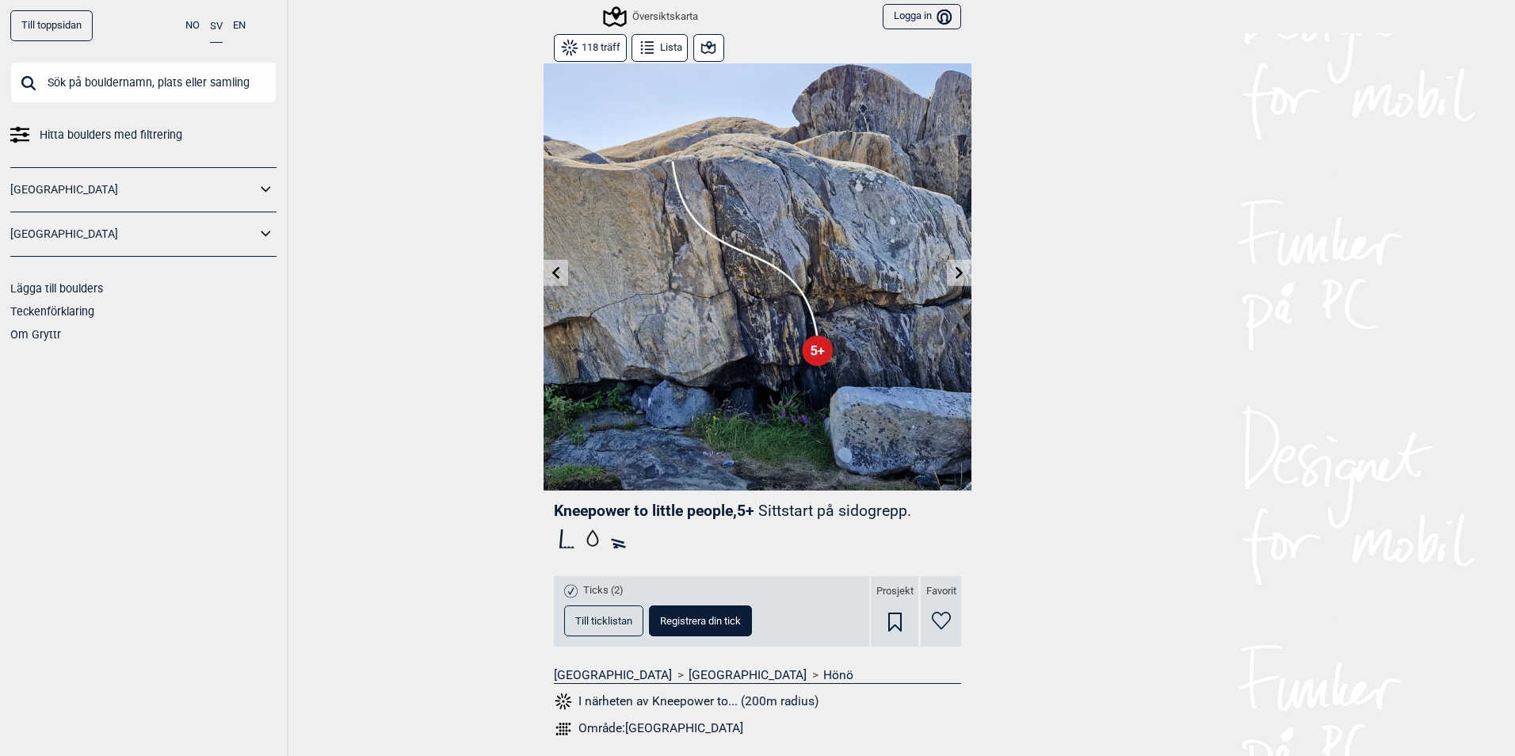
click at [956, 275] on icon at bounding box center [960, 272] width 8 height 13
